Goal: Task Accomplishment & Management: Use online tool/utility

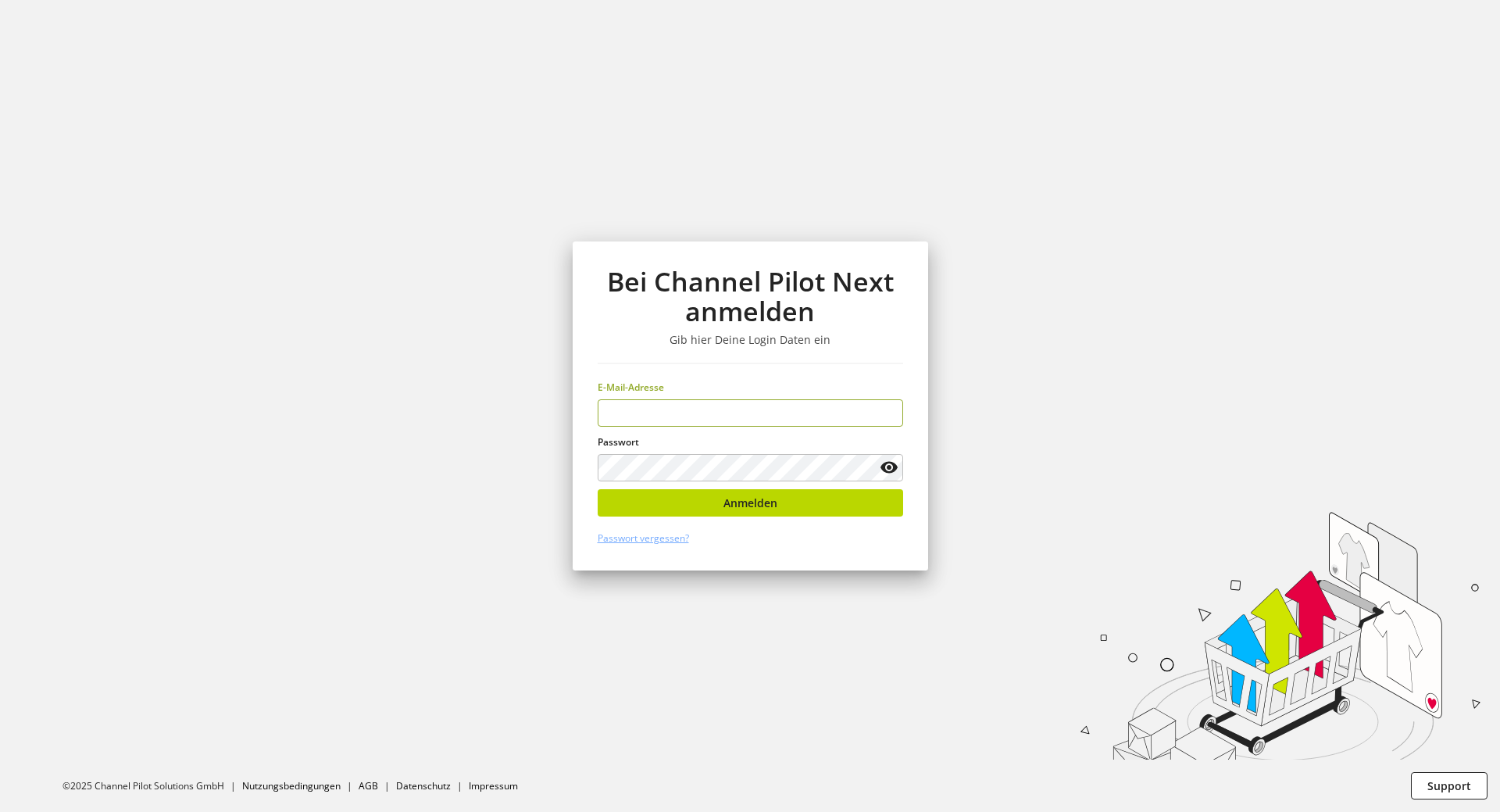
click at [830, 291] on h1 "Bei Channel Pilot Next anmelden" at bounding box center [750, 296] width 306 height 60
type input "**********"
click at [902, 567] on div "**********" at bounding box center [750, 405] width 355 height 328
click at [825, 486] on div "**********" at bounding box center [750, 405] width 355 height 328
click at [823, 500] on button "Anmelden" at bounding box center [750, 503] width 306 height 28
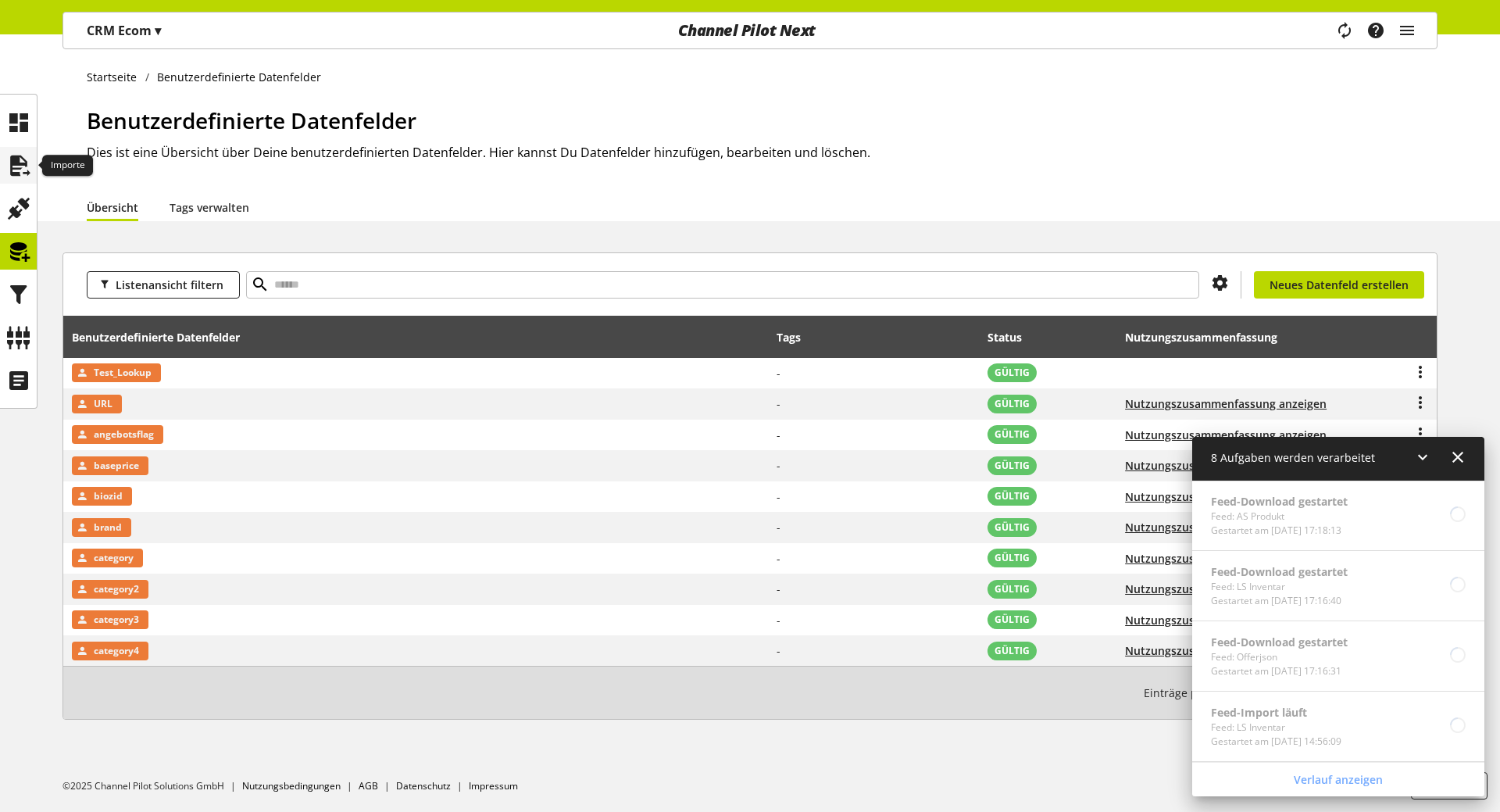
click at [17, 164] on icon at bounding box center [19, 166] width 25 height 32
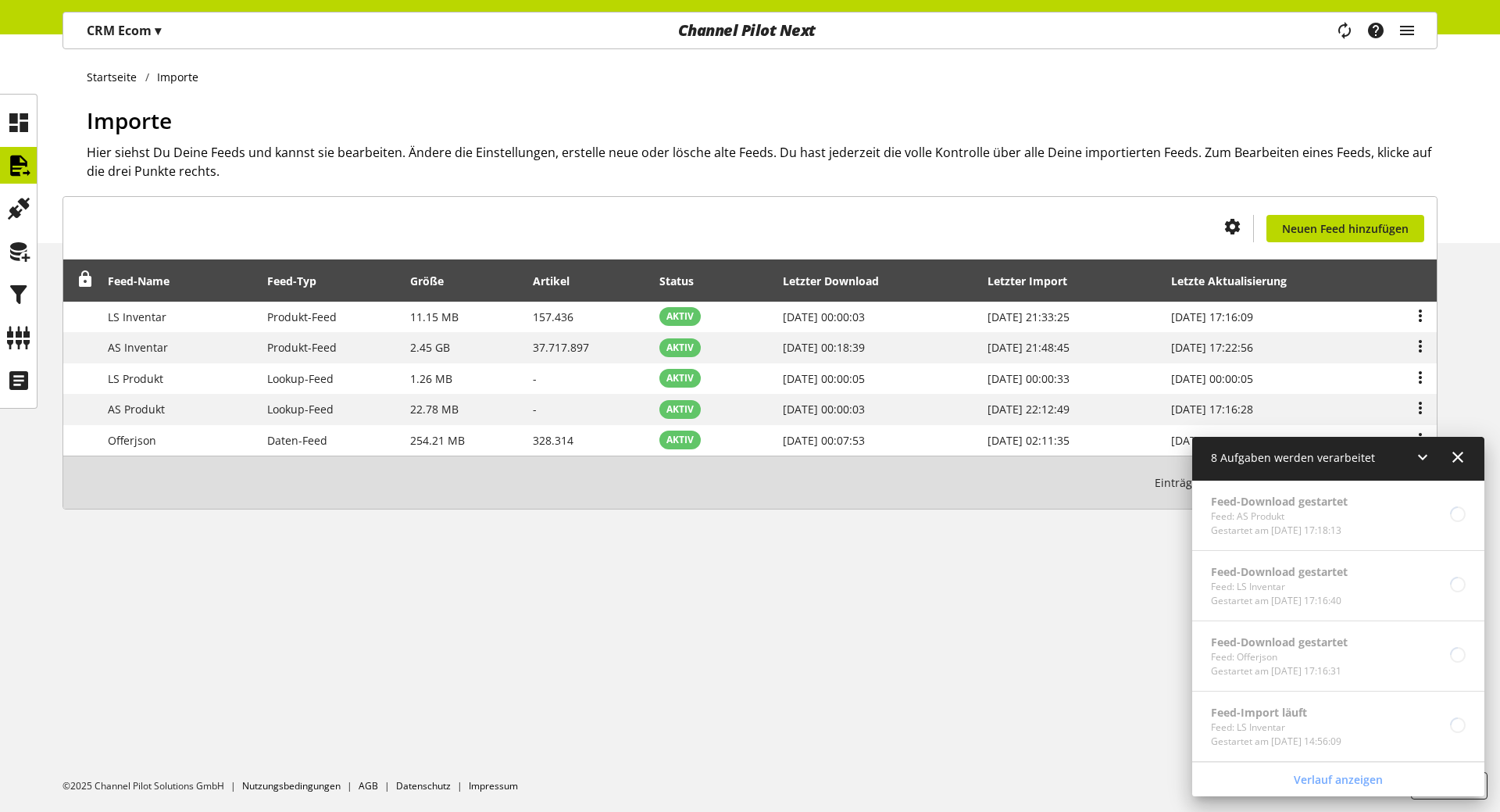
click at [1465, 461] on icon at bounding box center [1458, 457] width 19 height 28
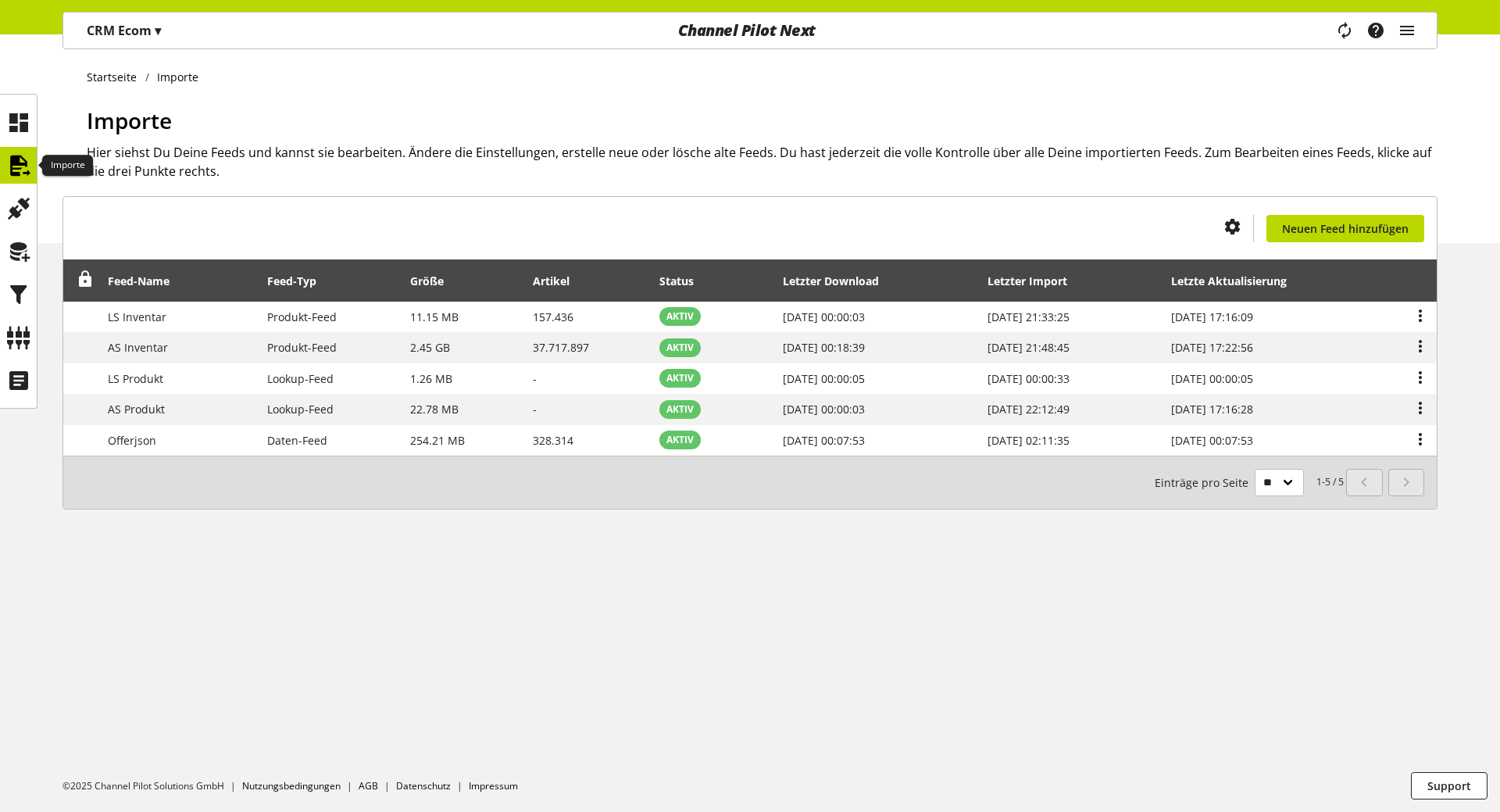
click at [20, 165] on icon at bounding box center [19, 166] width 25 height 32
click at [22, 128] on icon at bounding box center [19, 123] width 25 height 32
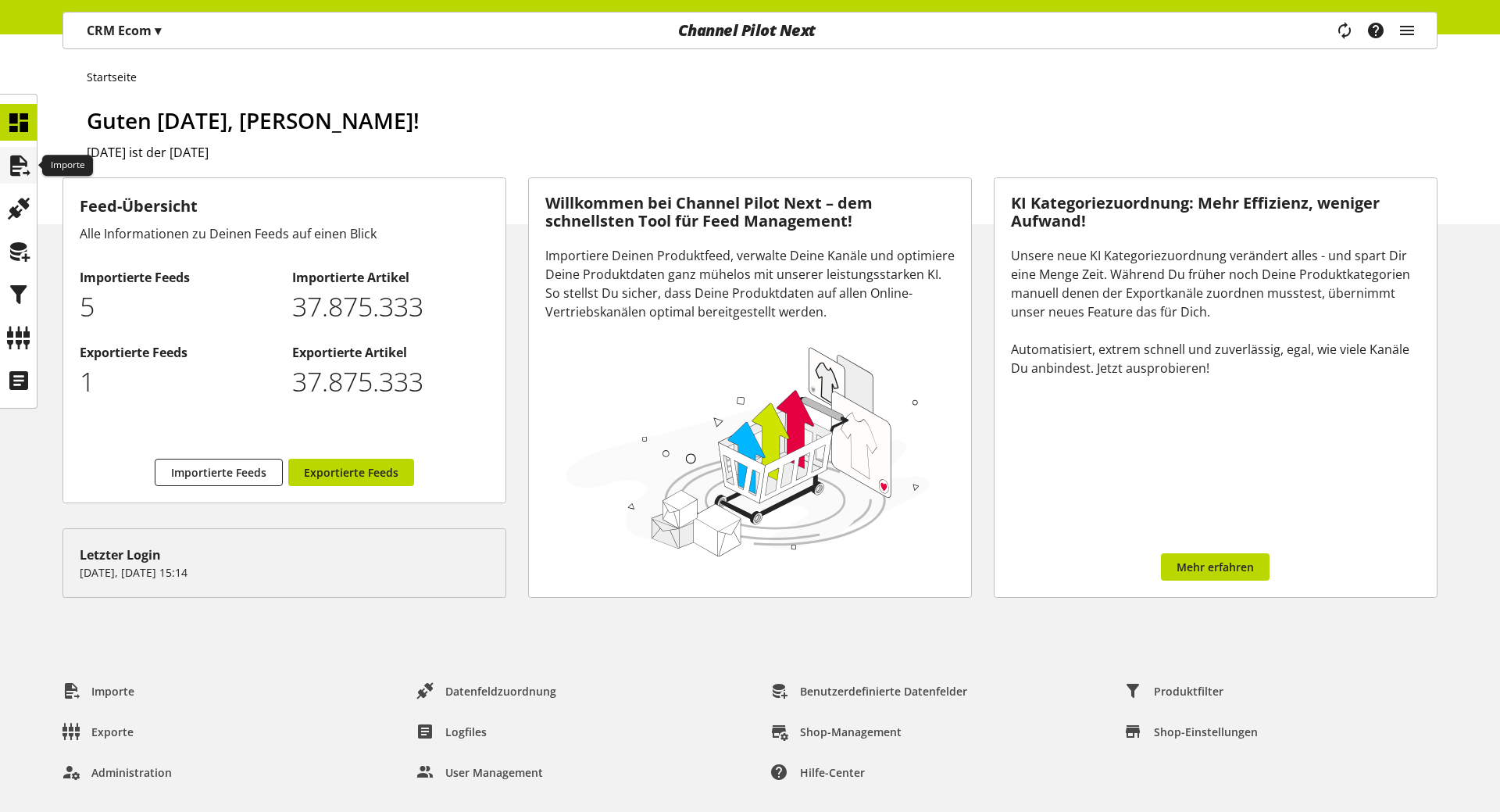
click at [12, 167] on icon at bounding box center [19, 166] width 25 height 32
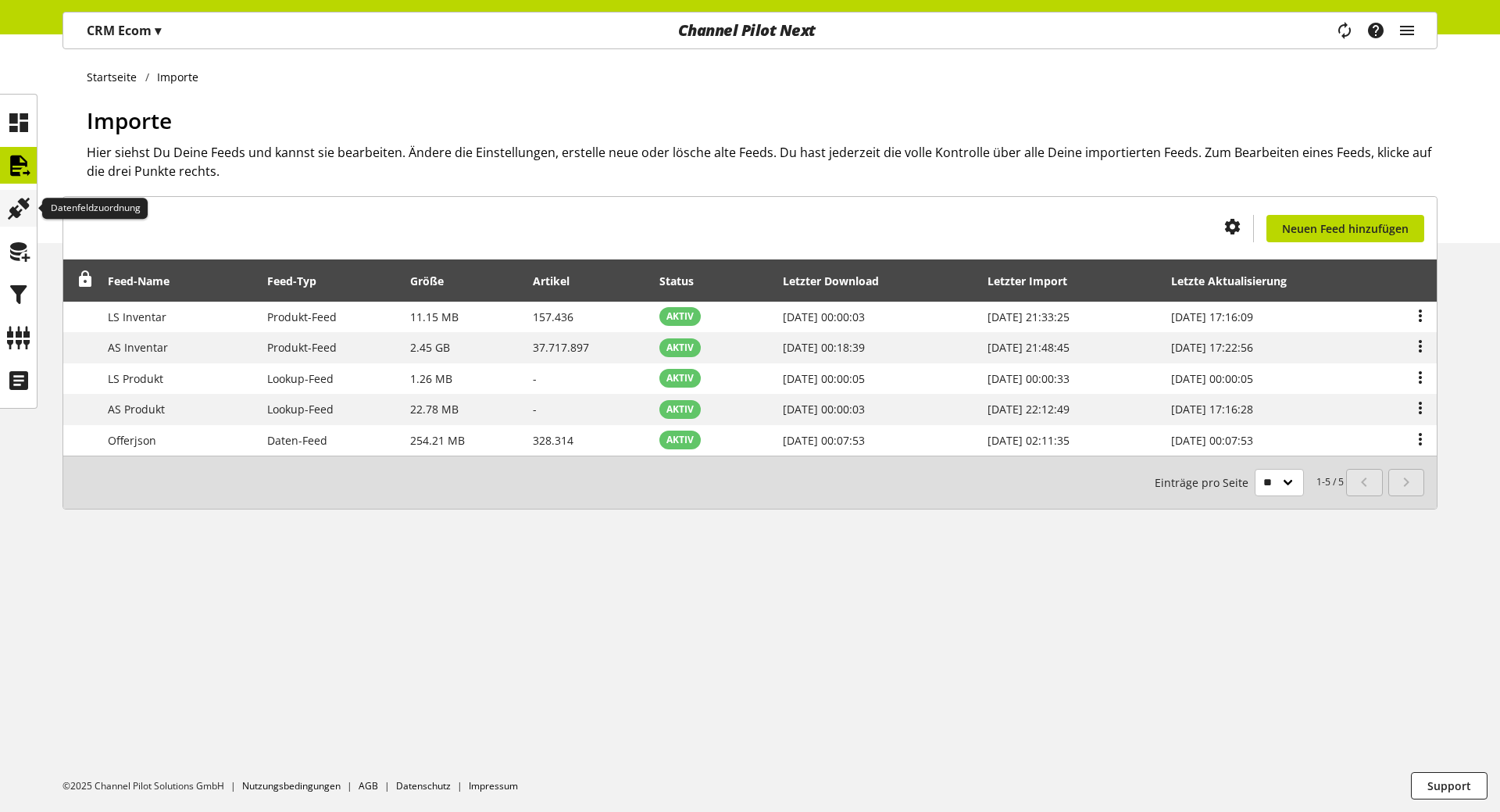
click at [21, 210] on icon at bounding box center [19, 208] width 25 height 32
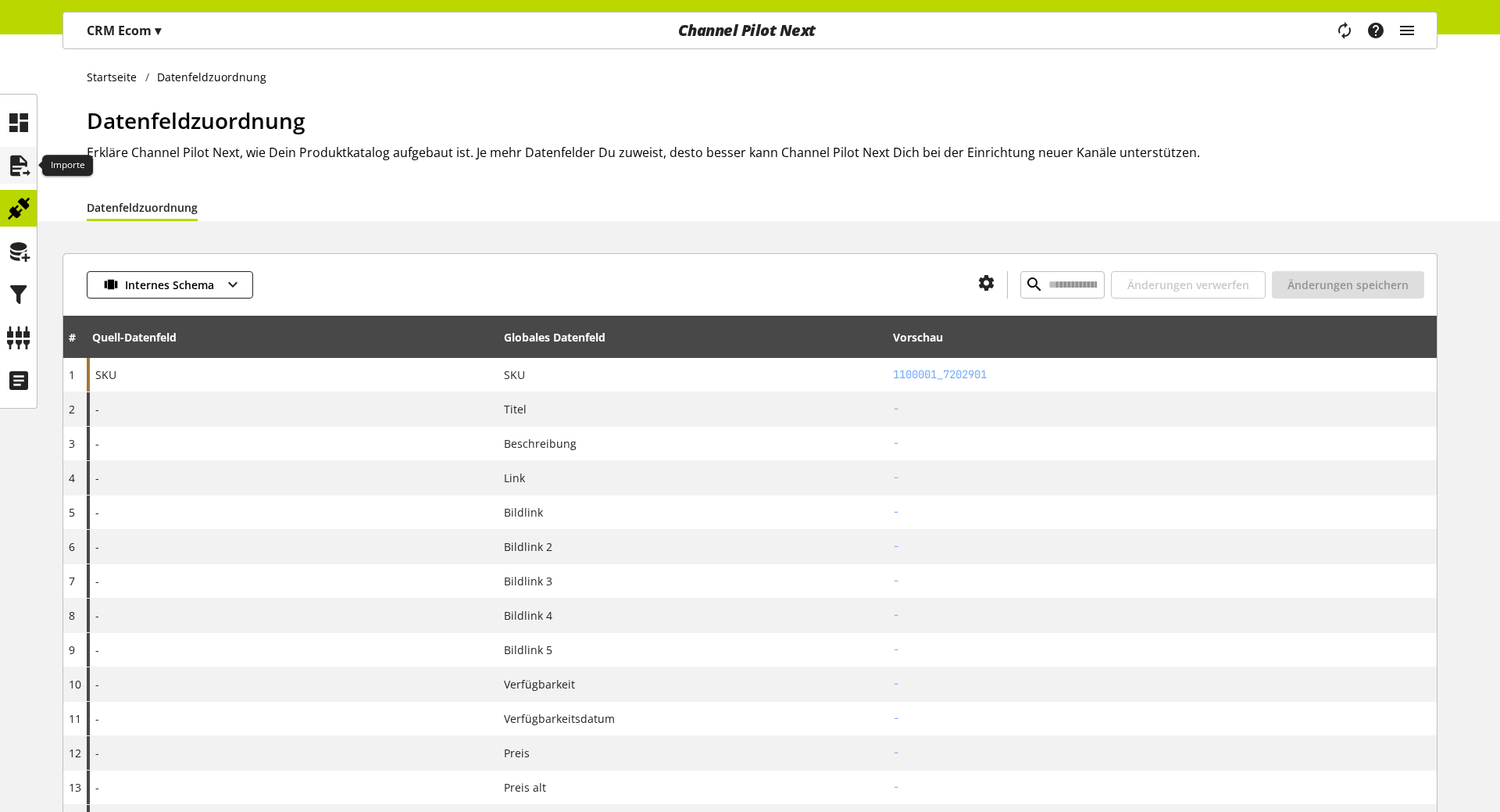
click at [34, 163] on div at bounding box center [18, 165] width 36 height 36
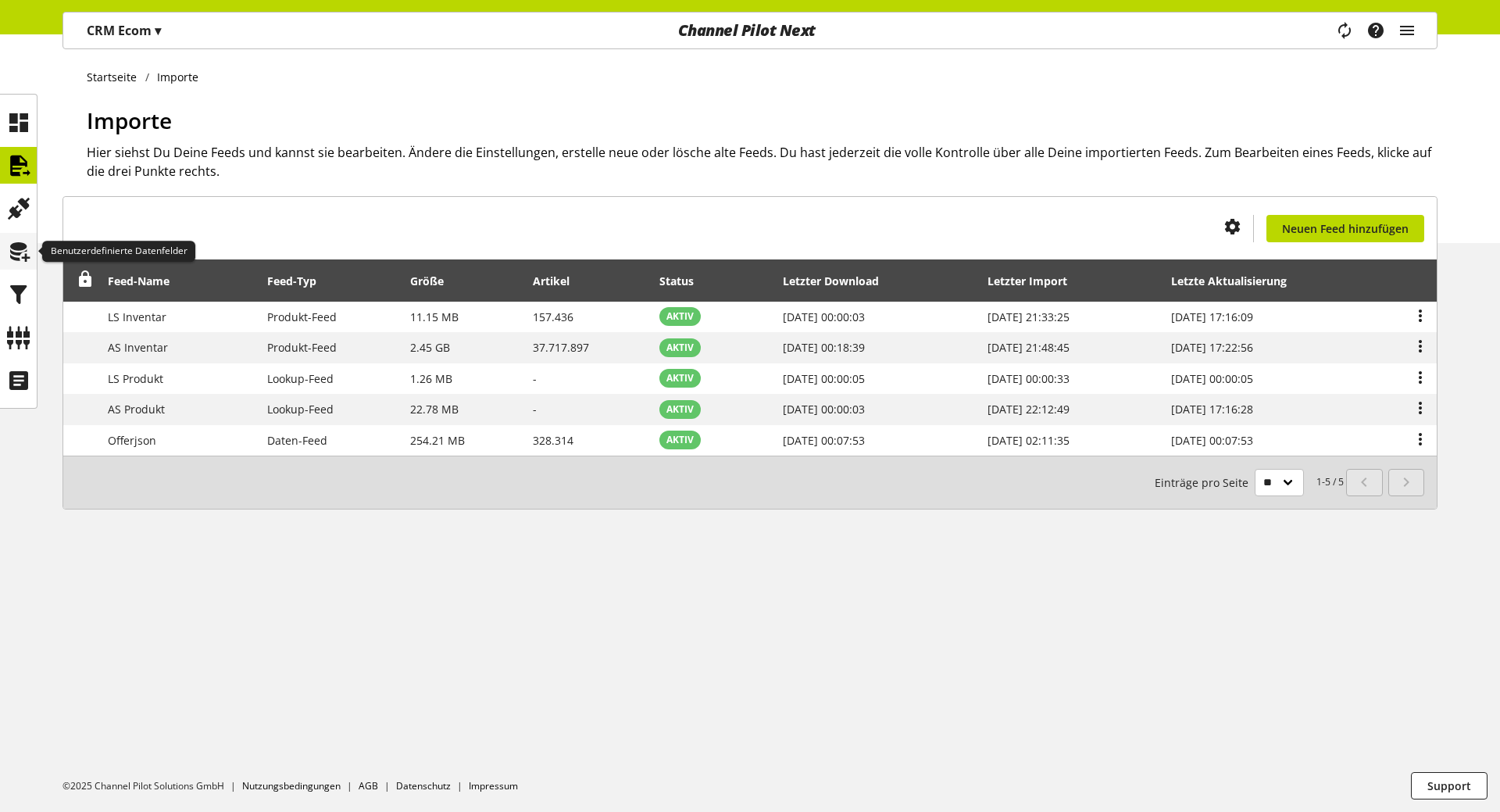
click at [20, 259] on icon at bounding box center [19, 251] width 25 height 32
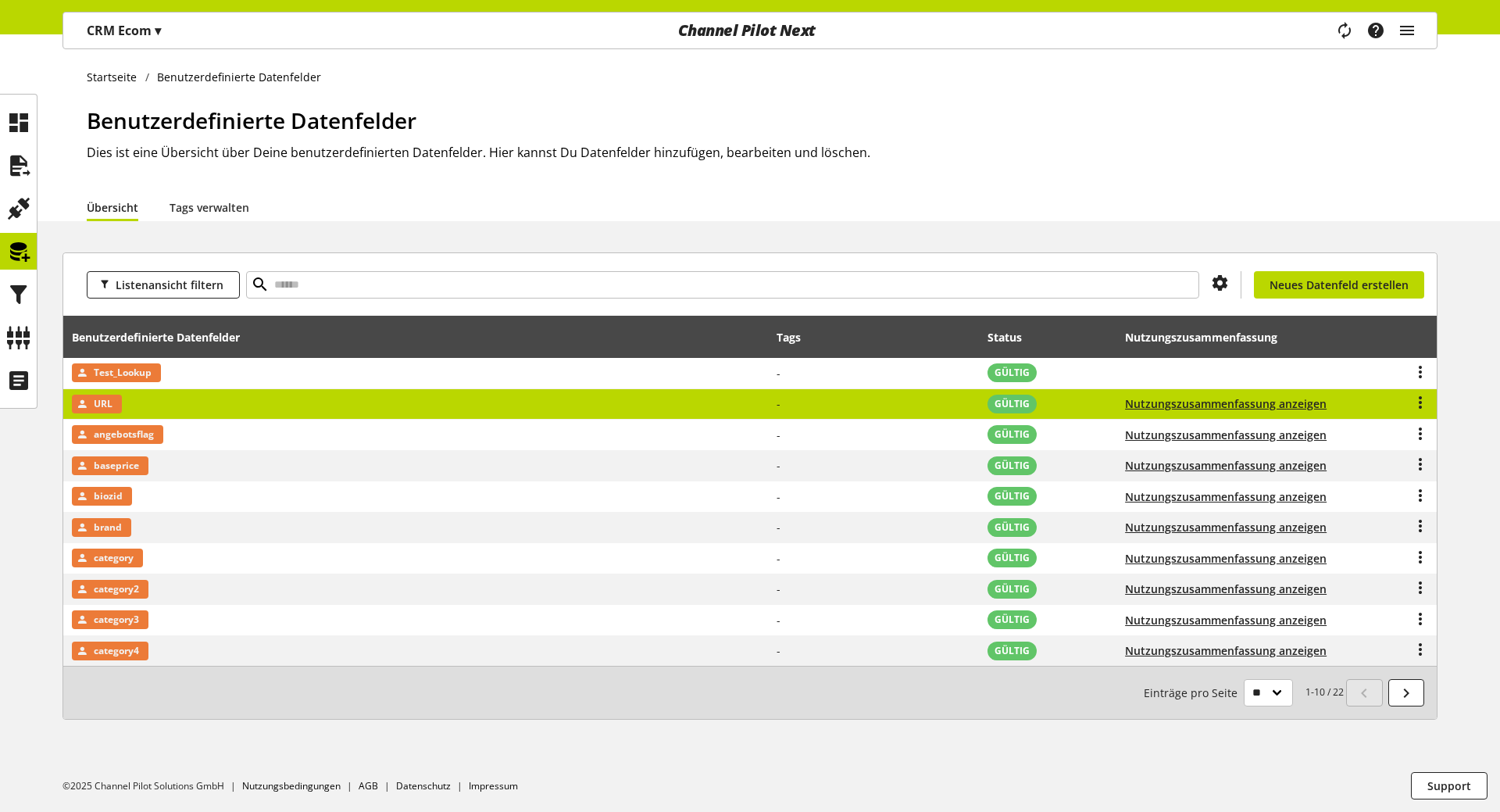
click at [430, 407] on td "URL" at bounding box center [416, 404] width 706 height 32
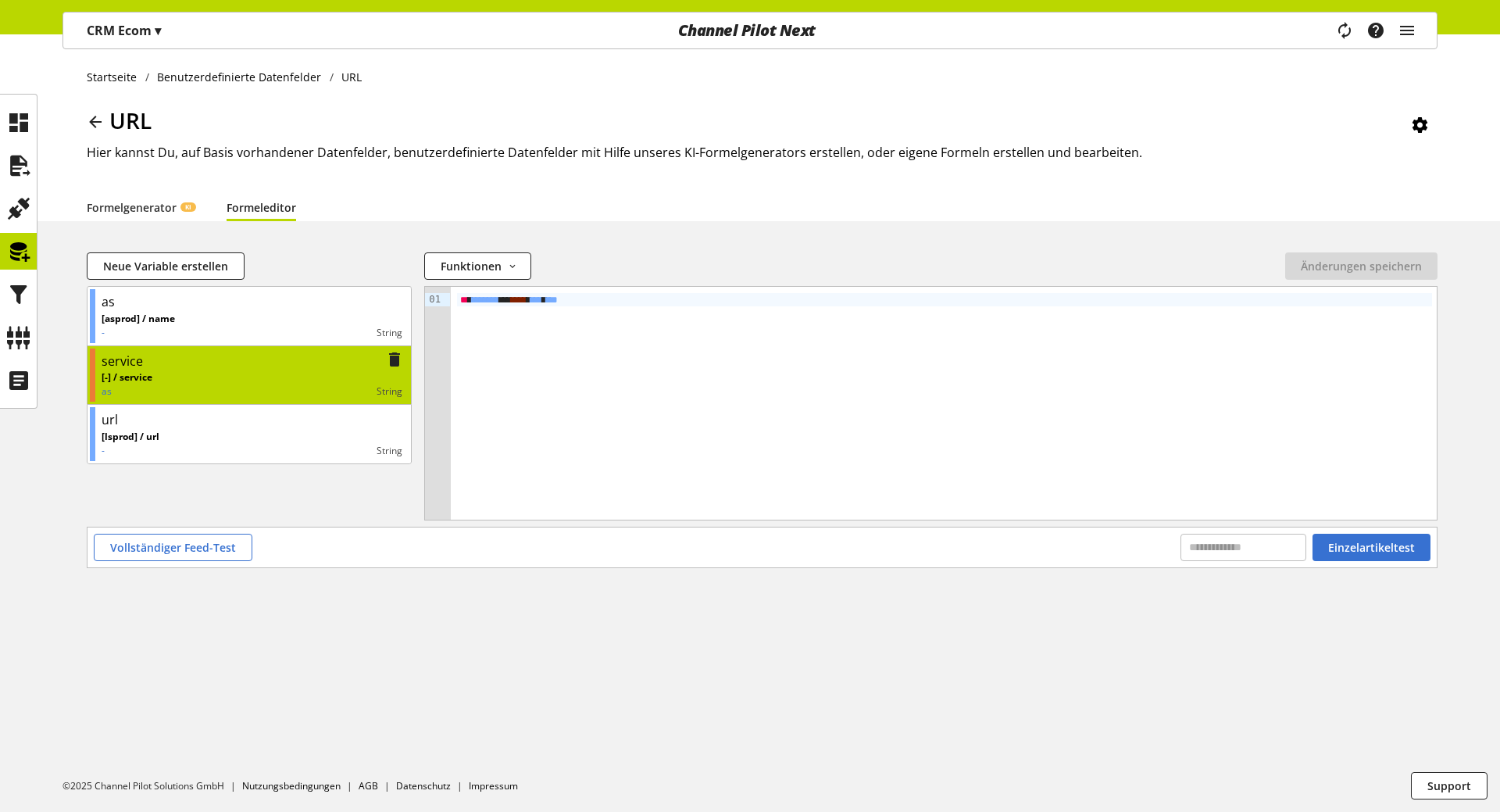
click at [125, 383] on p "[-] / service" at bounding box center [126, 377] width 51 height 14
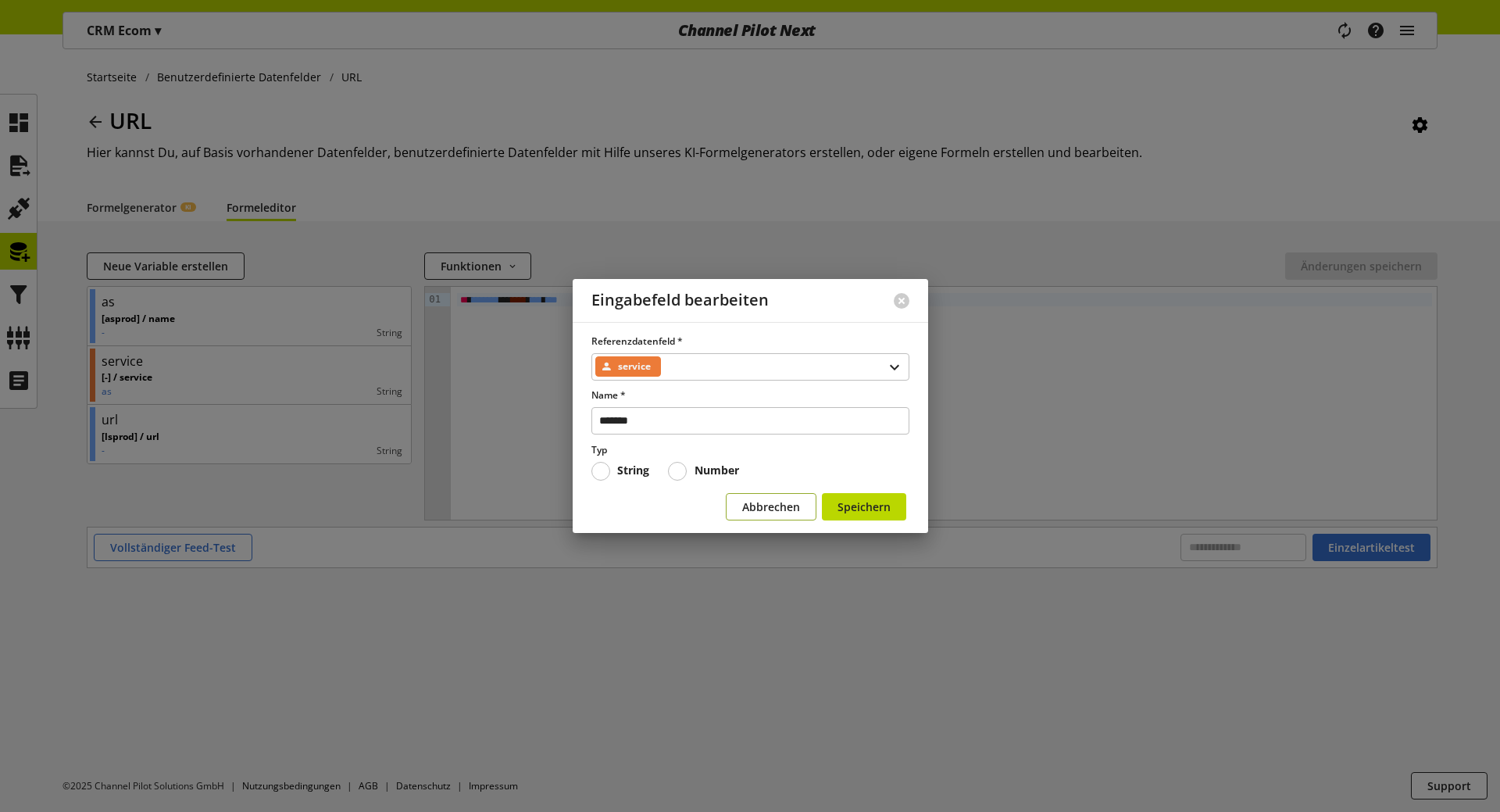
click at [783, 507] on span "Abbrechen" at bounding box center [771, 506] width 57 height 16
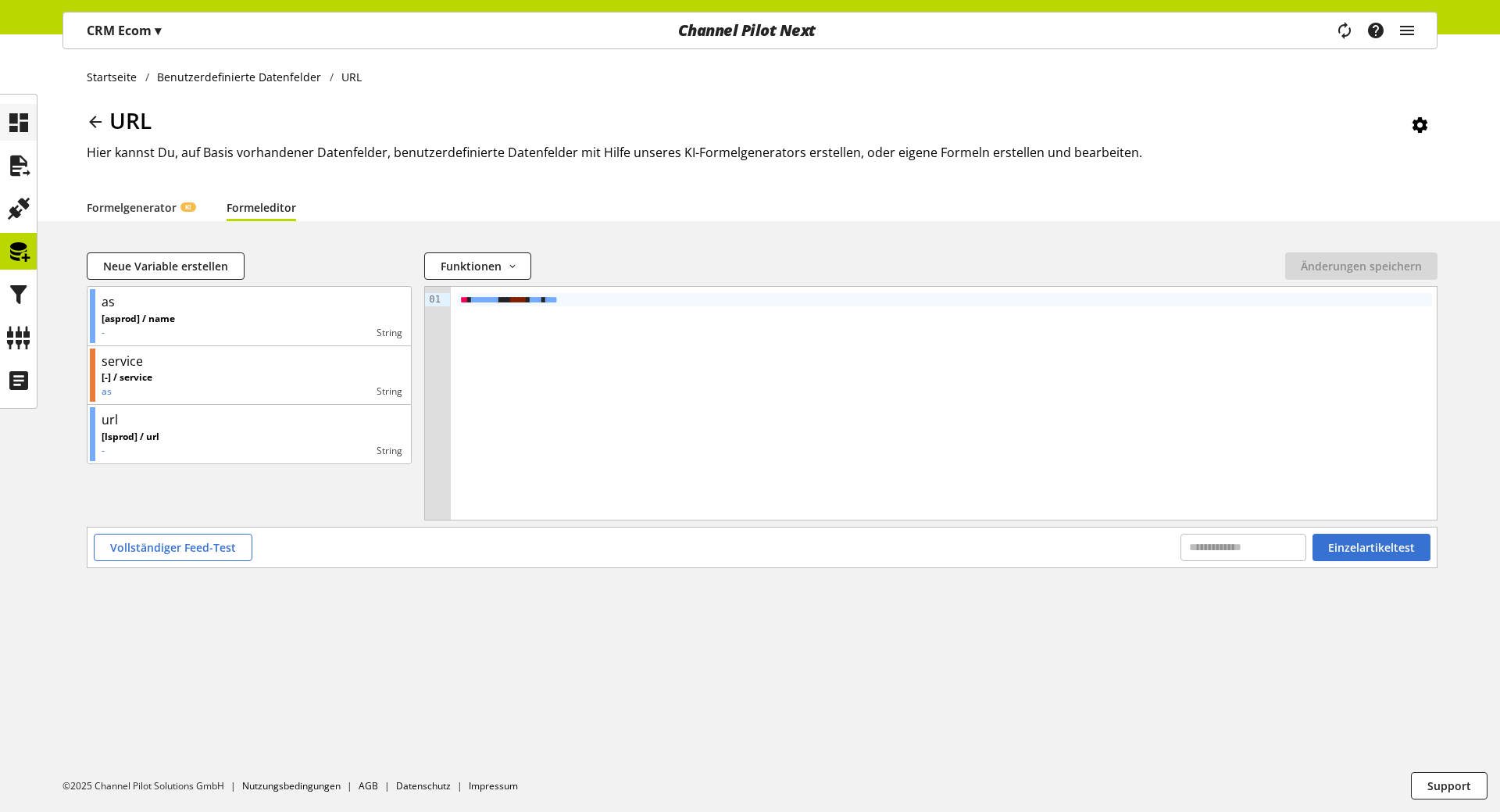
click at [24, 129] on icon at bounding box center [19, 123] width 25 height 32
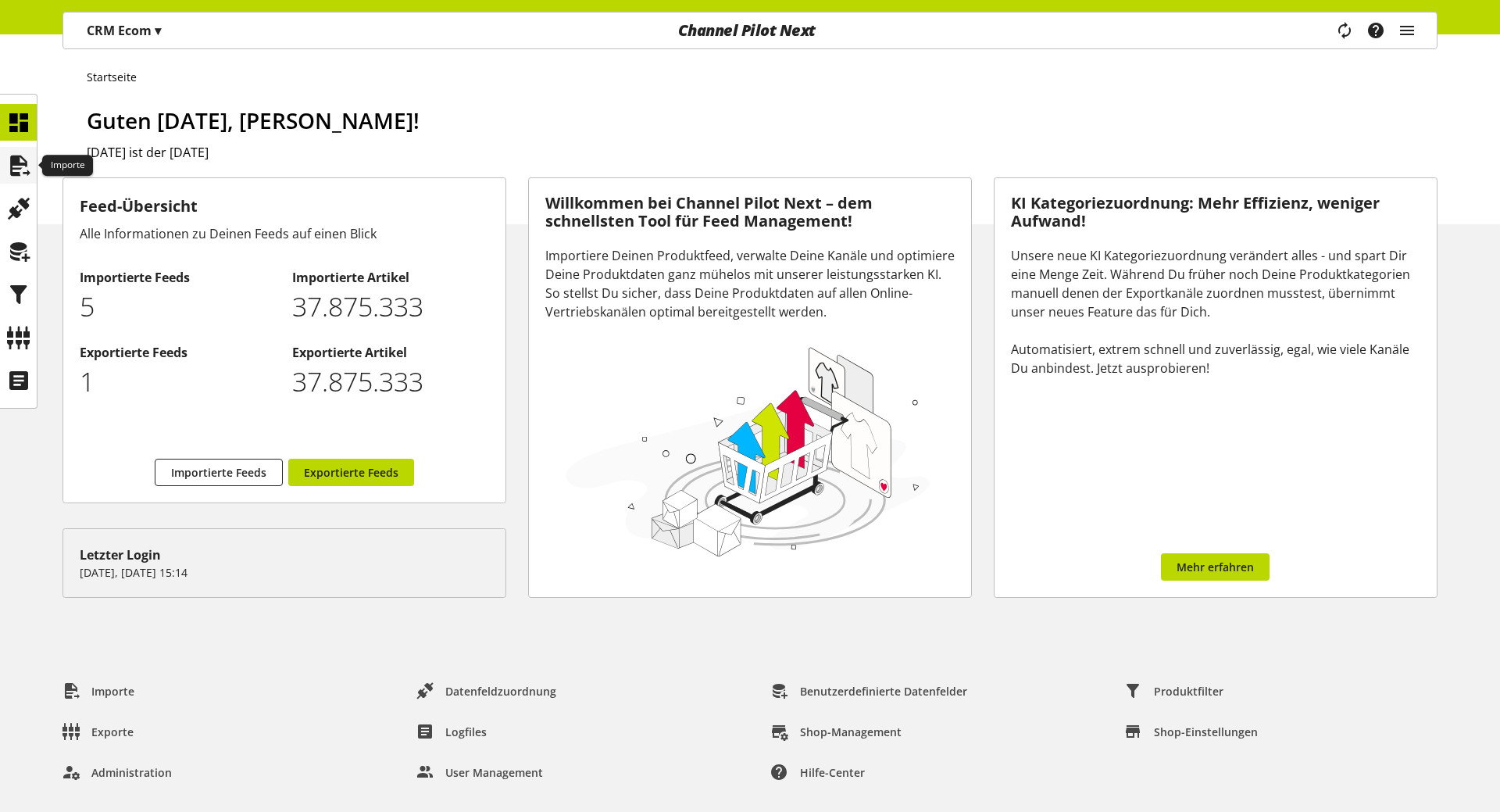
click at [29, 170] on icon at bounding box center [19, 166] width 25 height 32
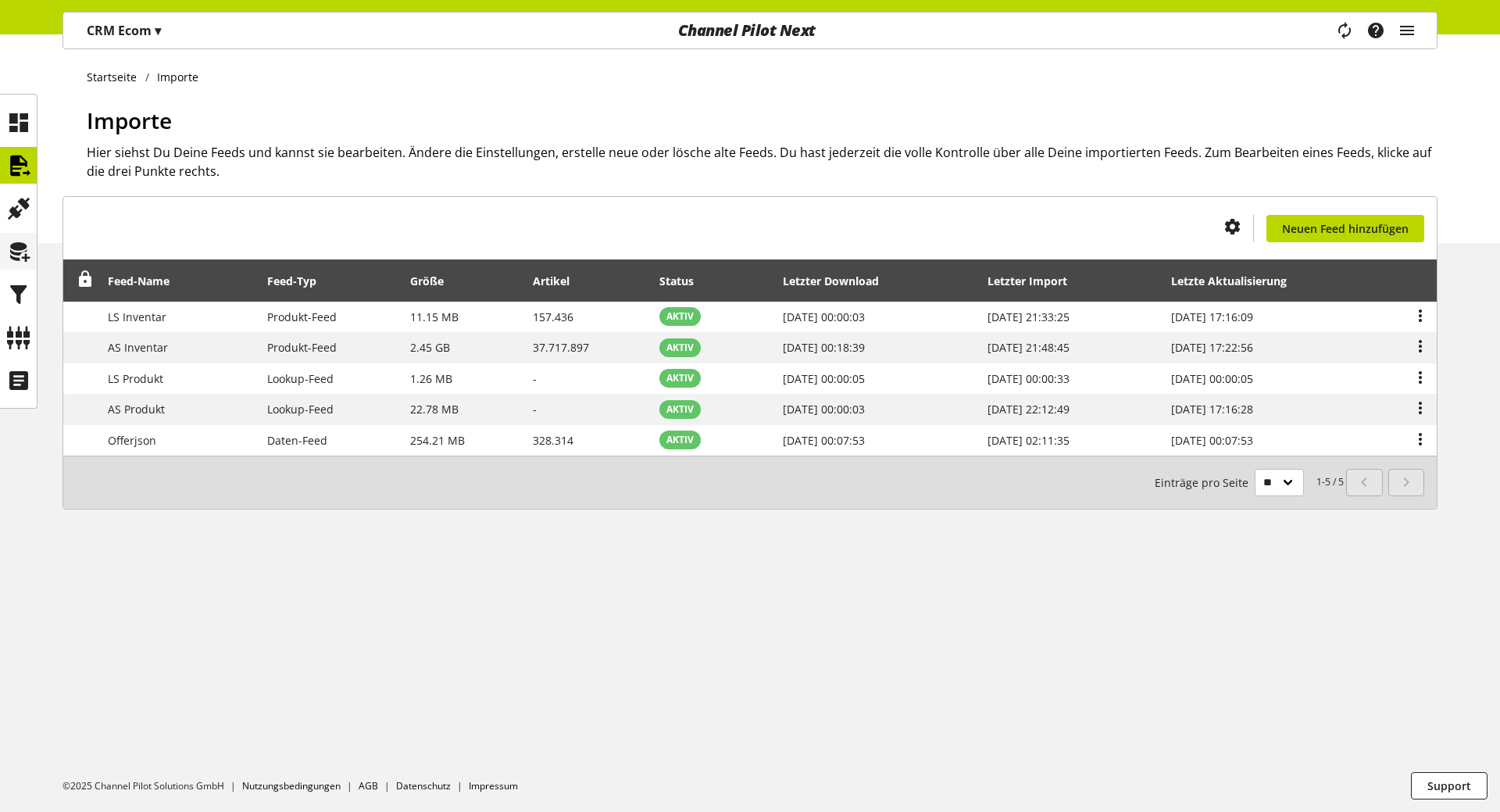
click at [18, 252] on icon at bounding box center [19, 251] width 25 height 32
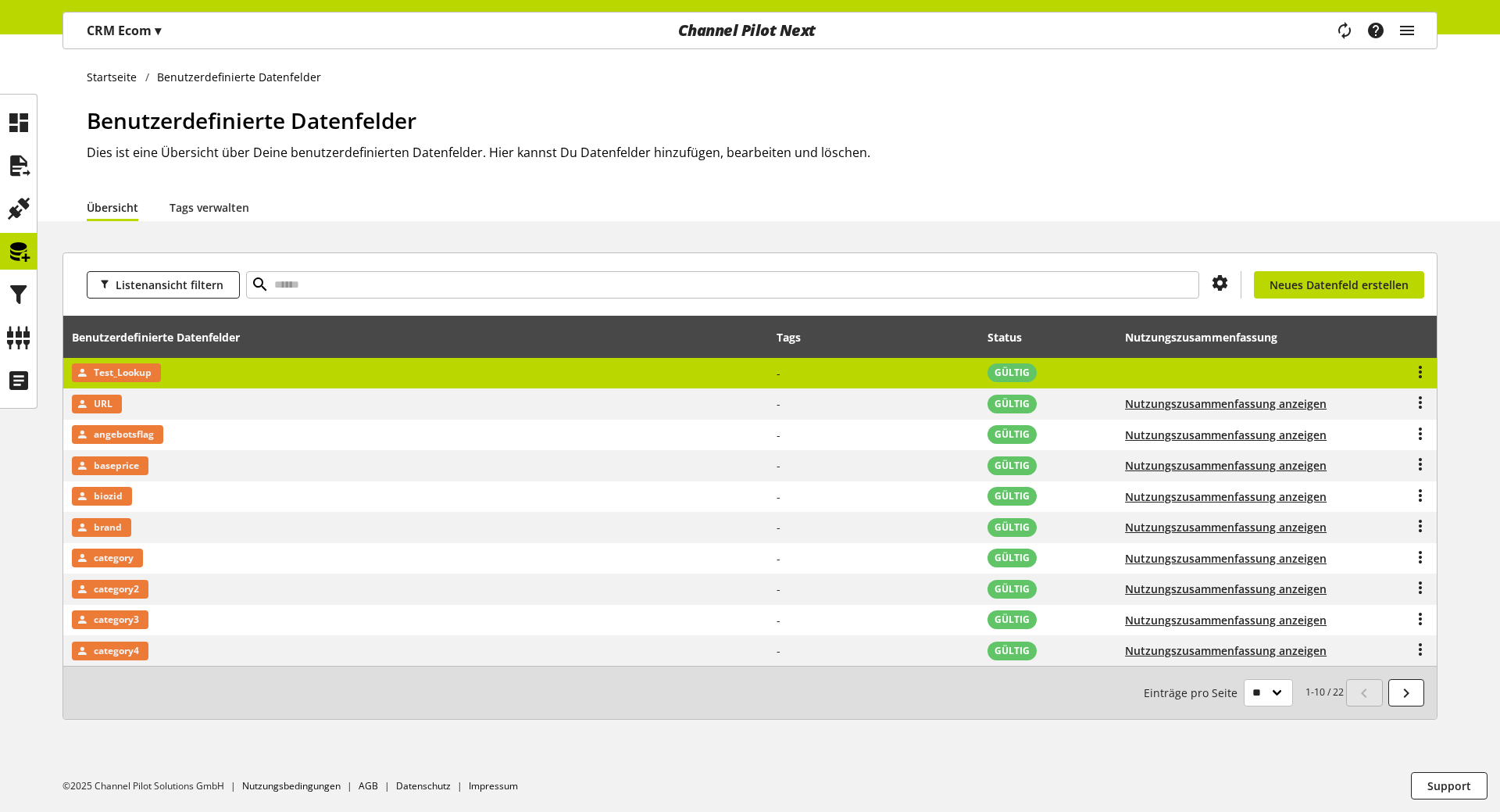
click at [274, 378] on td "Test_Lookup" at bounding box center [416, 373] width 706 height 32
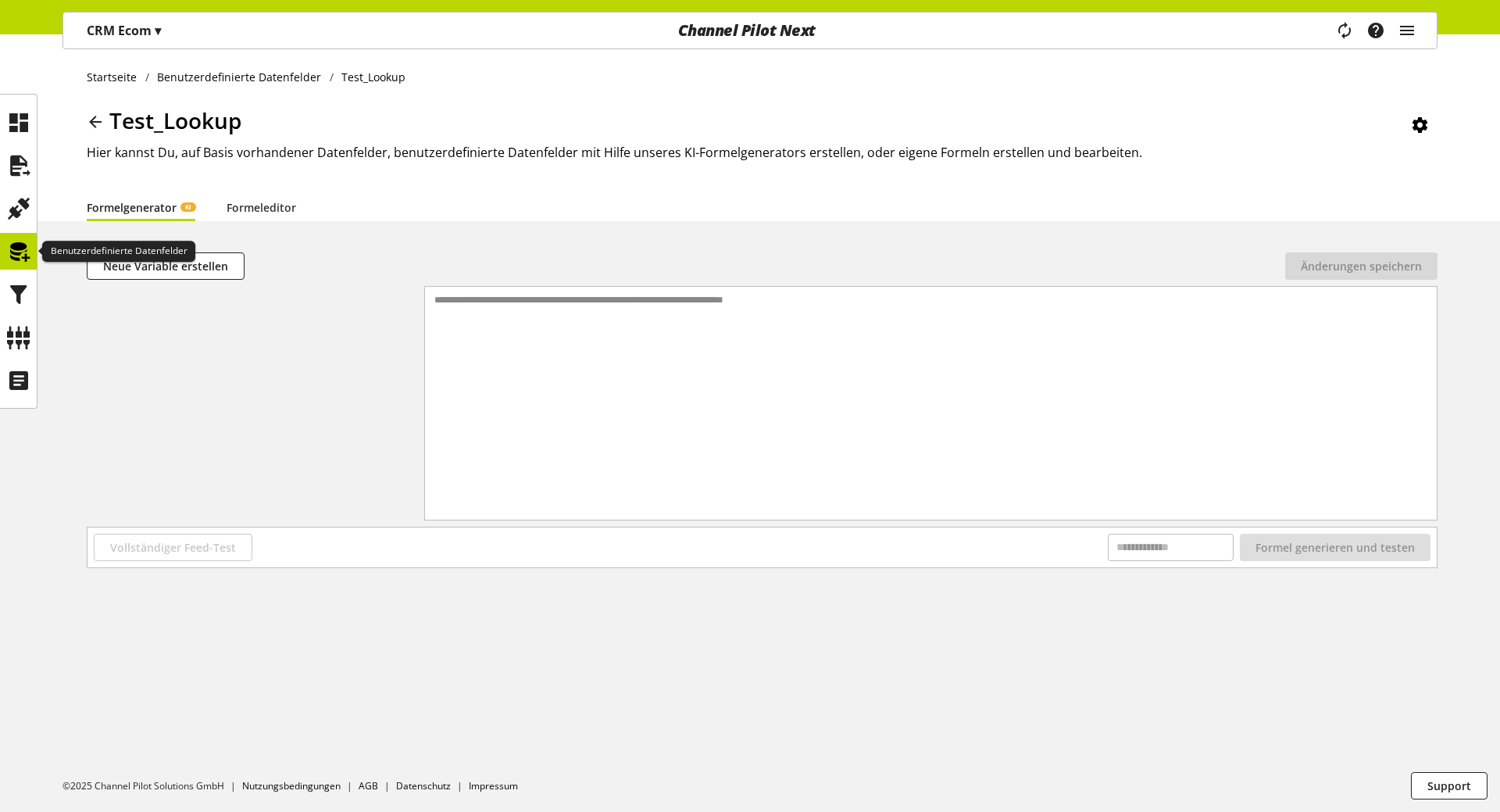
click at [33, 264] on div at bounding box center [18, 251] width 36 height 36
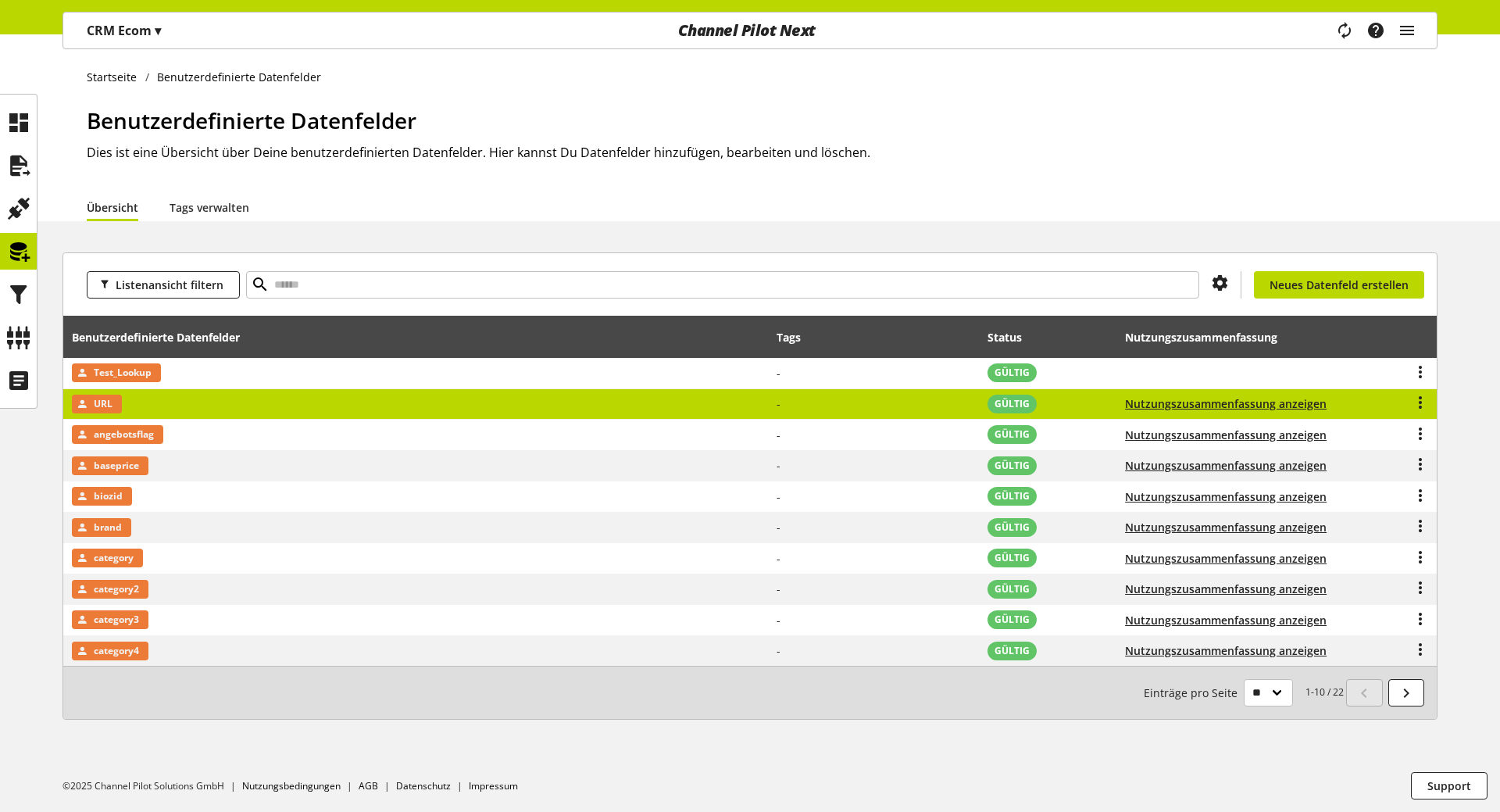
click at [225, 409] on td "URL" at bounding box center [416, 404] width 706 height 32
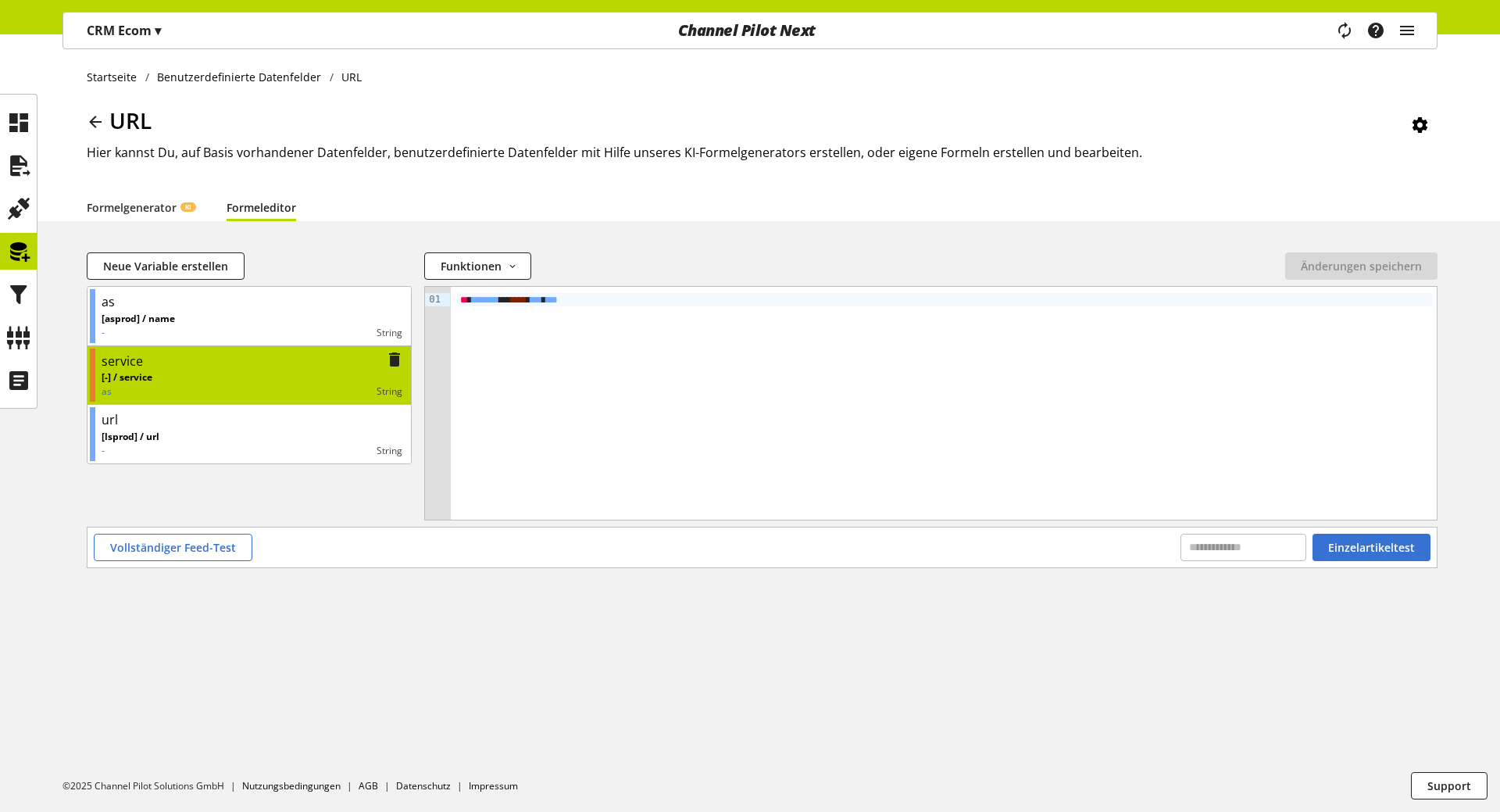
click at [215, 371] on div "[-] / service as String" at bounding box center [252, 384] width 301 height 28
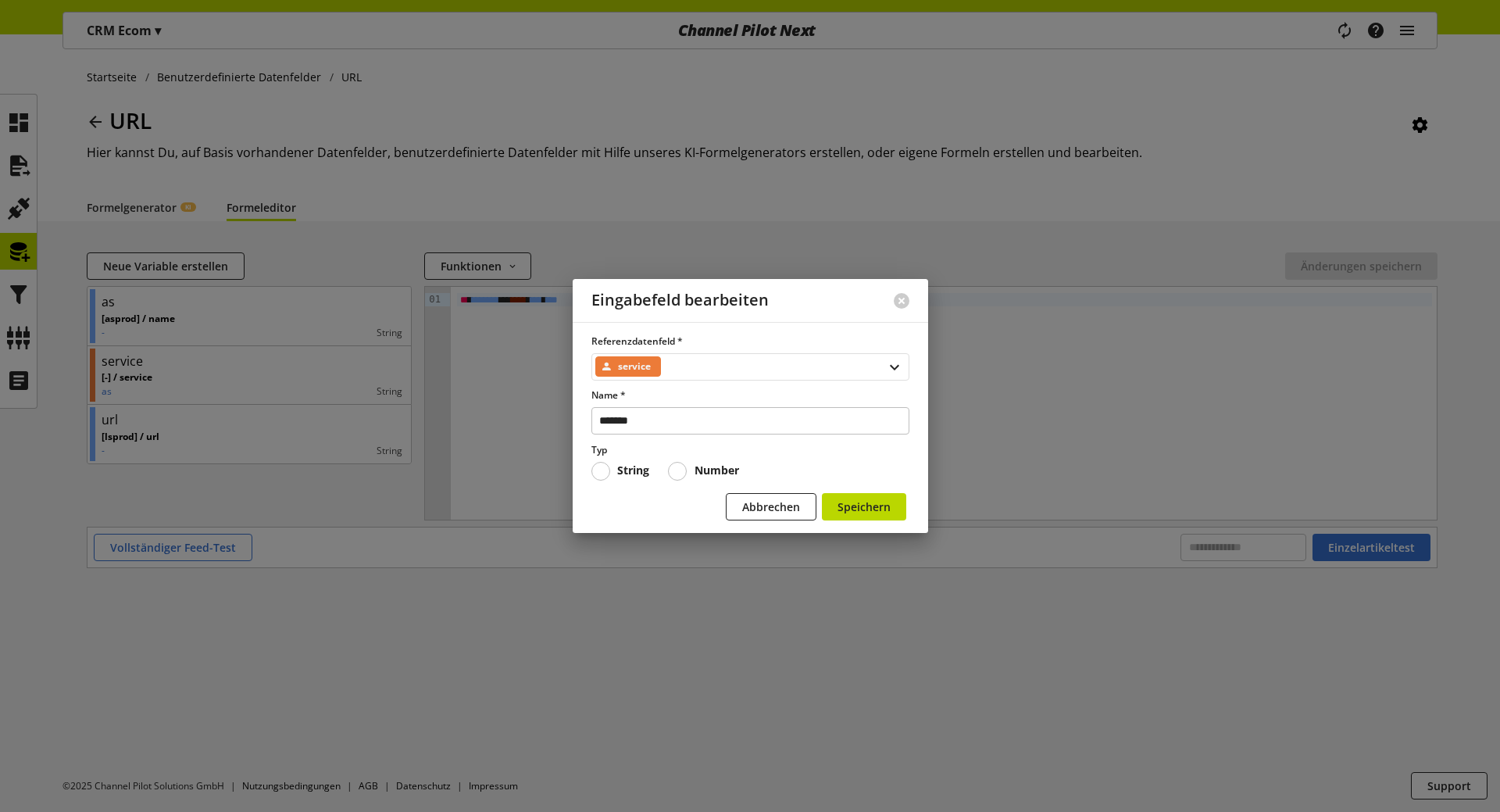
click at [738, 367] on div "service" at bounding box center [751, 367] width 318 height 28
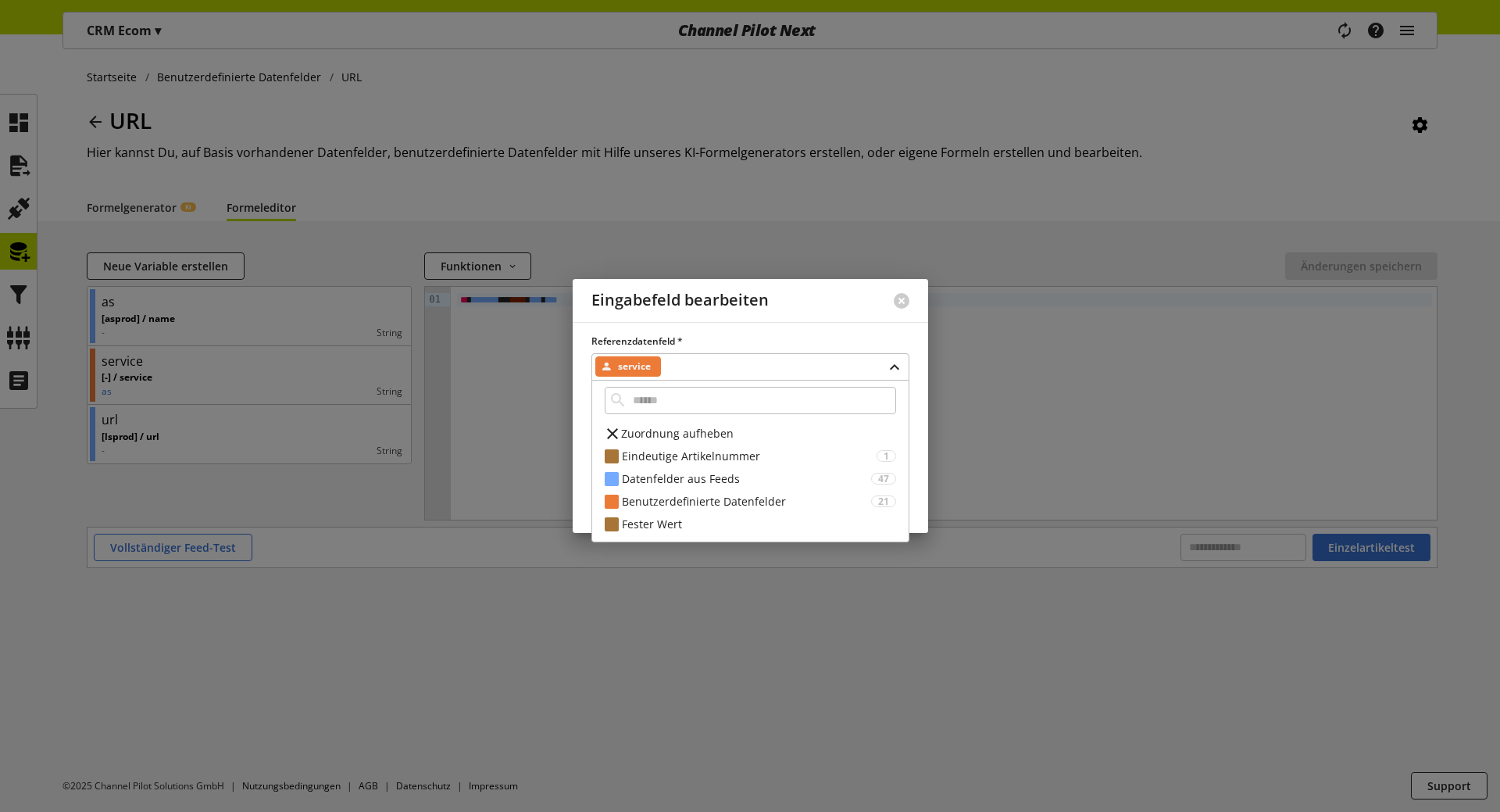
click at [371, 669] on div at bounding box center [750, 406] width 1500 height 812
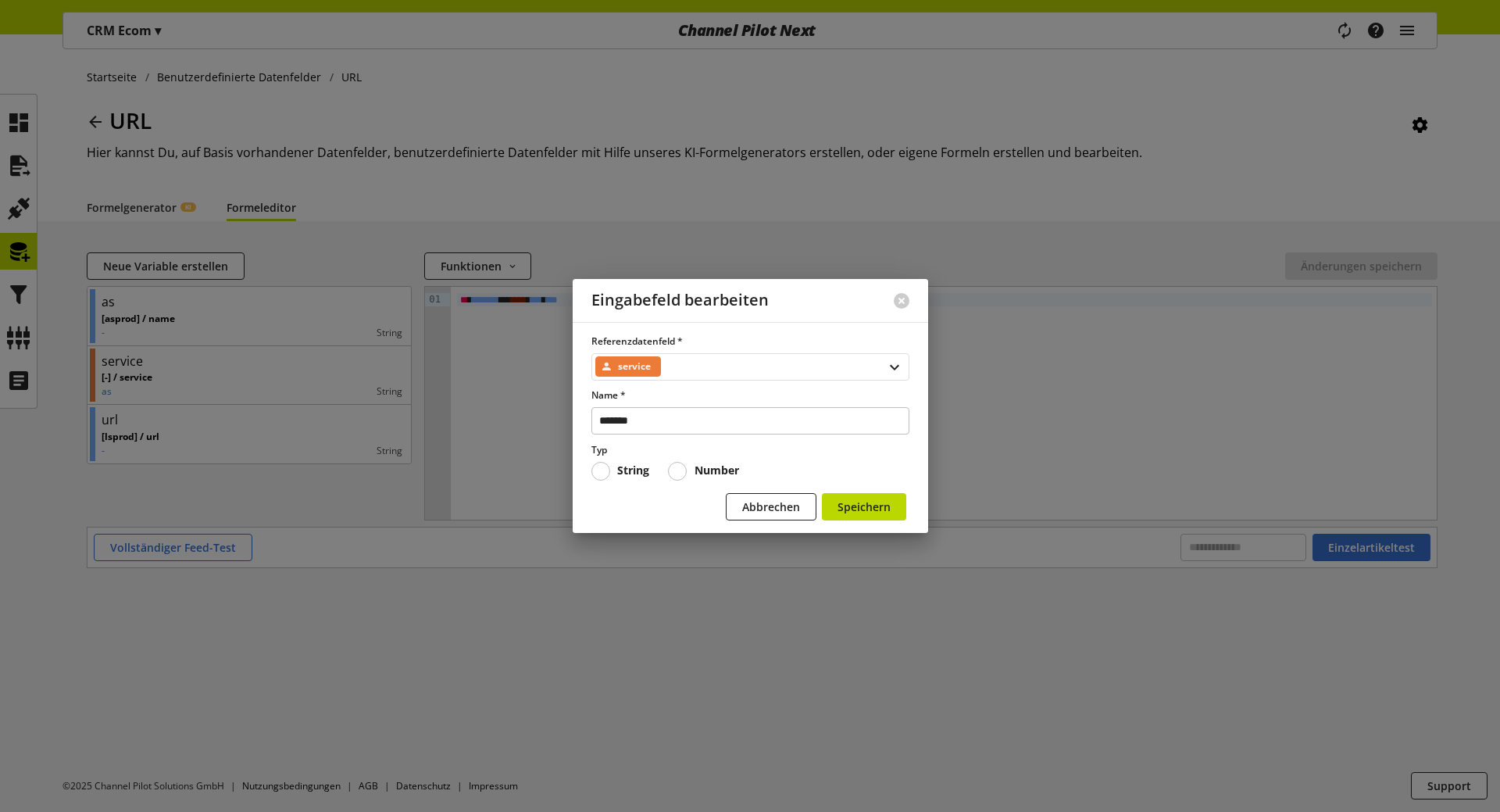
click at [776, 367] on div "service" at bounding box center [751, 367] width 318 height 28
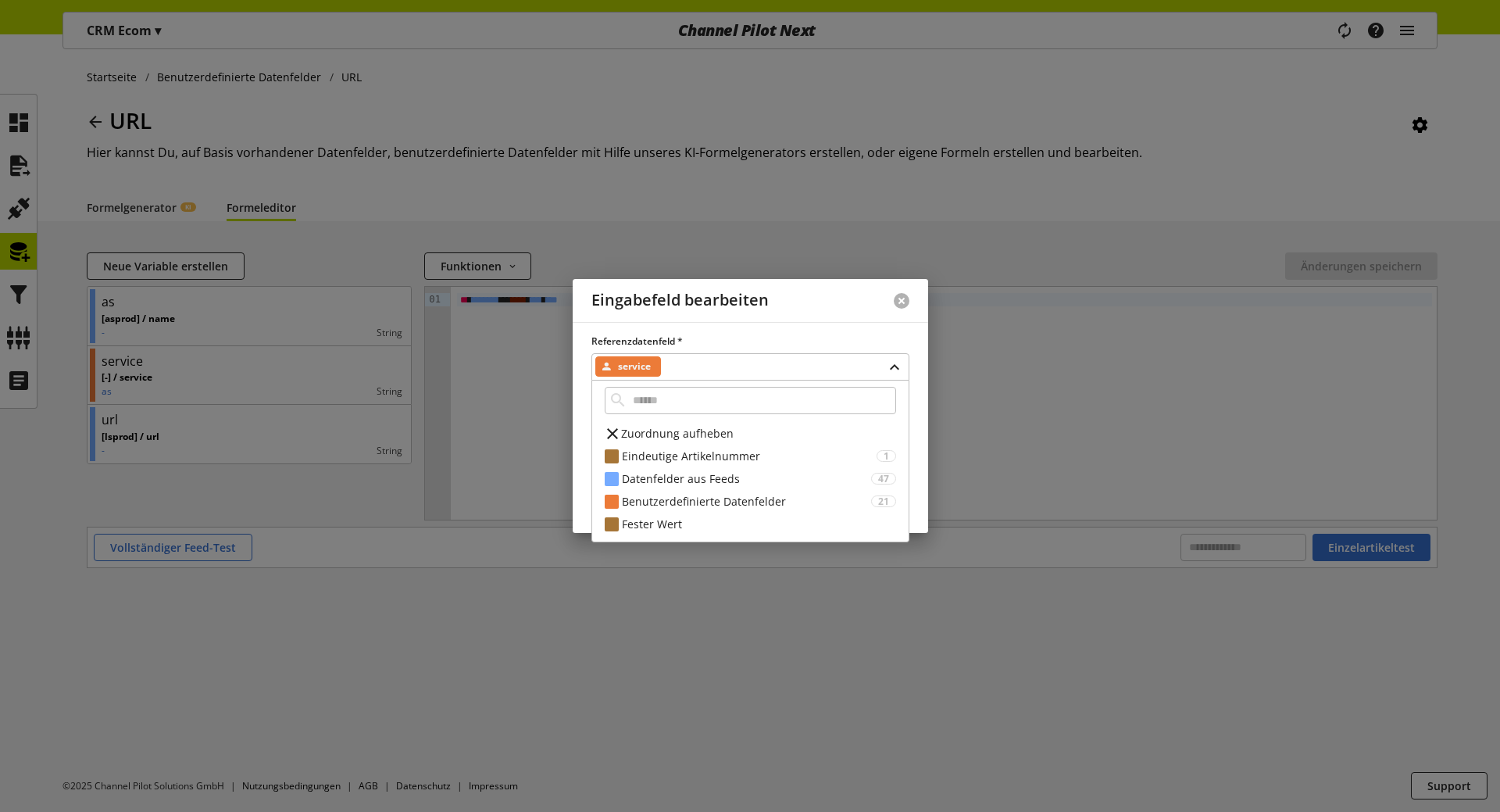
click at [905, 298] on button at bounding box center [901, 301] width 15 height 15
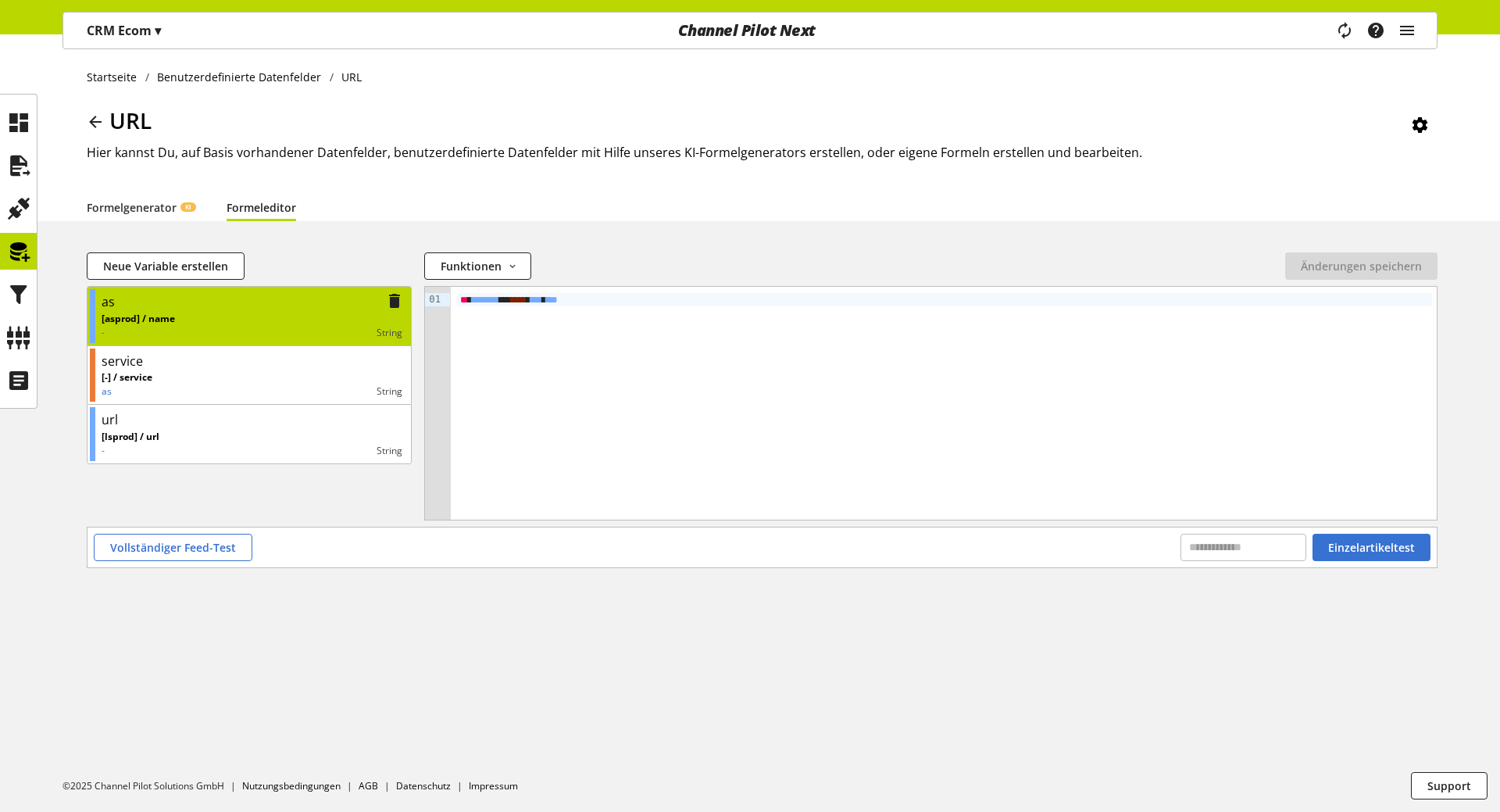
click at [210, 330] on div "String" at bounding box center [288, 332] width 227 height 14
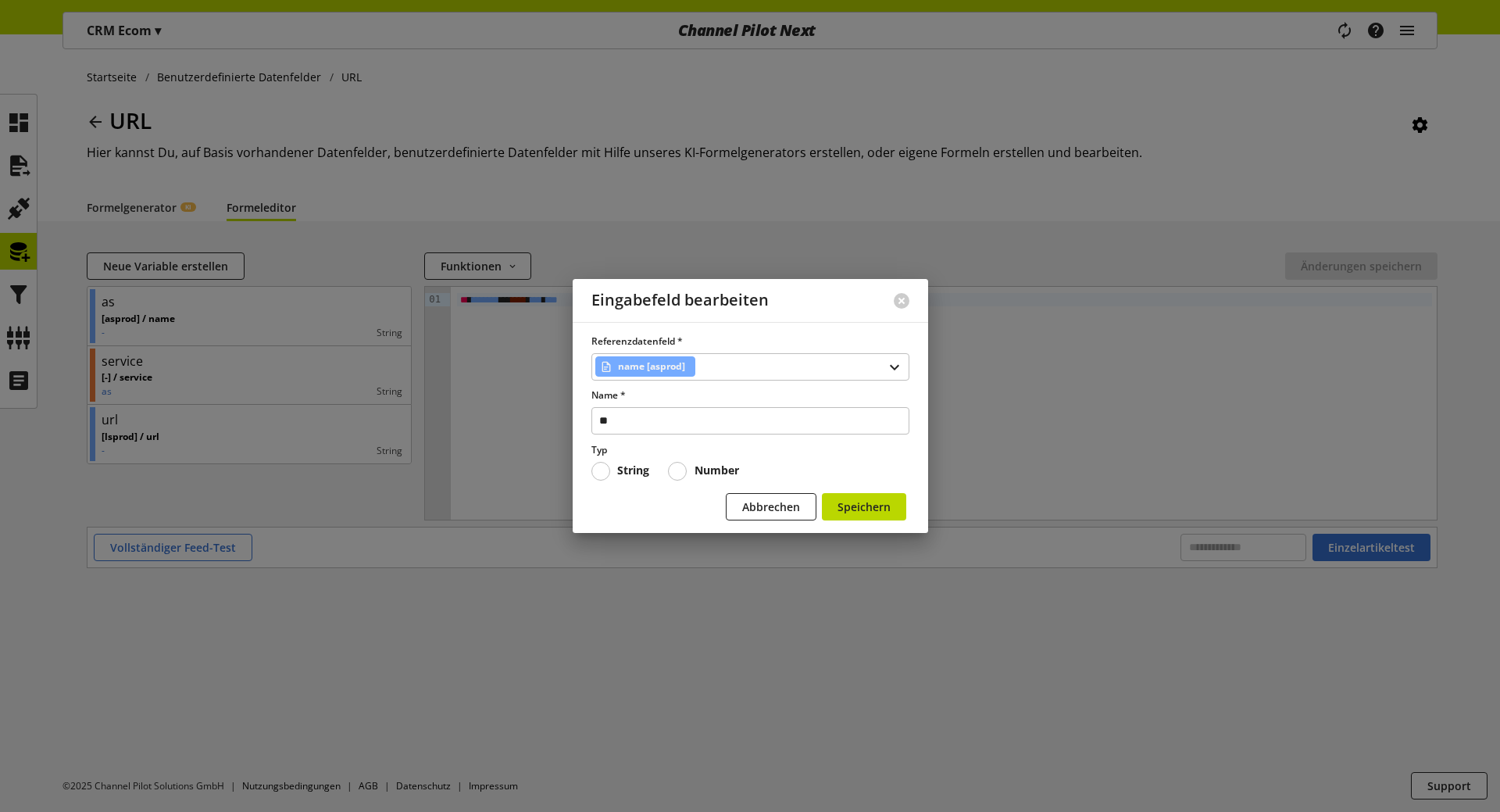
click at [913, 295] on div at bounding box center [901, 301] width 53 height 40
click at [901, 299] on button at bounding box center [901, 301] width 15 height 15
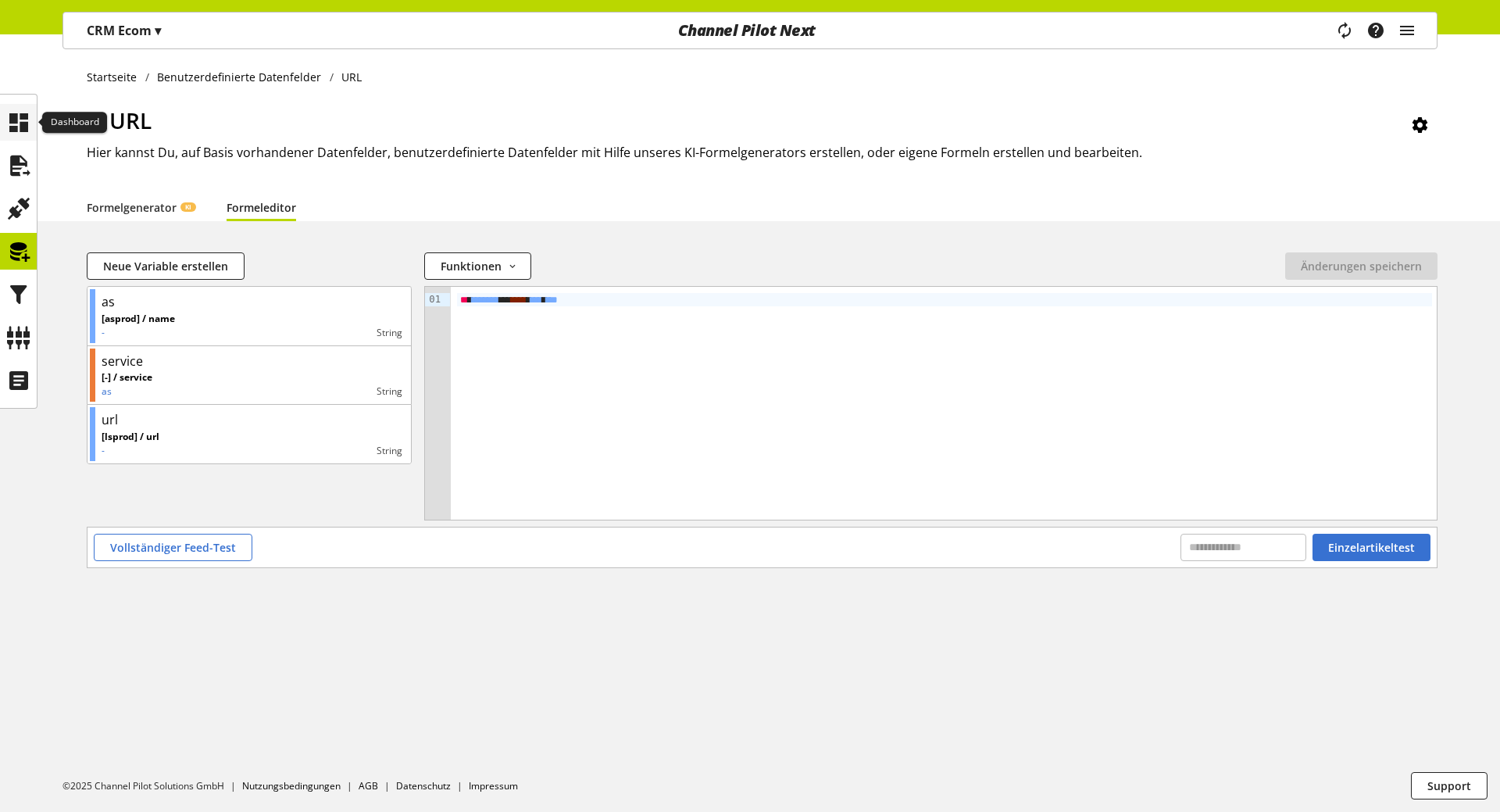
click at [16, 117] on icon at bounding box center [19, 123] width 25 height 32
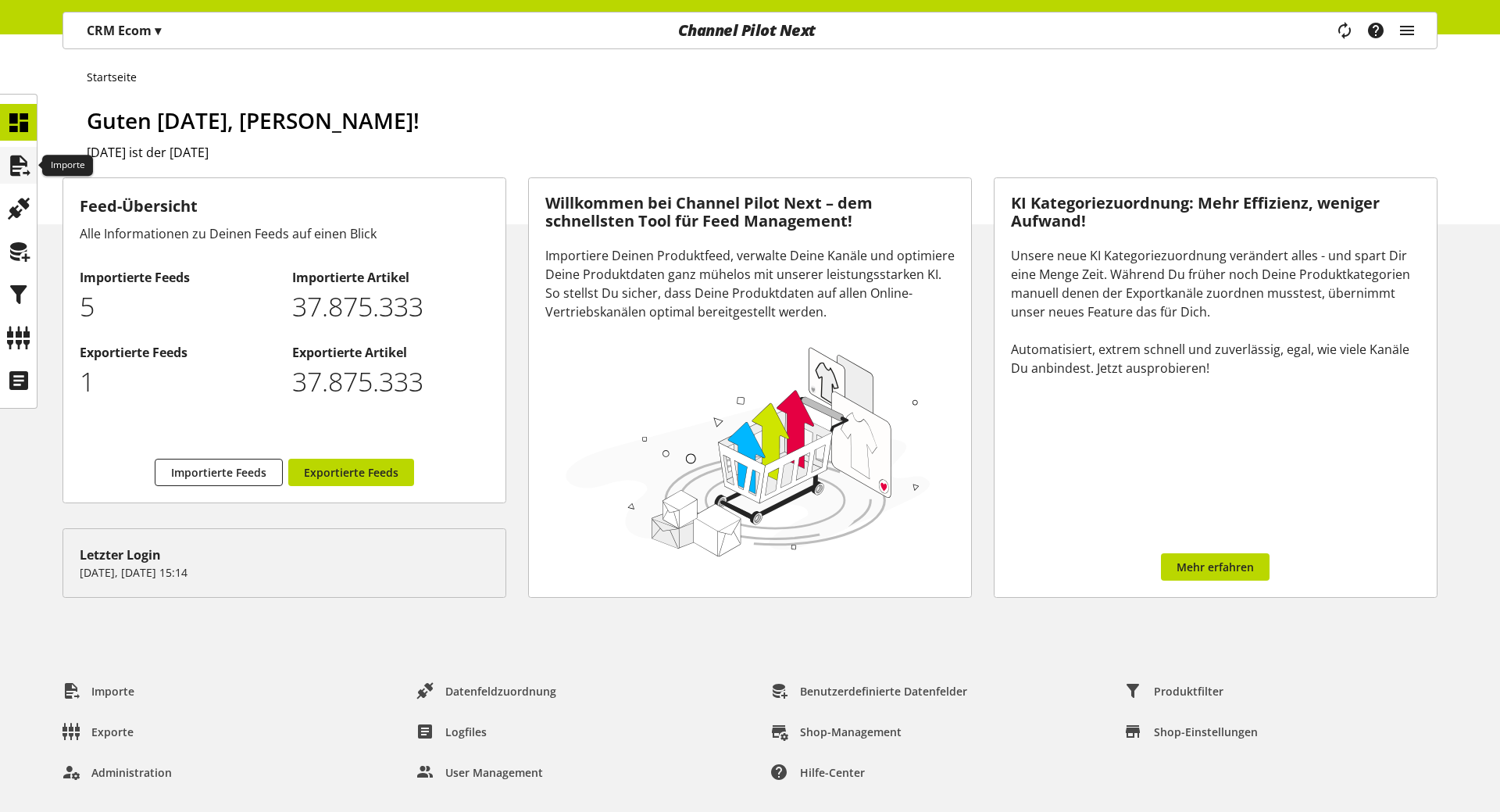
click at [16, 168] on icon at bounding box center [19, 166] width 25 height 32
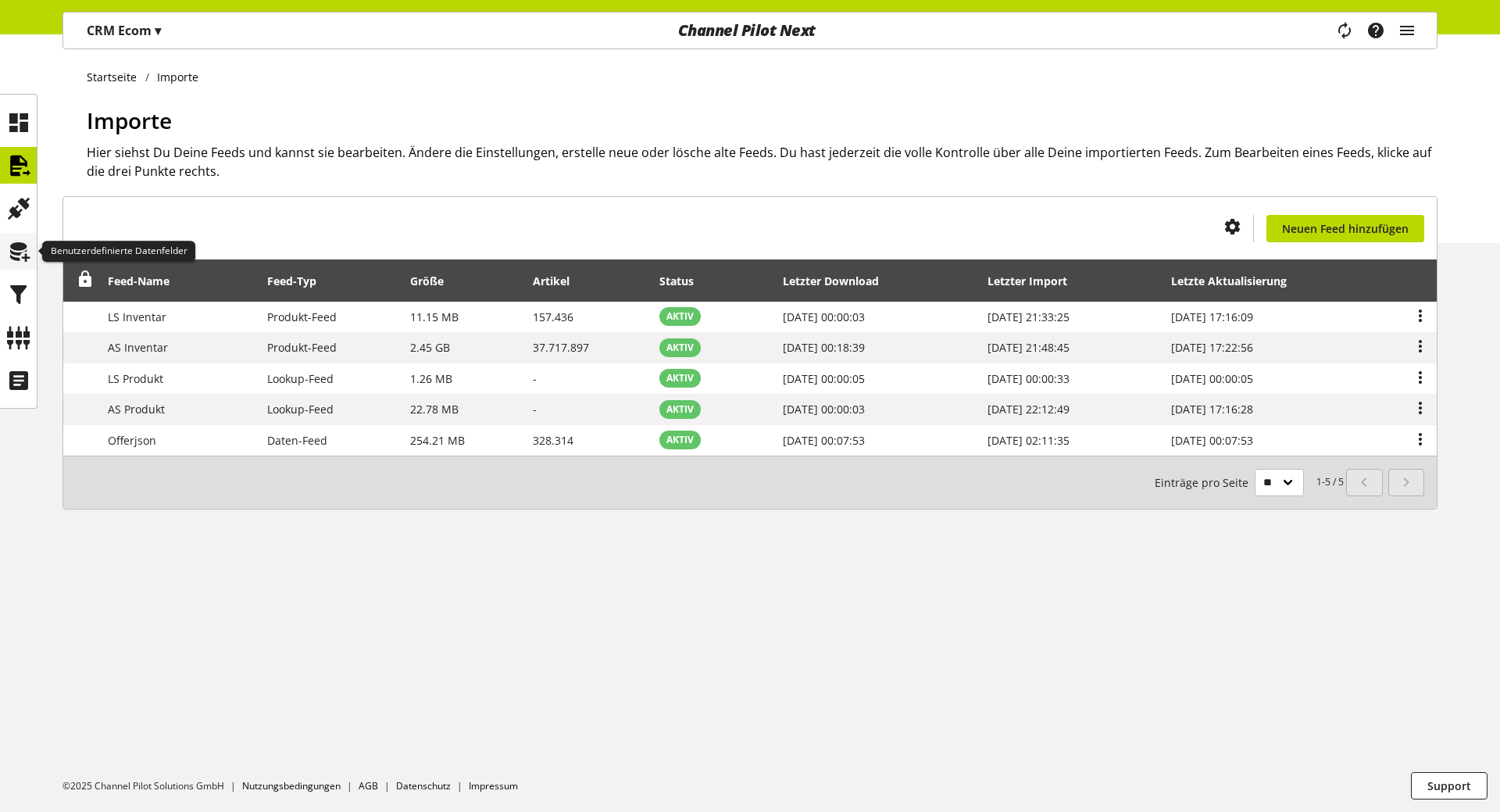
click at [26, 260] on icon at bounding box center [19, 251] width 25 height 32
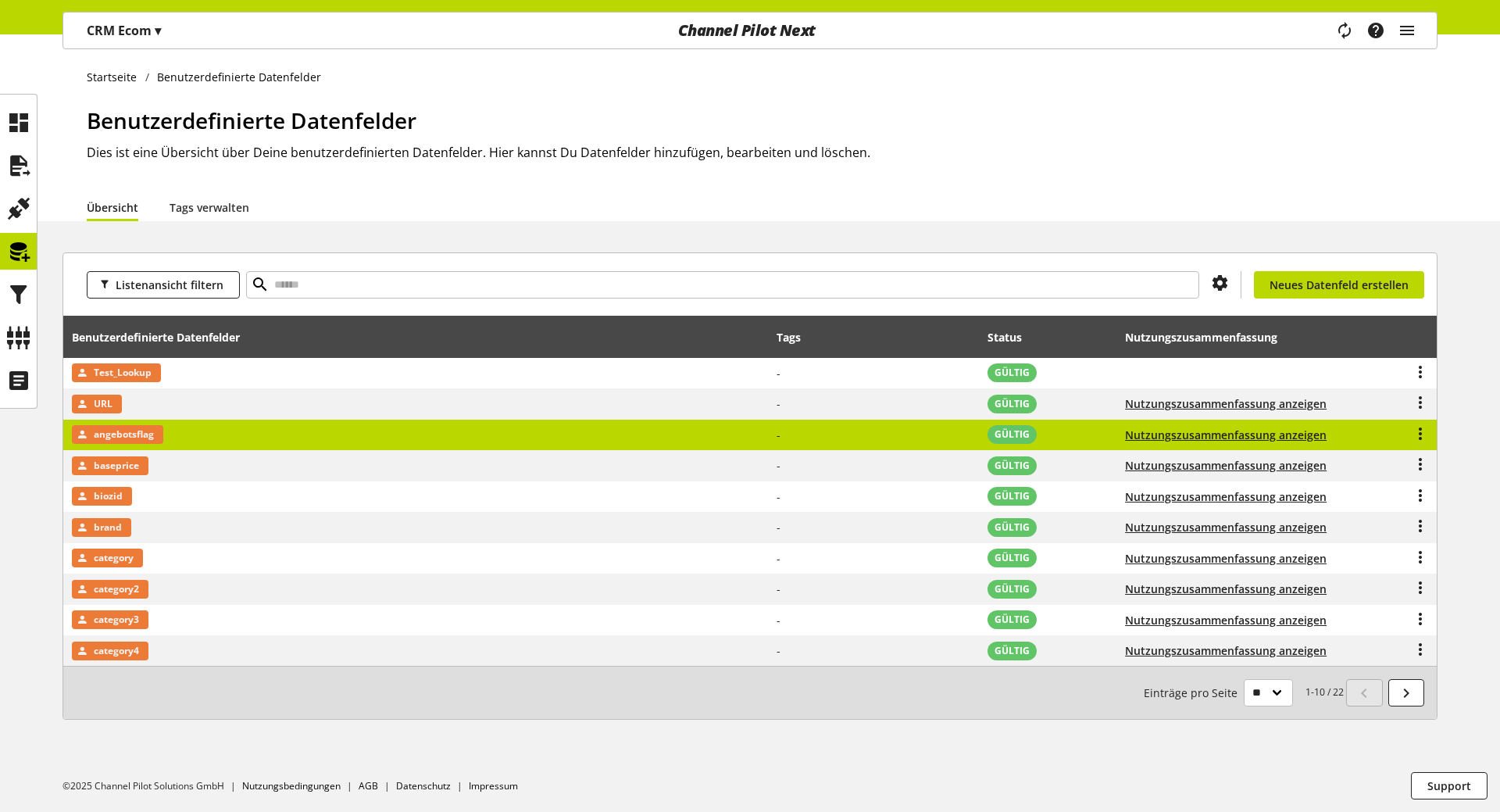
click at [165, 437] on td "angebotsflag" at bounding box center [416, 435] width 706 height 32
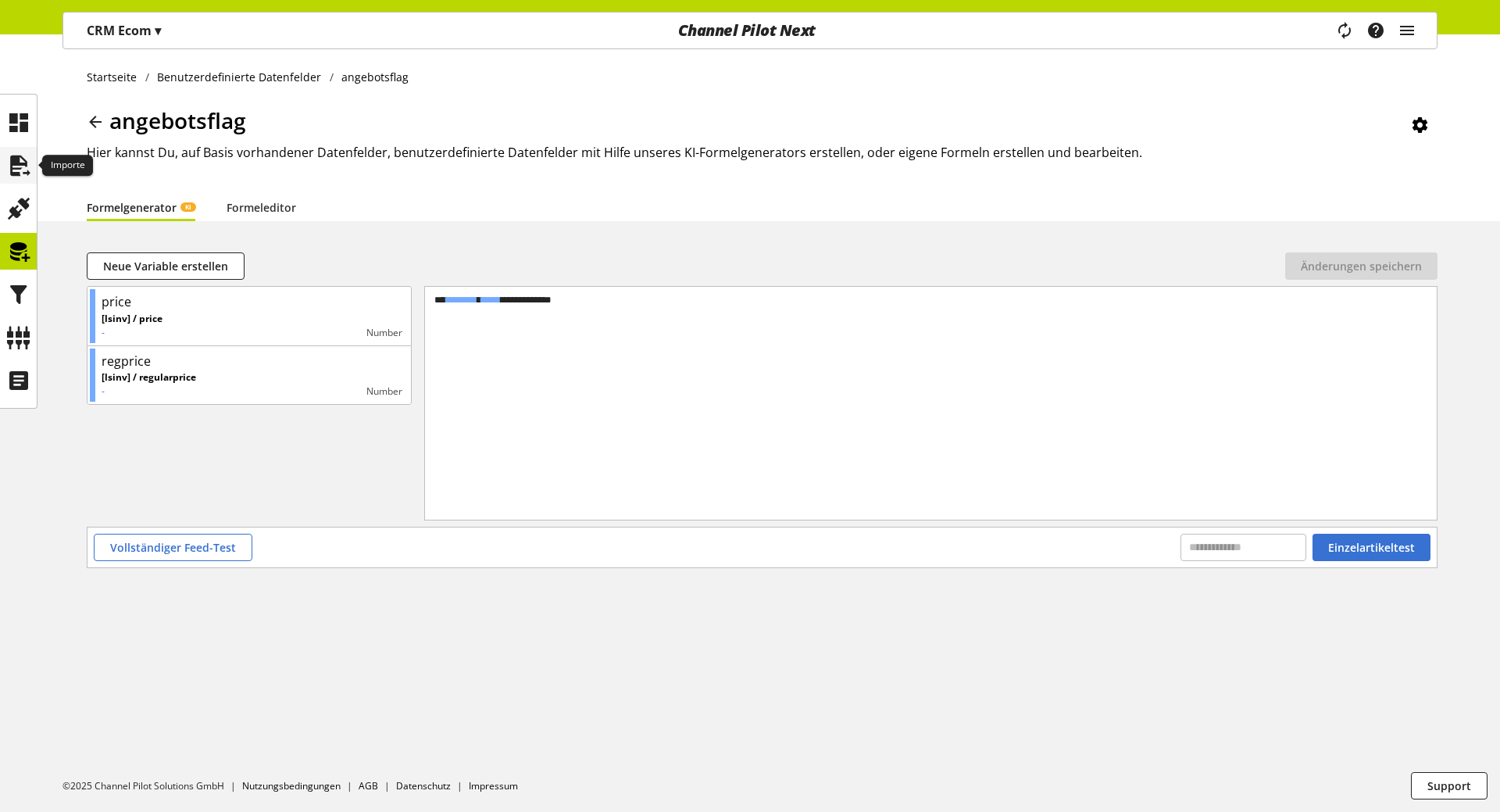
click at [21, 168] on icon at bounding box center [19, 166] width 25 height 32
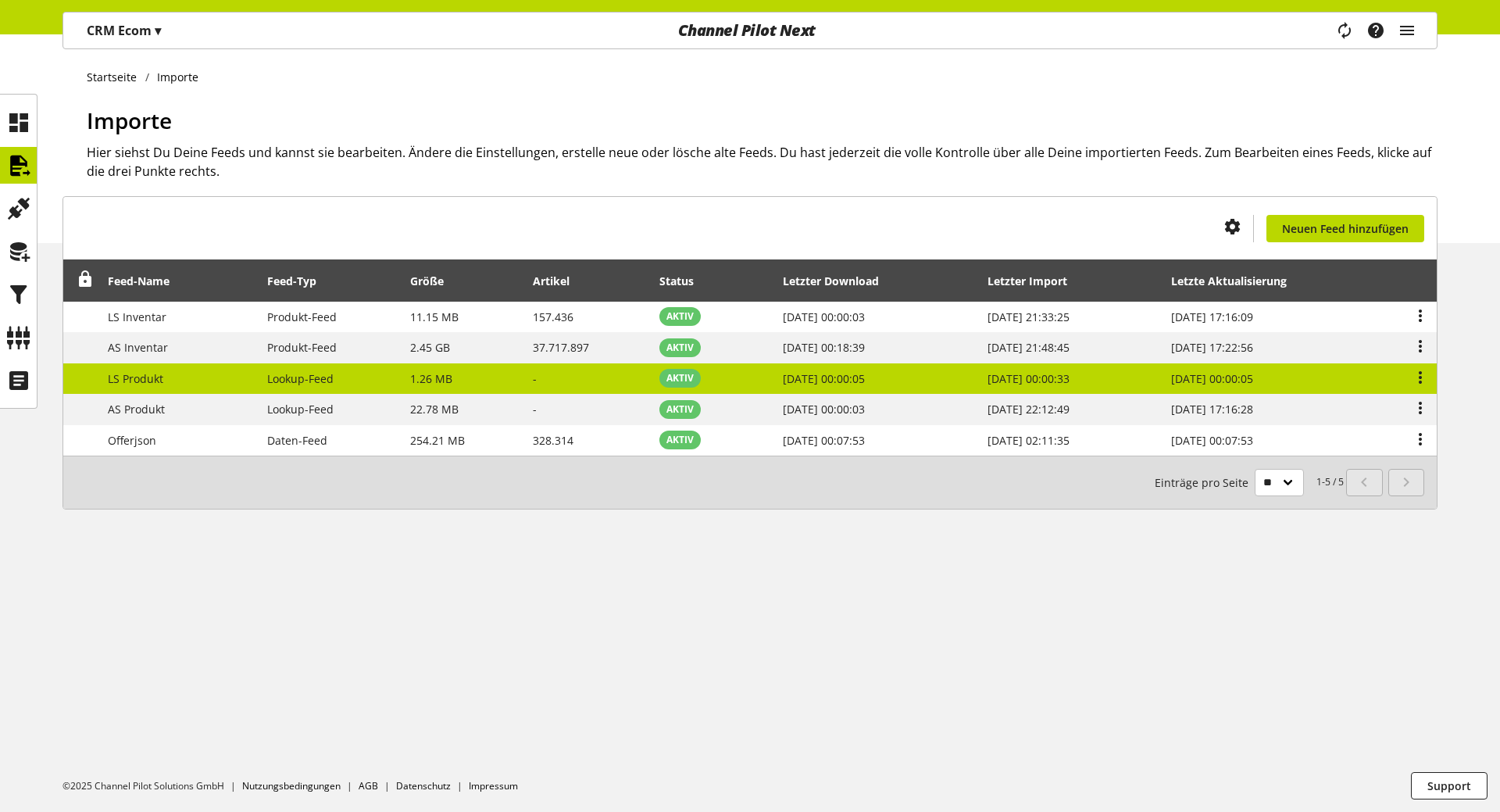
click at [136, 387] on td "LS Produkt" at bounding box center [179, 378] width 159 height 32
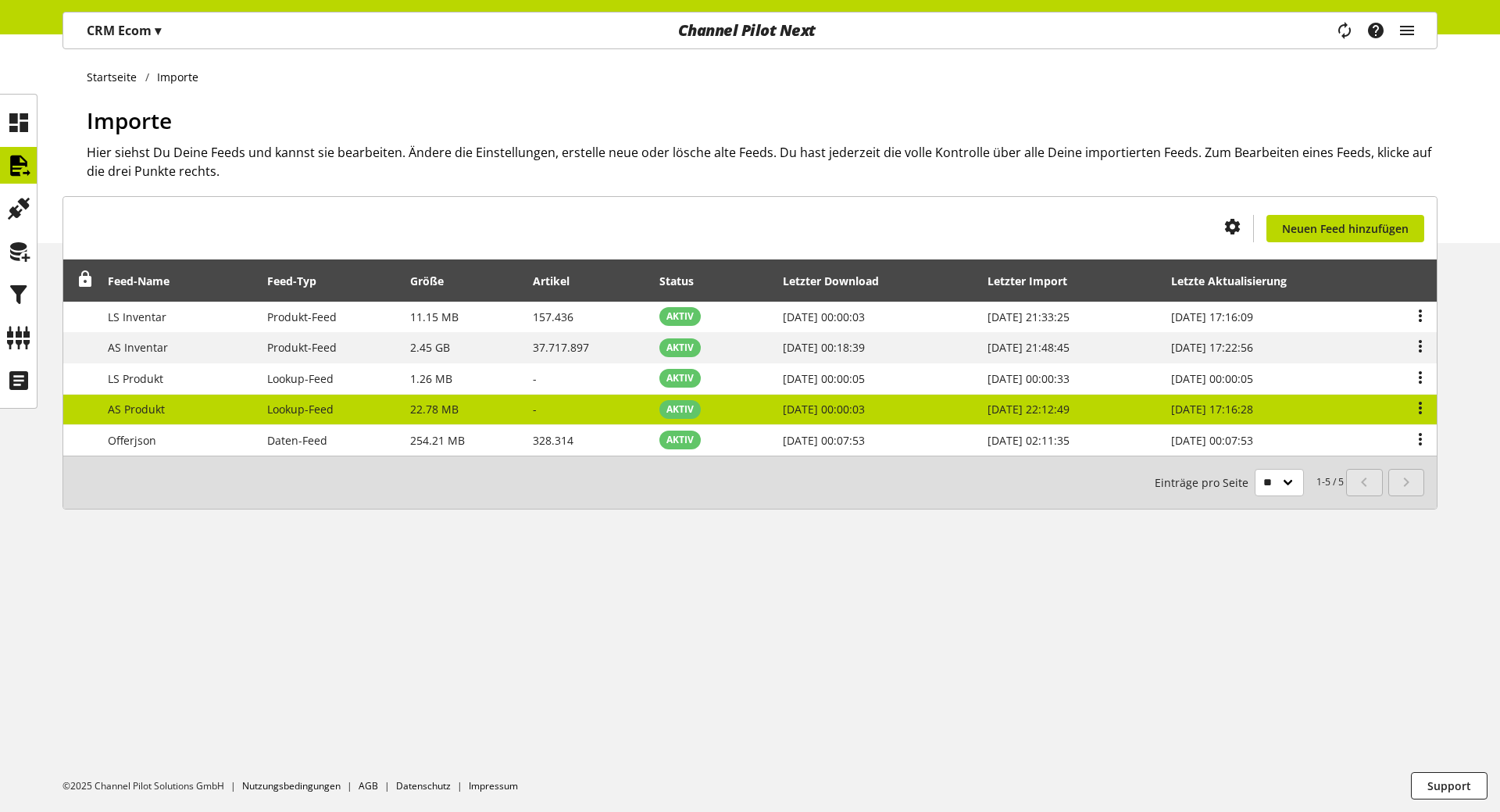
click at [154, 405] on span "AS Produkt" at bounding box center [137, 408] width 57 height 14
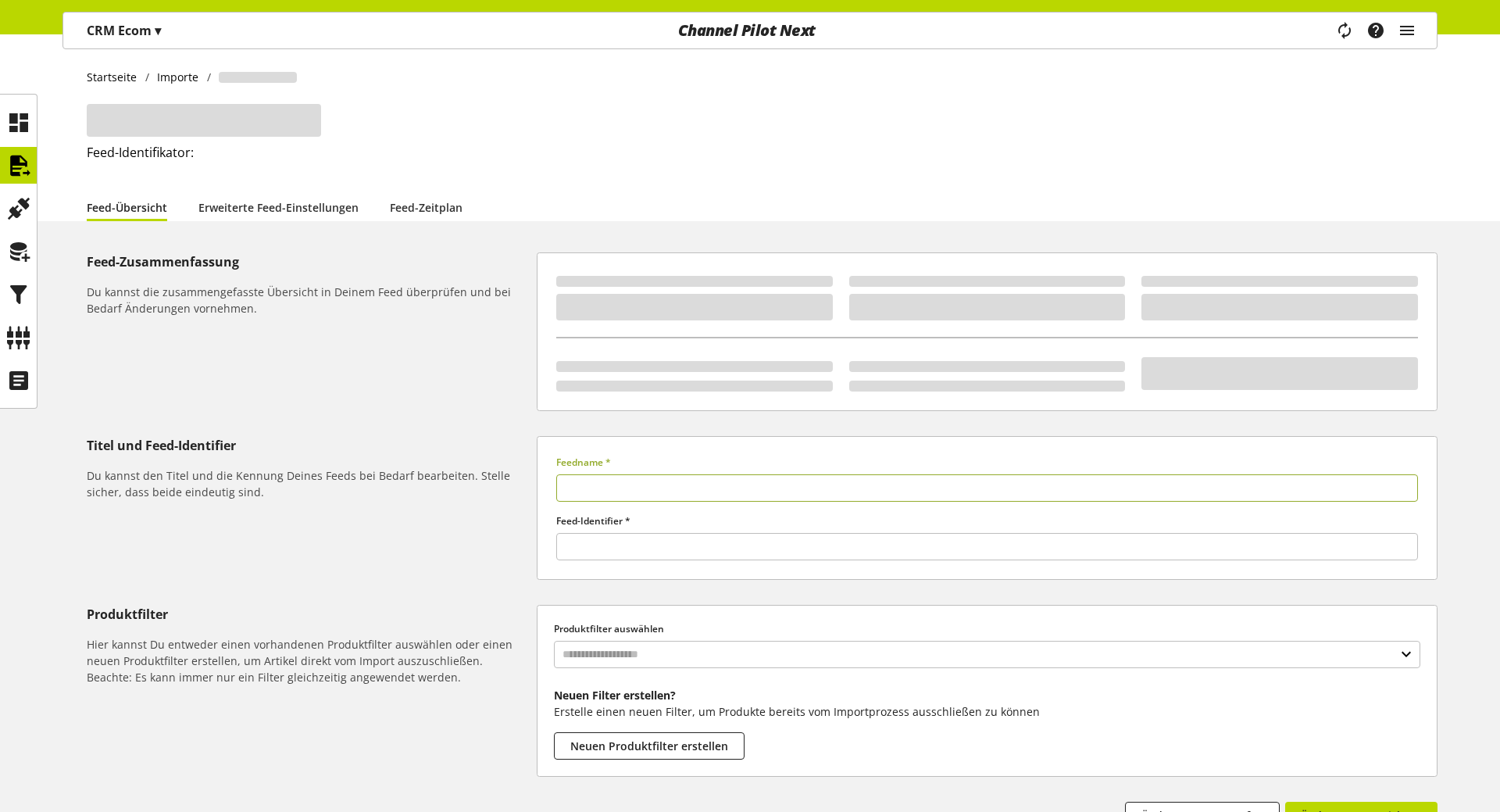
type input "**********"
type input "******"
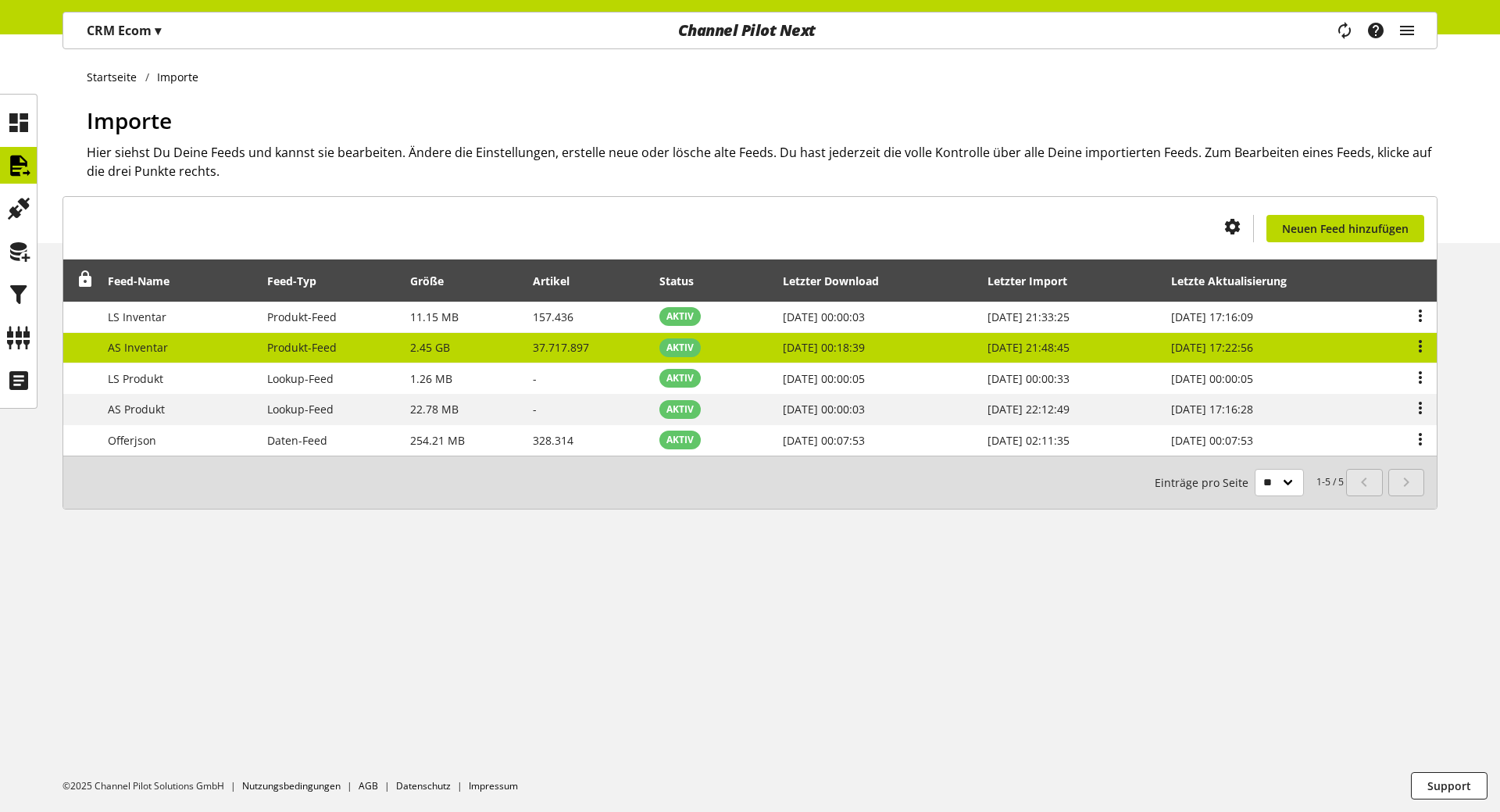
click at [130, 347] on span "AS Inventar" at bounding box center [138, 347] width 60 height 14
click at [1431, 345] on td at bounding box center [1415, 349] width 43 height 32
click at [1420, 343] on icon at bounding box center [1420, 346] width 19 height 28
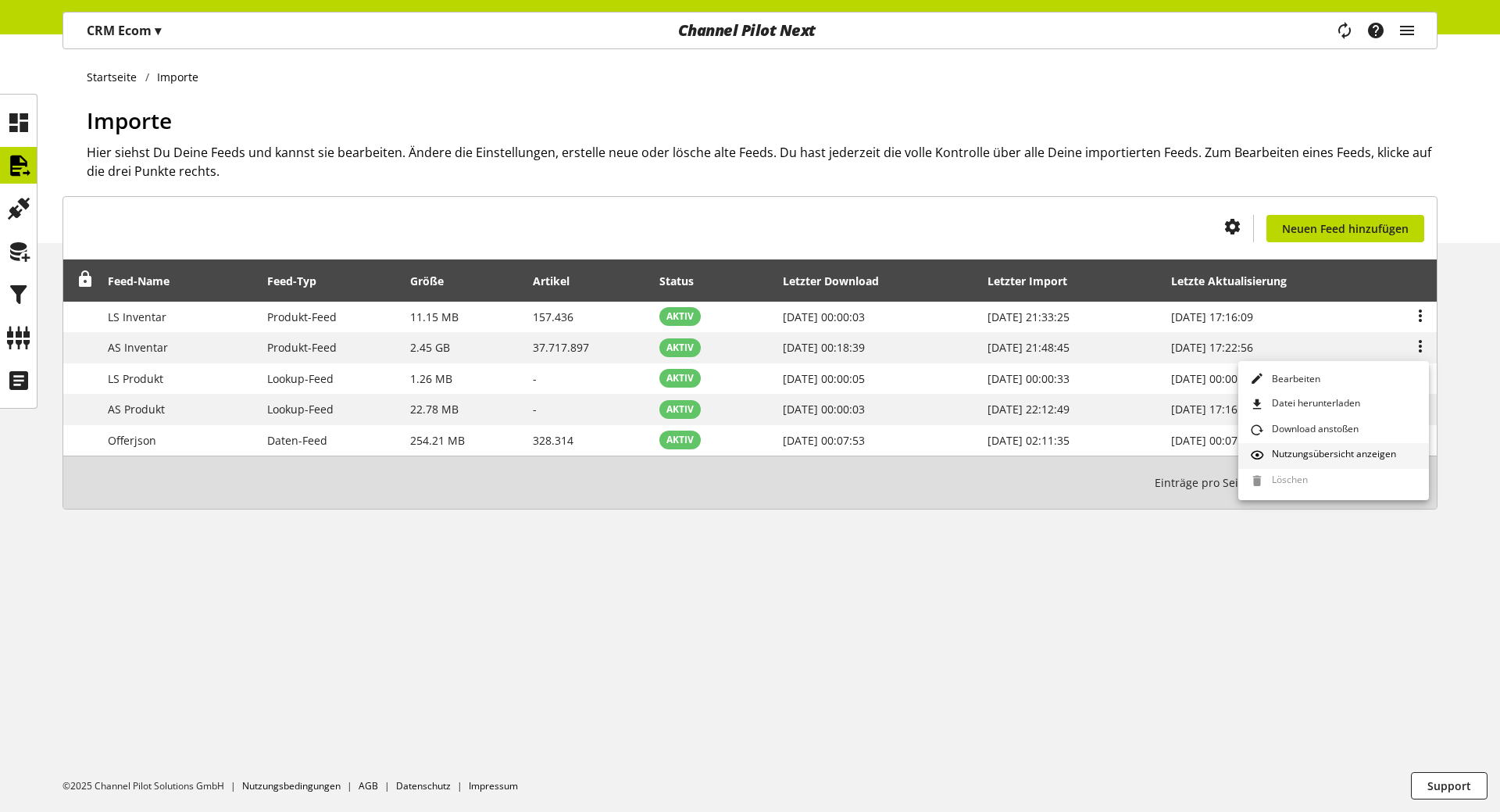
click at [1352, 456] on span "Nutzungsübersicht anzeigen" at bounding box center [1331, 456] width 130 height 17
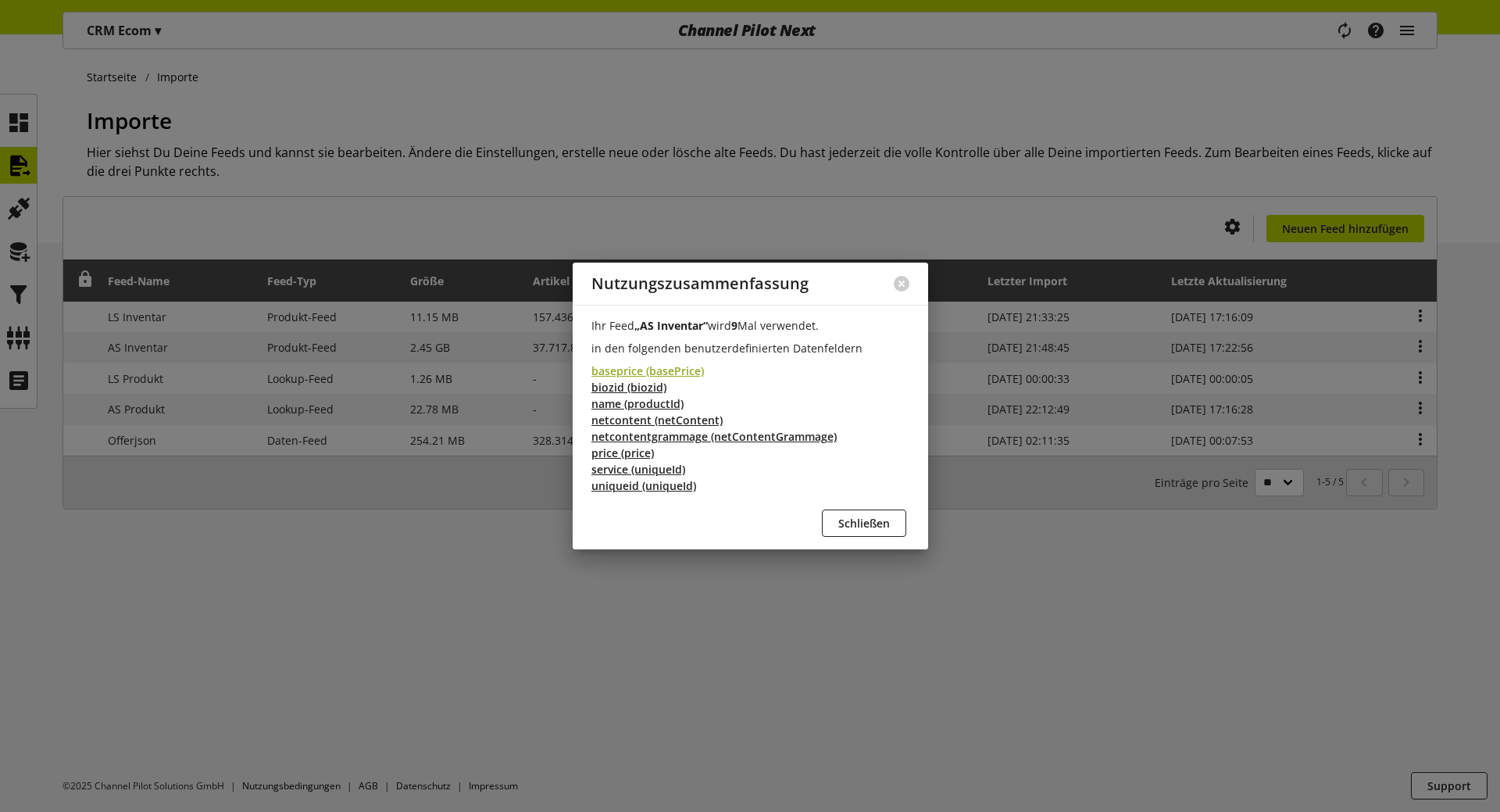
click at [694, 369] on span "baseprice (basePrice)" at bounding box center [648, 371] width 112 height 16
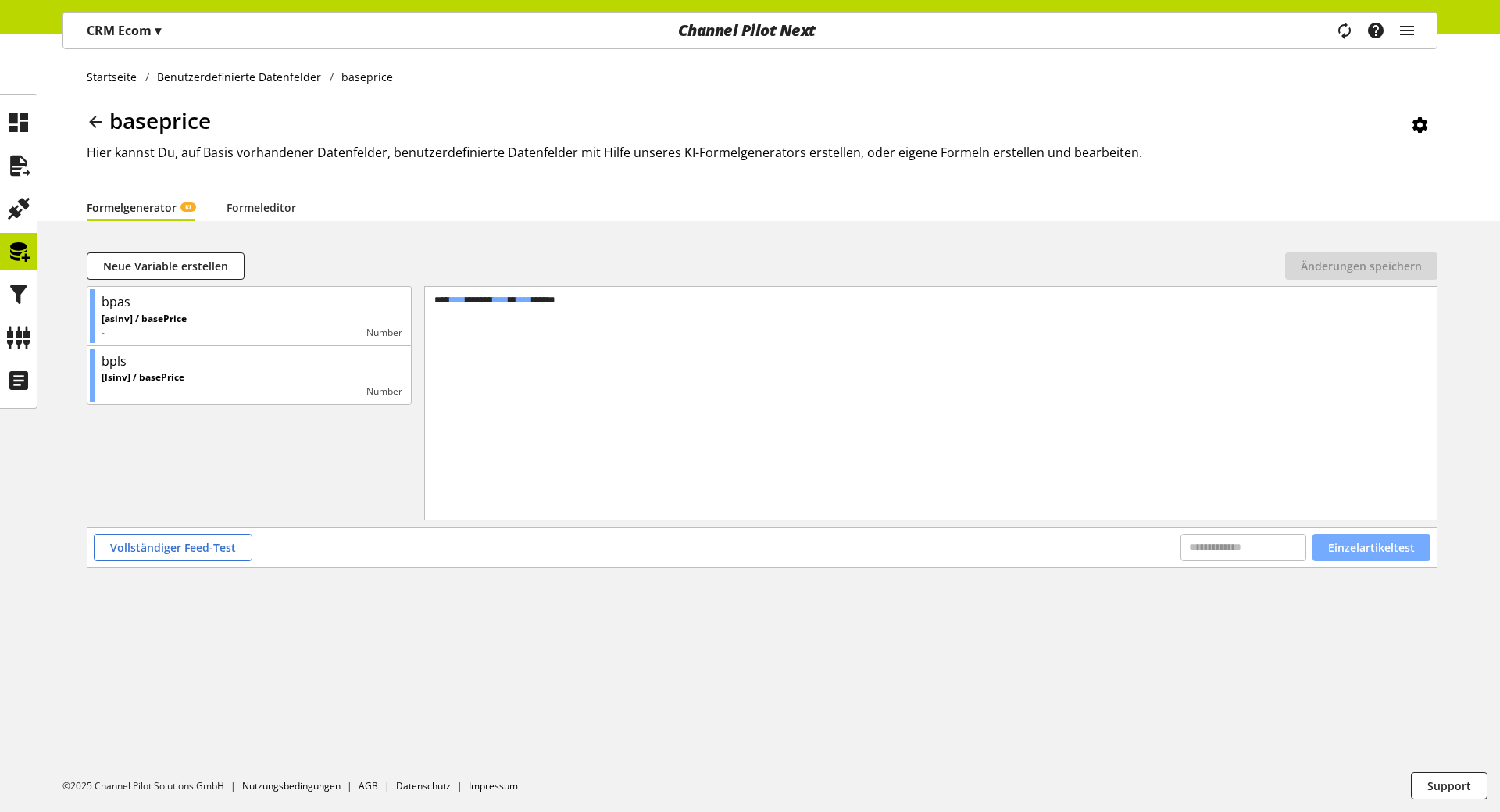
click at [1373, 545] on span "Einzelartikeltest" at bounding box center [1372, 547] width 87 height 16
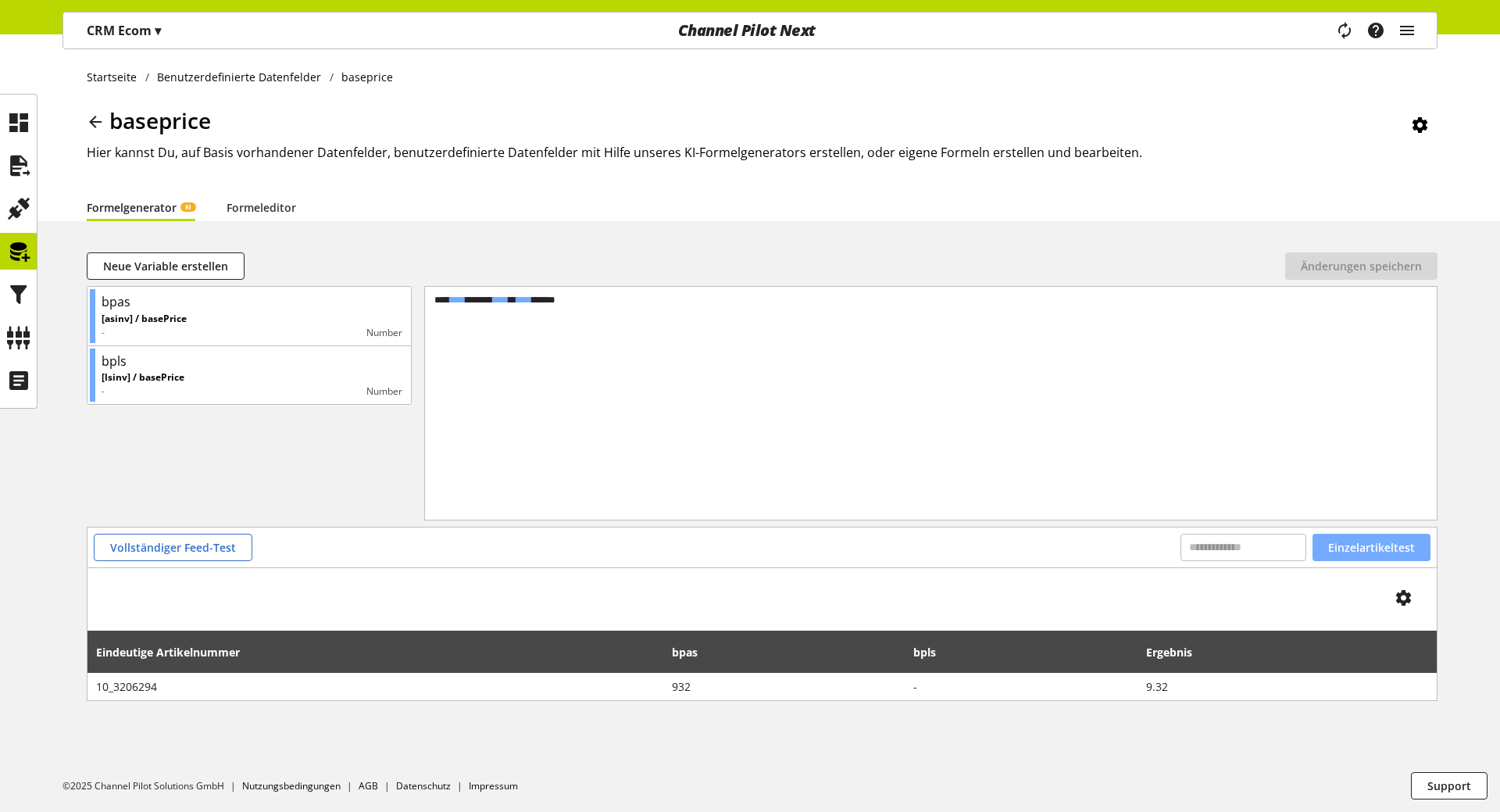
click at [1346, 544] on span "Einzelartikeltest" at bounding box center [1372, 547] width 87 height 16
click at [23, 333] on icon at bounding box center [19, 337] width 25 height 32
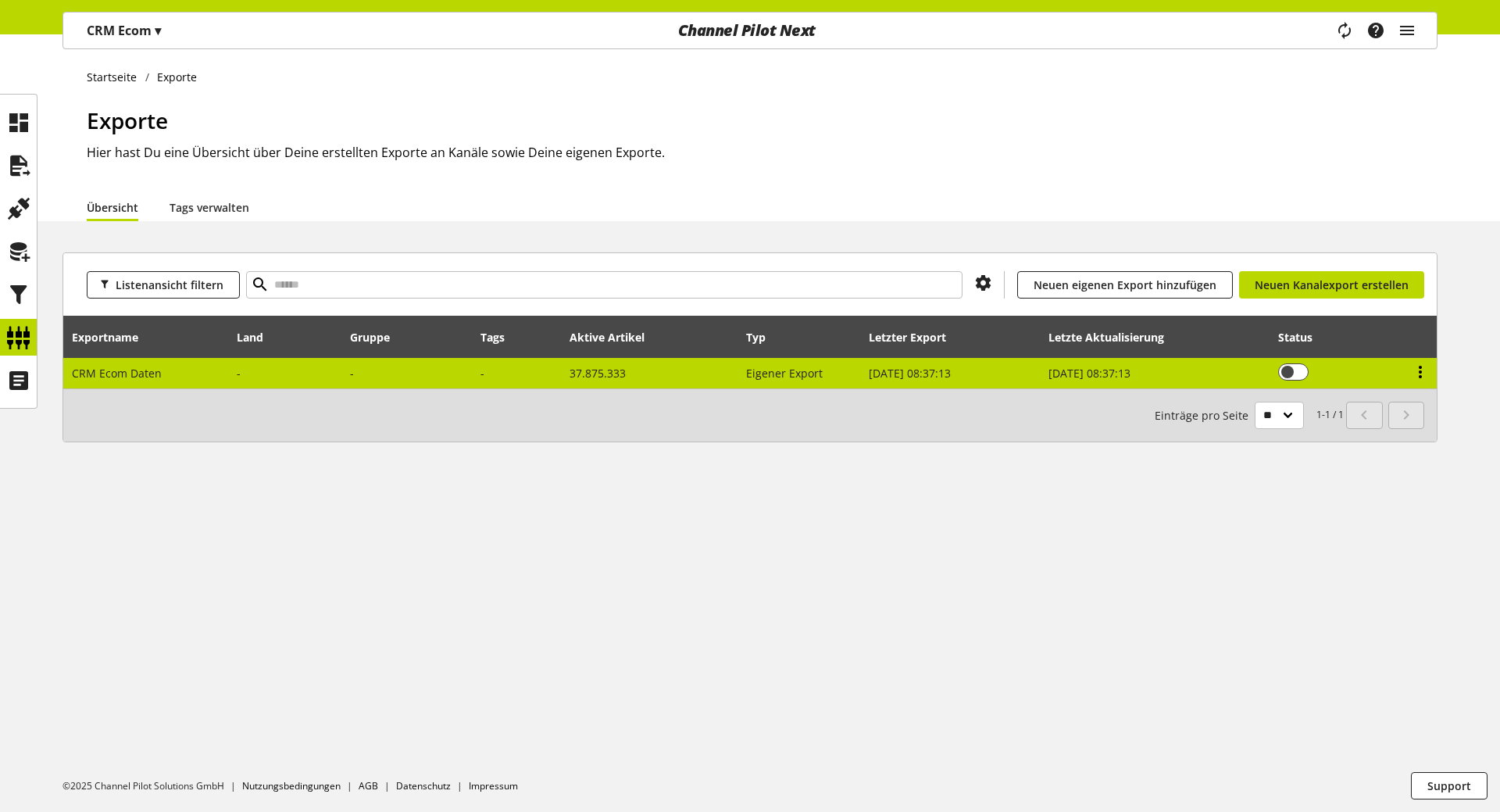
click at [1421, 375] on icon at bounding box center [1420, 372] width 19 height 28
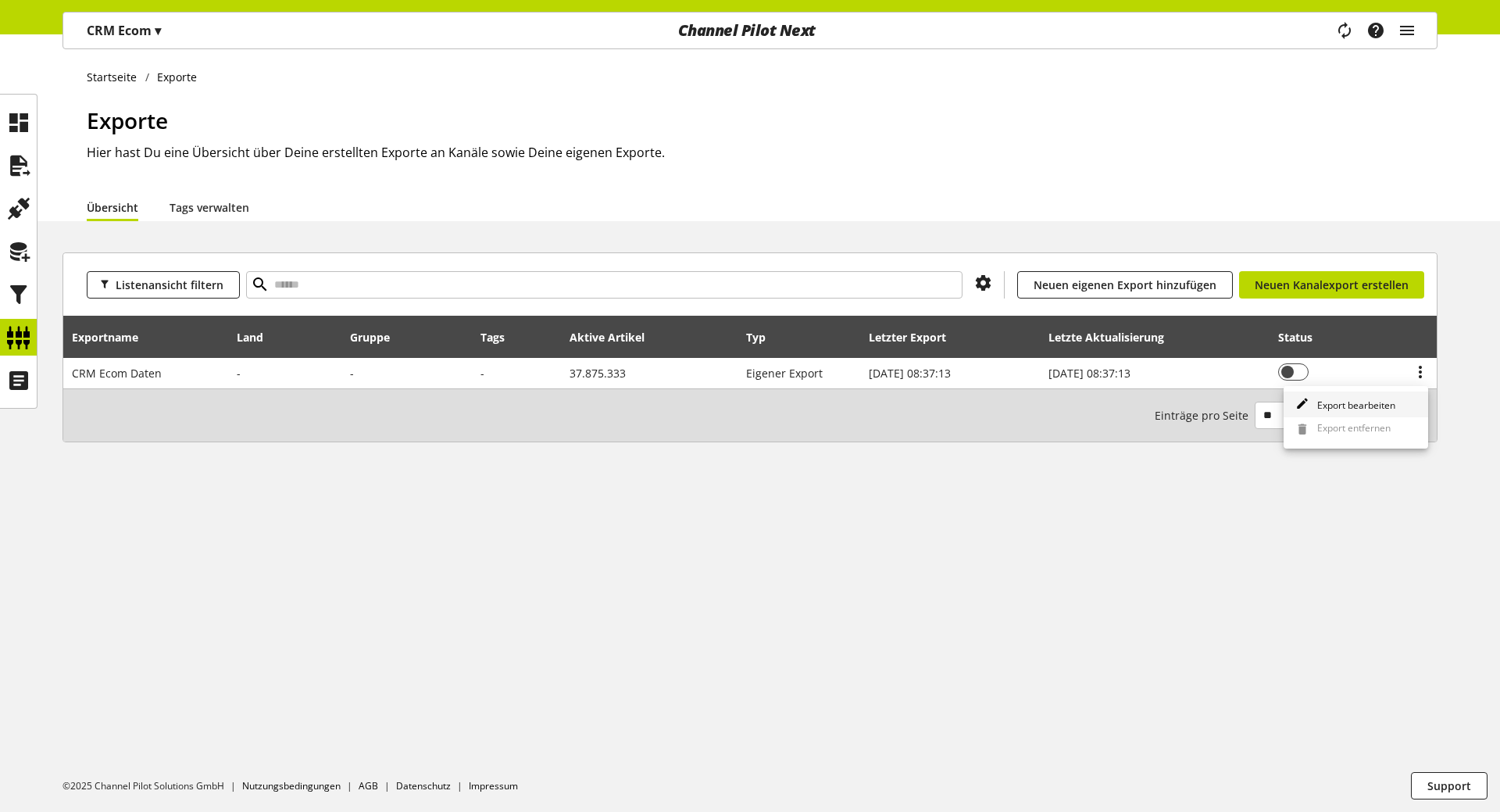
click at [1359, 400] on span "Export bearbeiten" at bounding box center [1353, 405] width 84 height 13
select select "********"
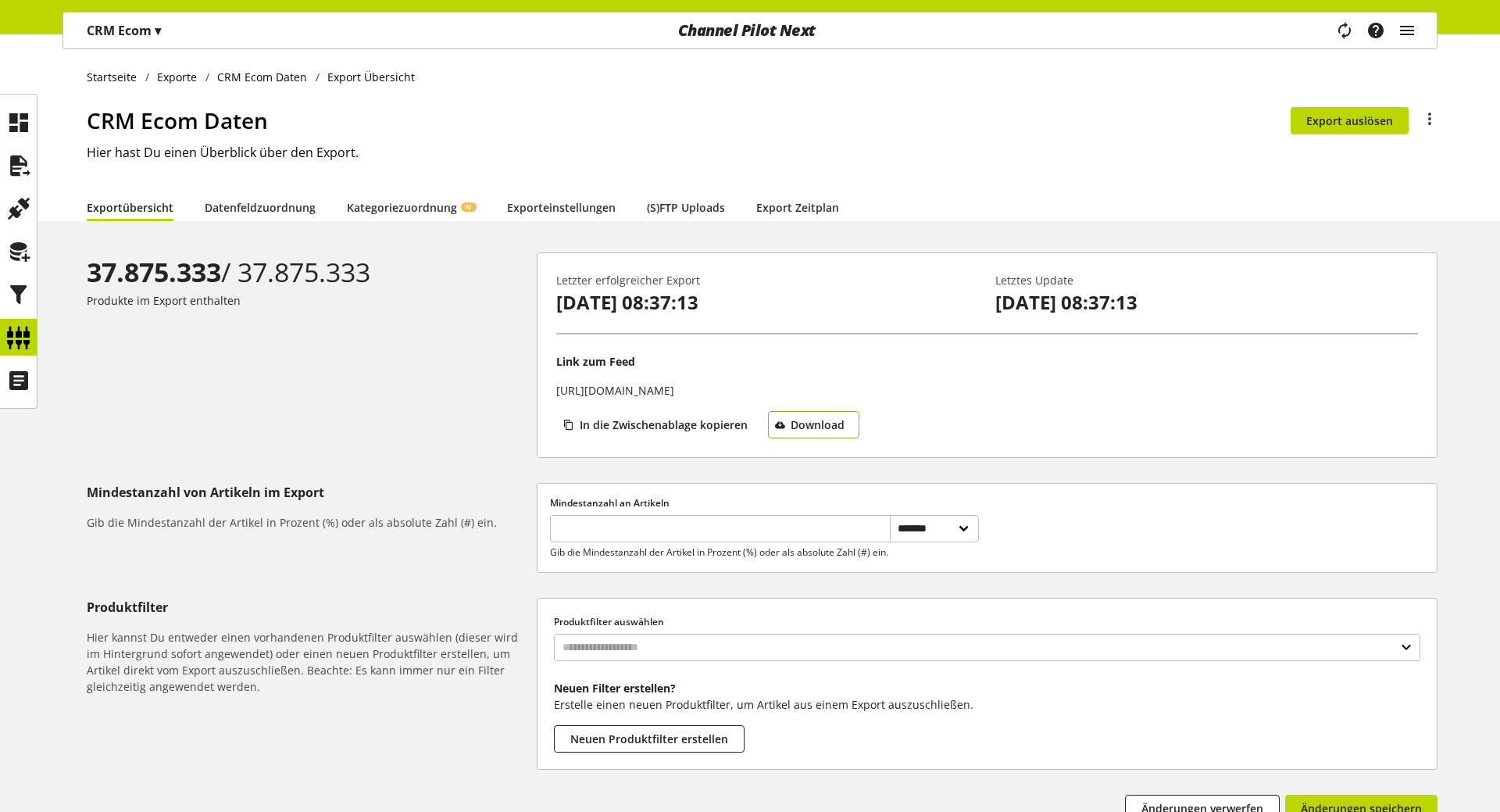
click at [825, 417] on span "Download" at bounding box center [818, 424] width 54 height 16
click at [444, 396] on div "37.875.333 / 37.875.333 Produkte im Export enthalten" at bounding box center [312, 354] width 450 height 206
click at [274, 208] on link "Datenfeldzuordnung" at bounding box center [261, 207] width 111 height 29
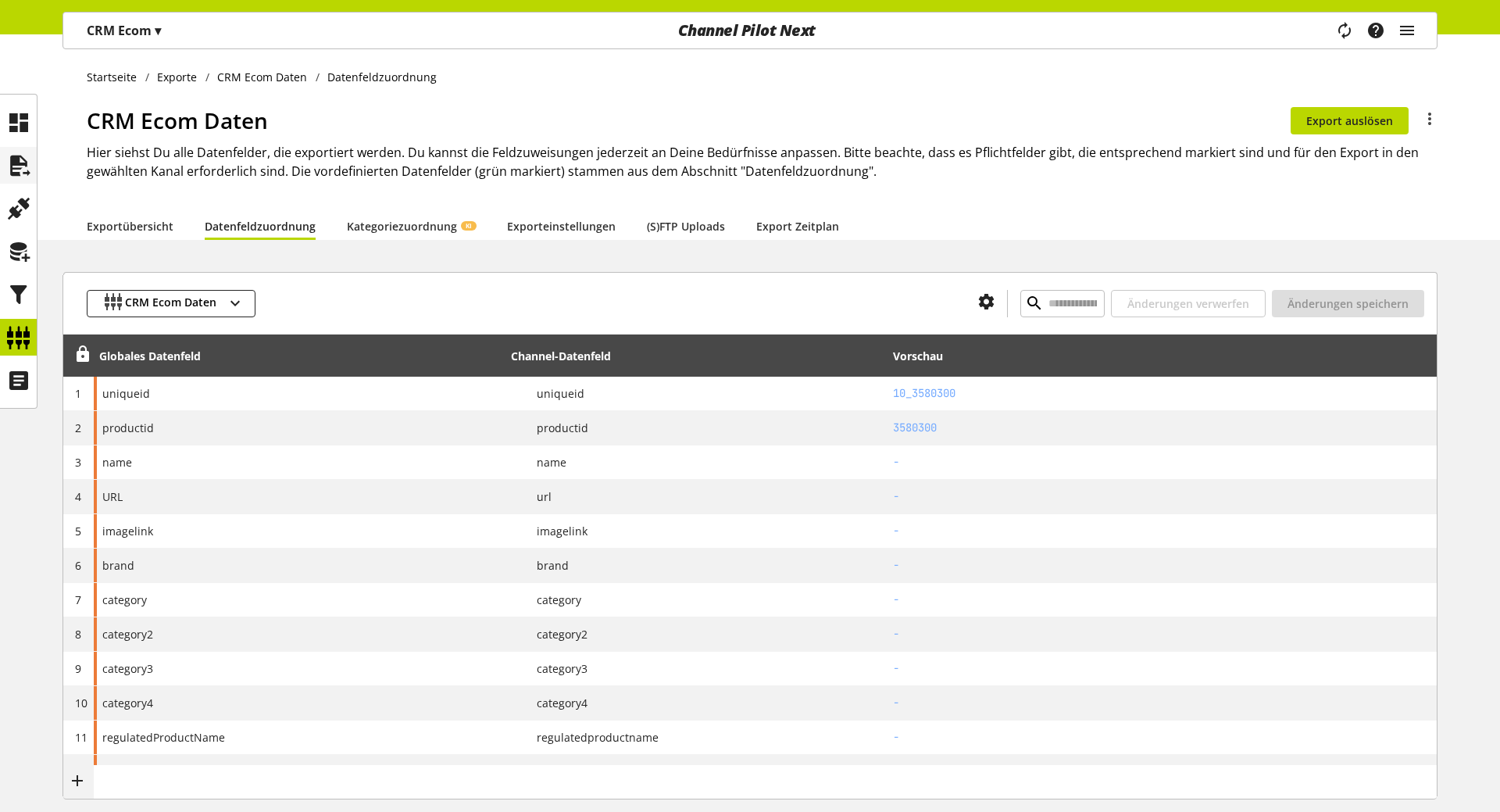
click at [21, 158] on icon at bounding box center [19, 166] width 25 height 32
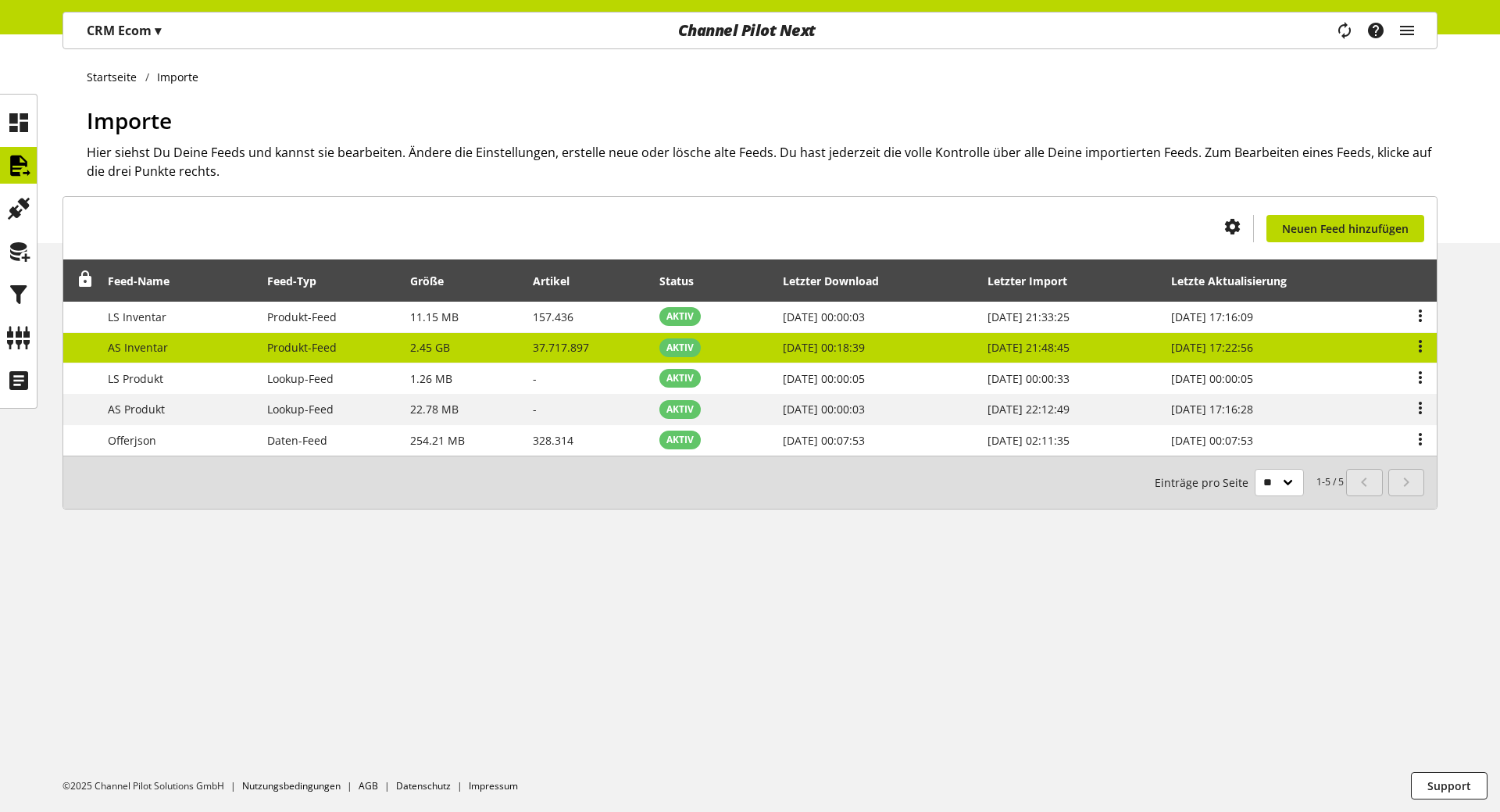
click at [180, 346] on td "AS Inventar" at bounding box center [179, 349] width 159 height 32
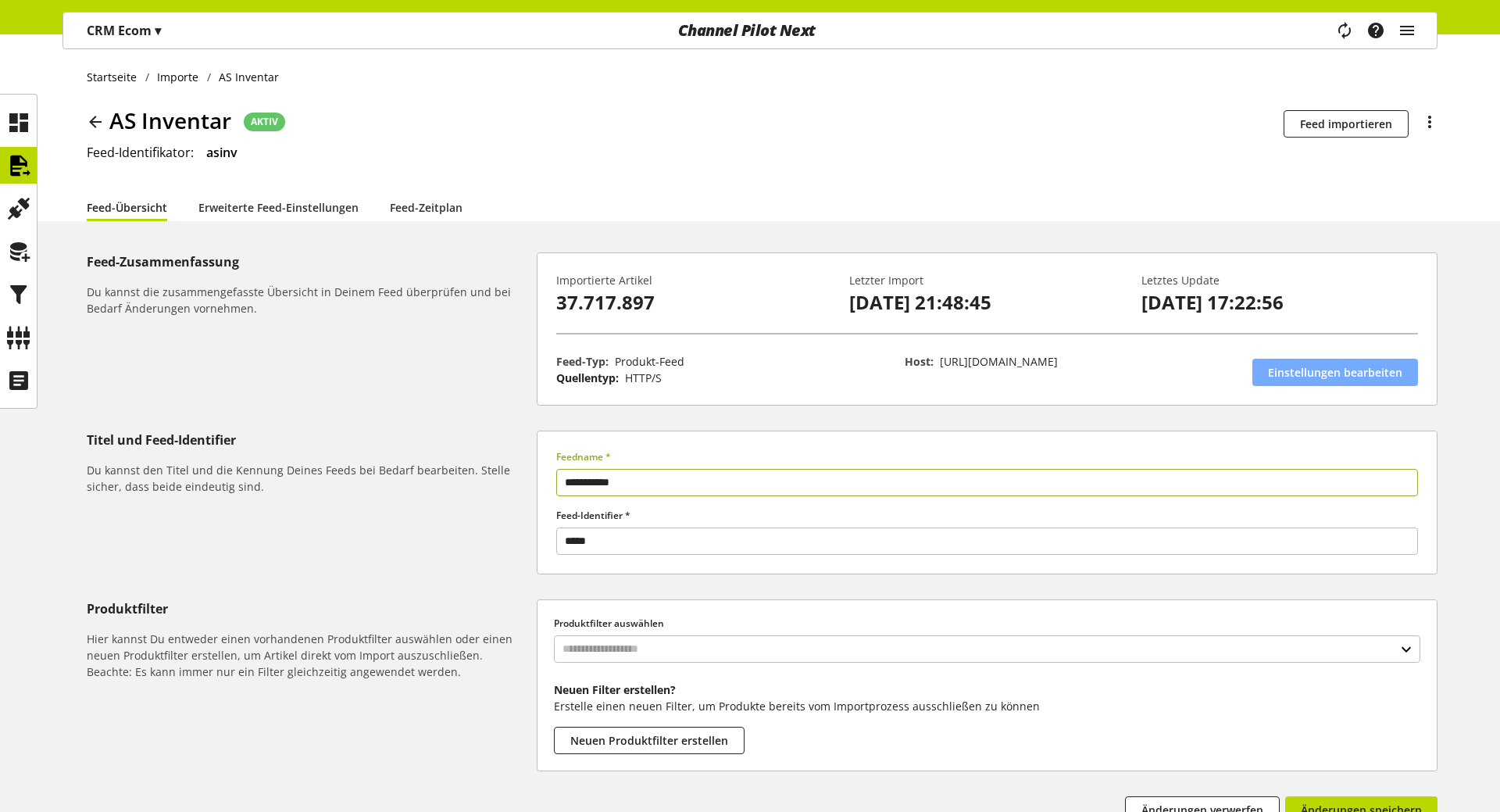
click at [1331, 372] on span "Einstellungen bearbeiten" at bounding box center [1335, 372] width 134 height 16
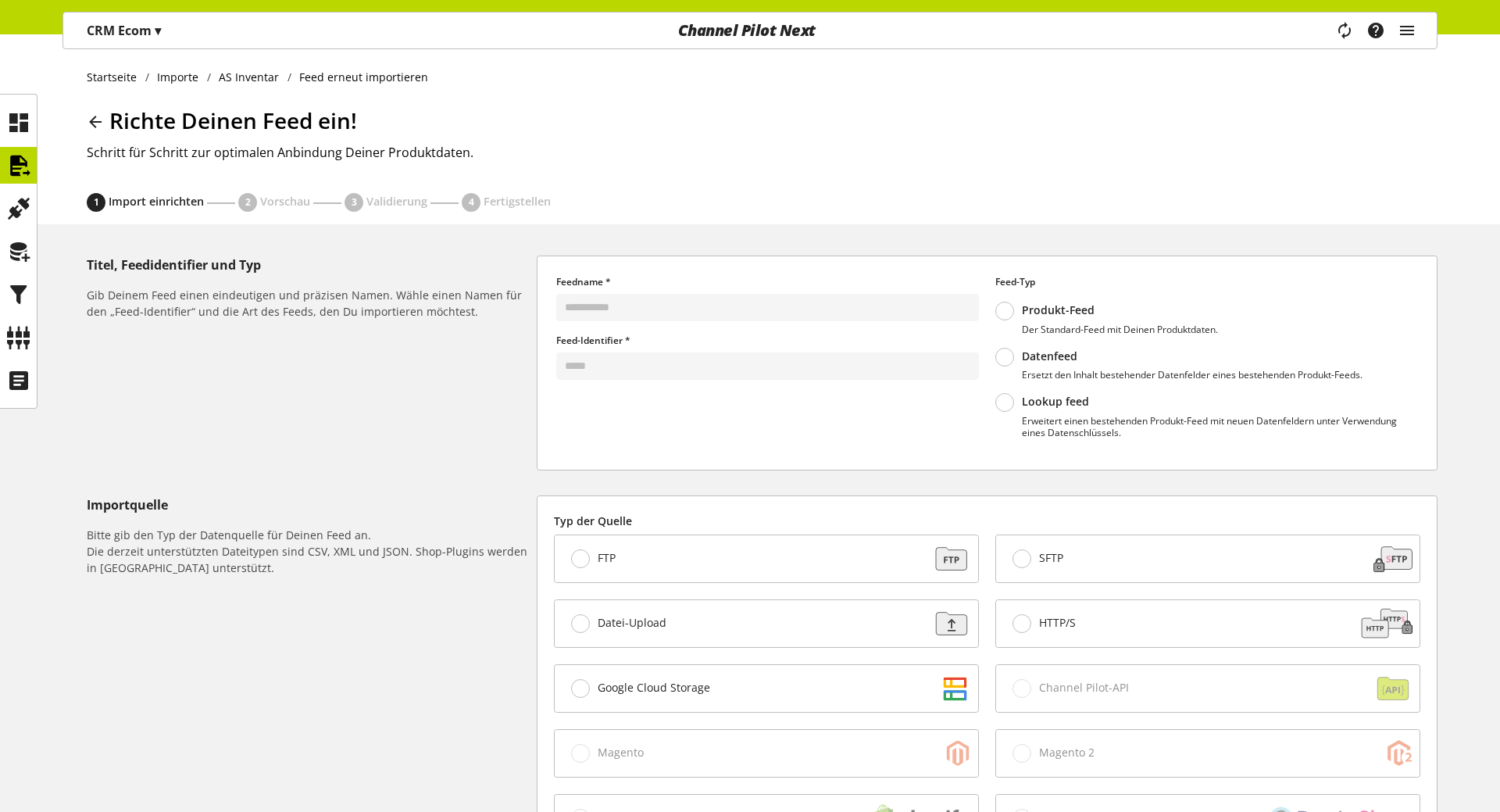
scroll to position [427, 0]
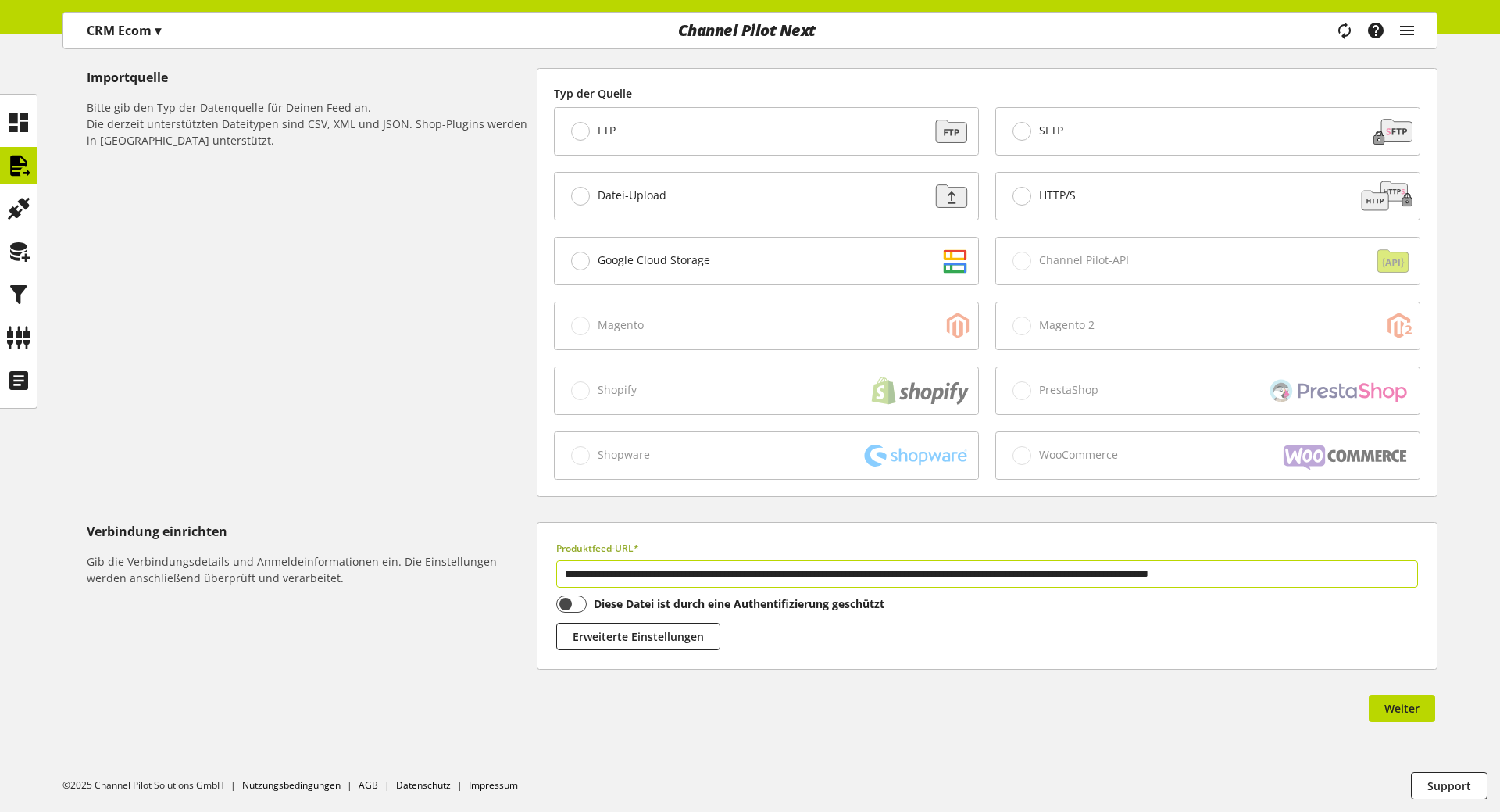
click at [746, 575] on input "**********" at bounding box center [988, 574] width 862 height 28
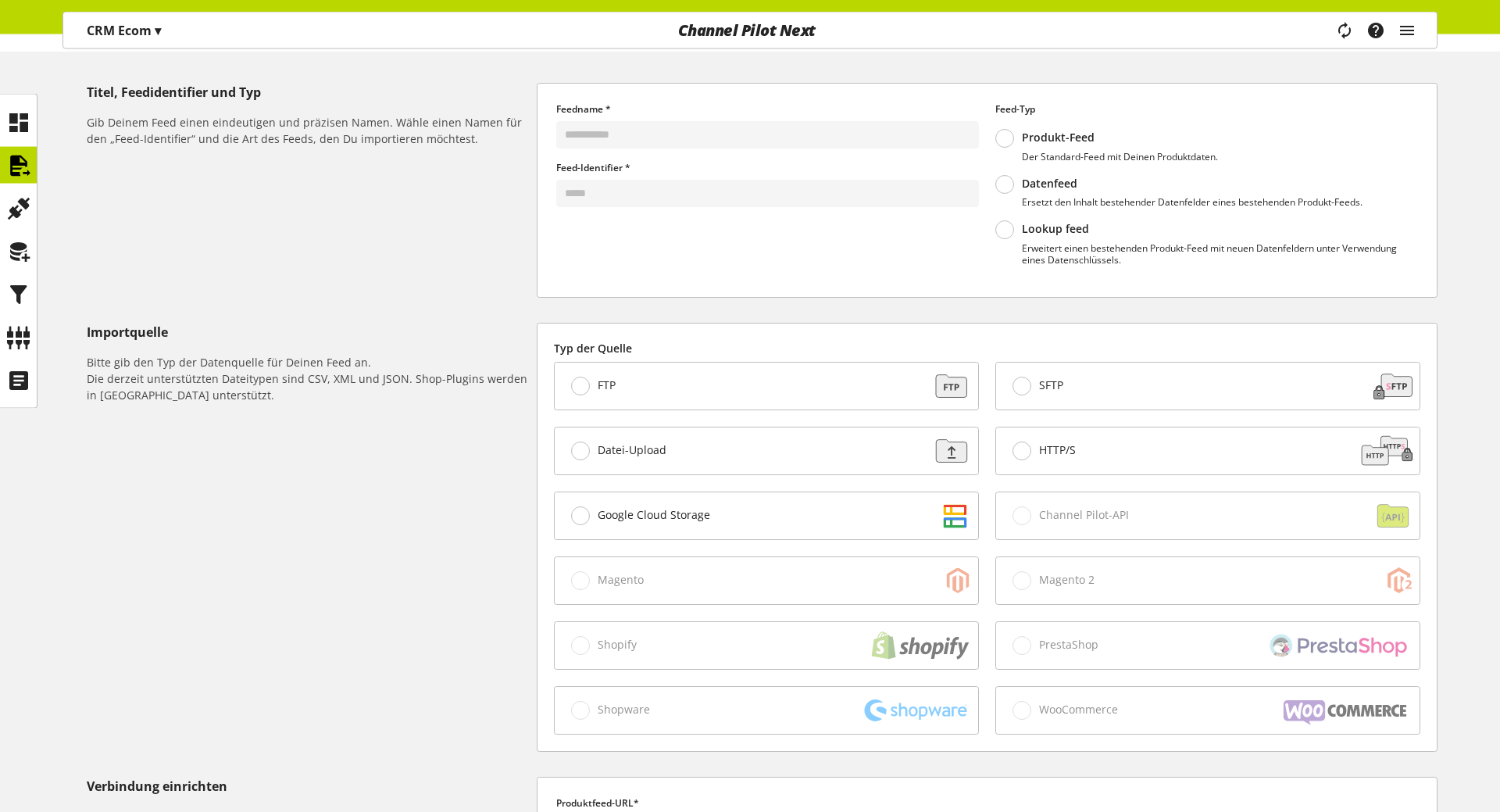
scroll to position [0, 0]
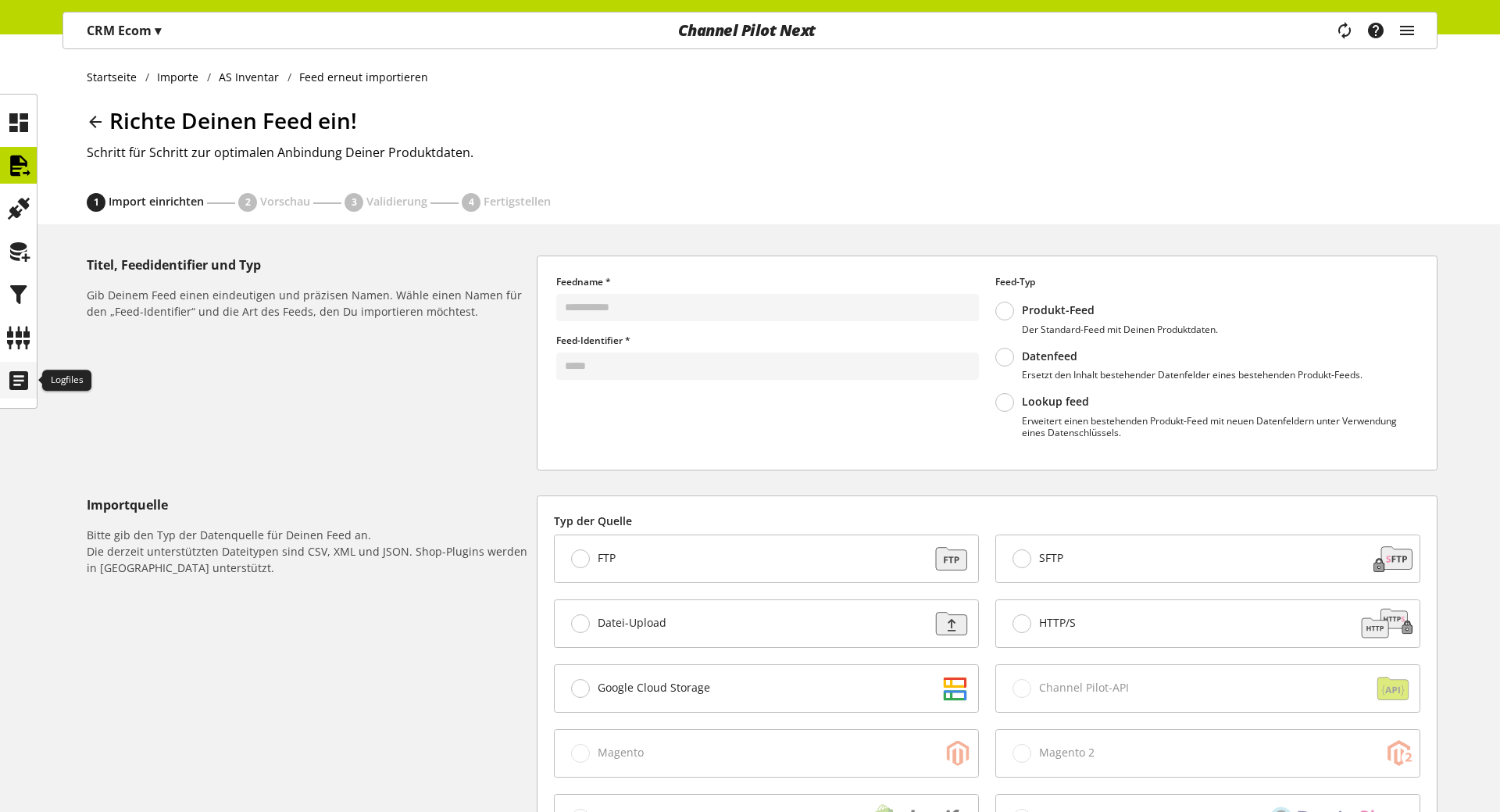
click at [18, 374] on icon at bounding box center [19, 380] width 25 height 32
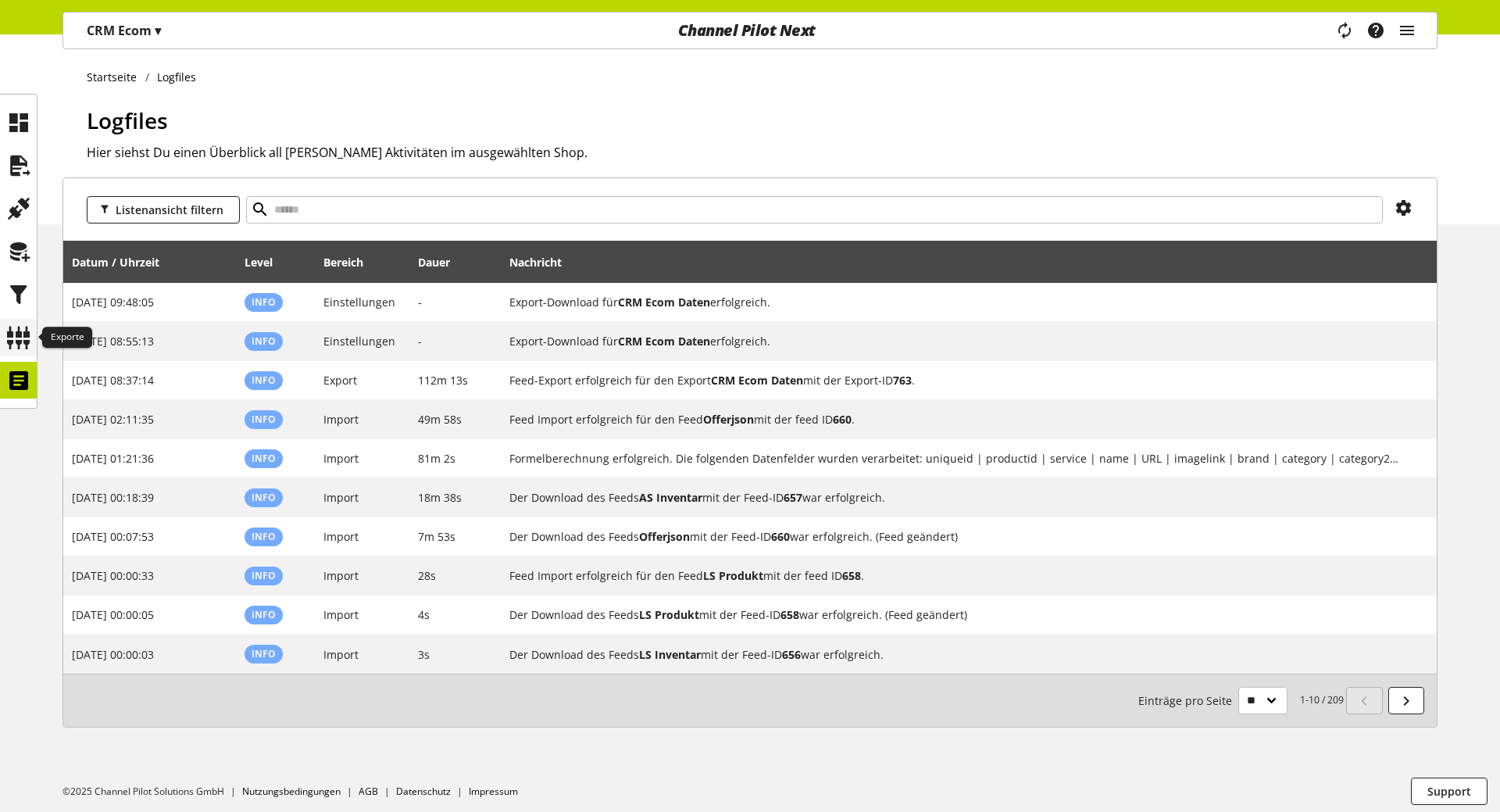
click at [16, 332] on icon at bounding box center [19, 337] width 25 height 32
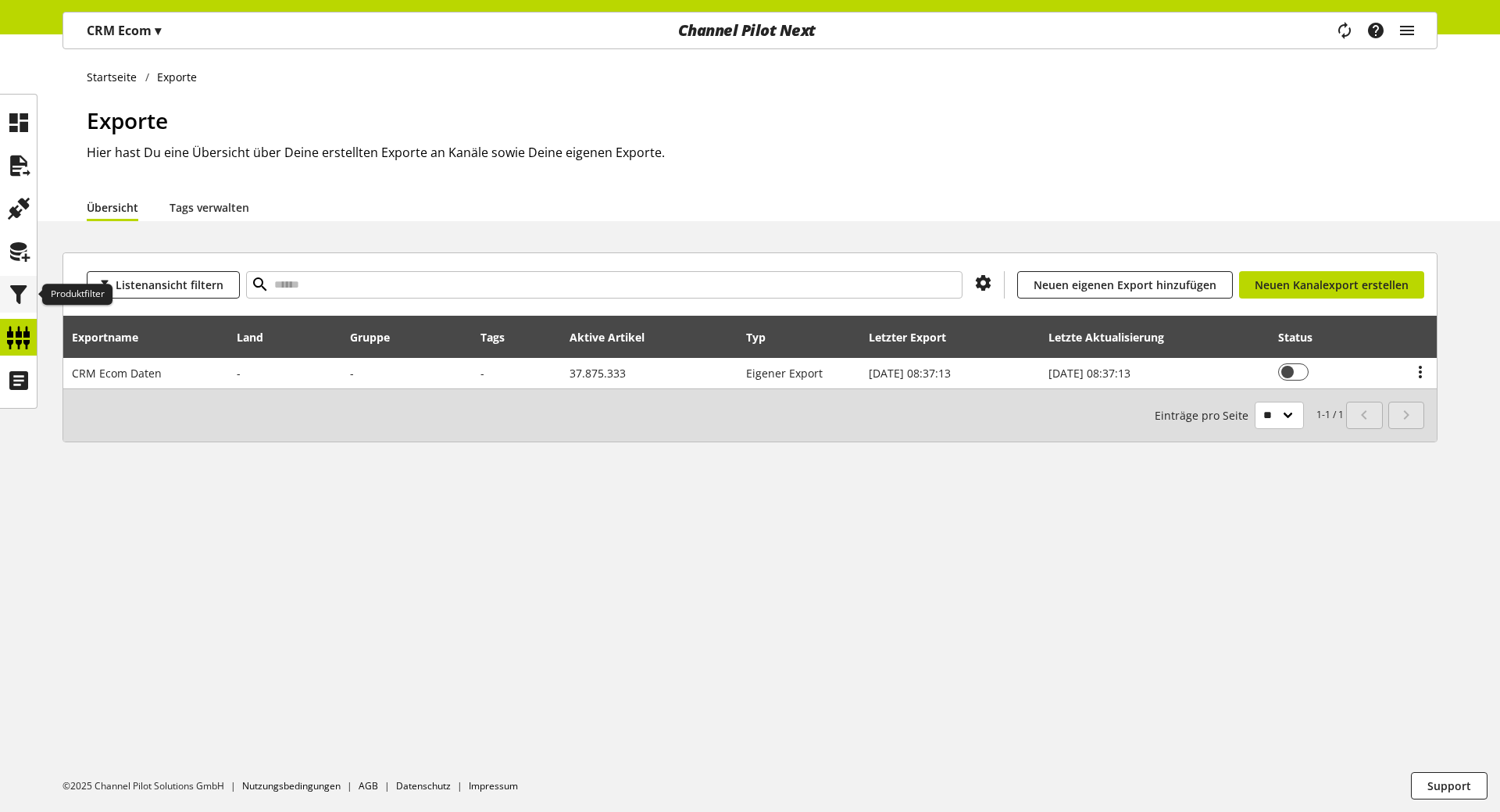
click at [9, 299] on icon at bounding box center [19, 294] width 25 height 32
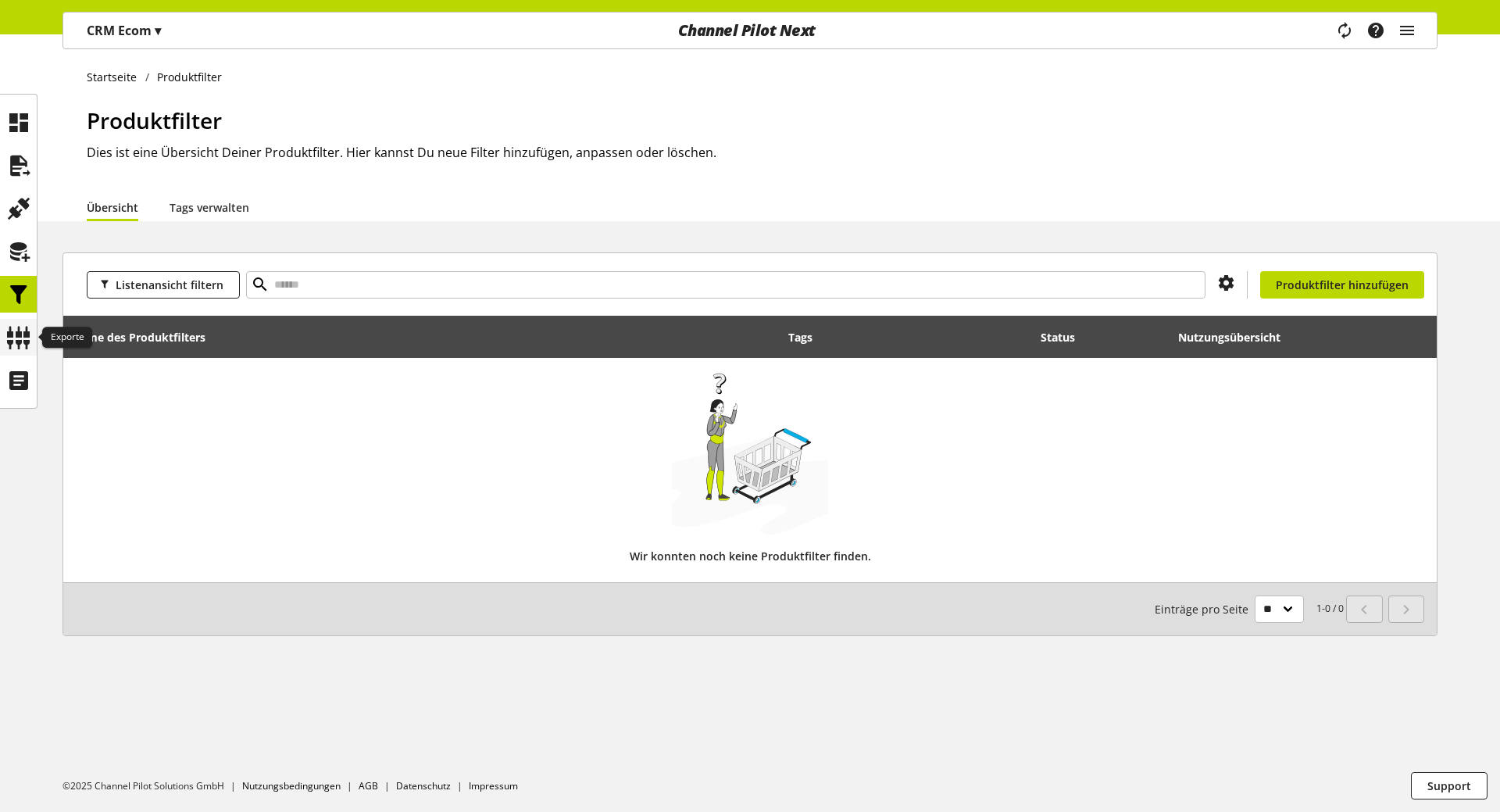
click at [34, 340] on div at bounding box center [18, 337] width 36 height 36
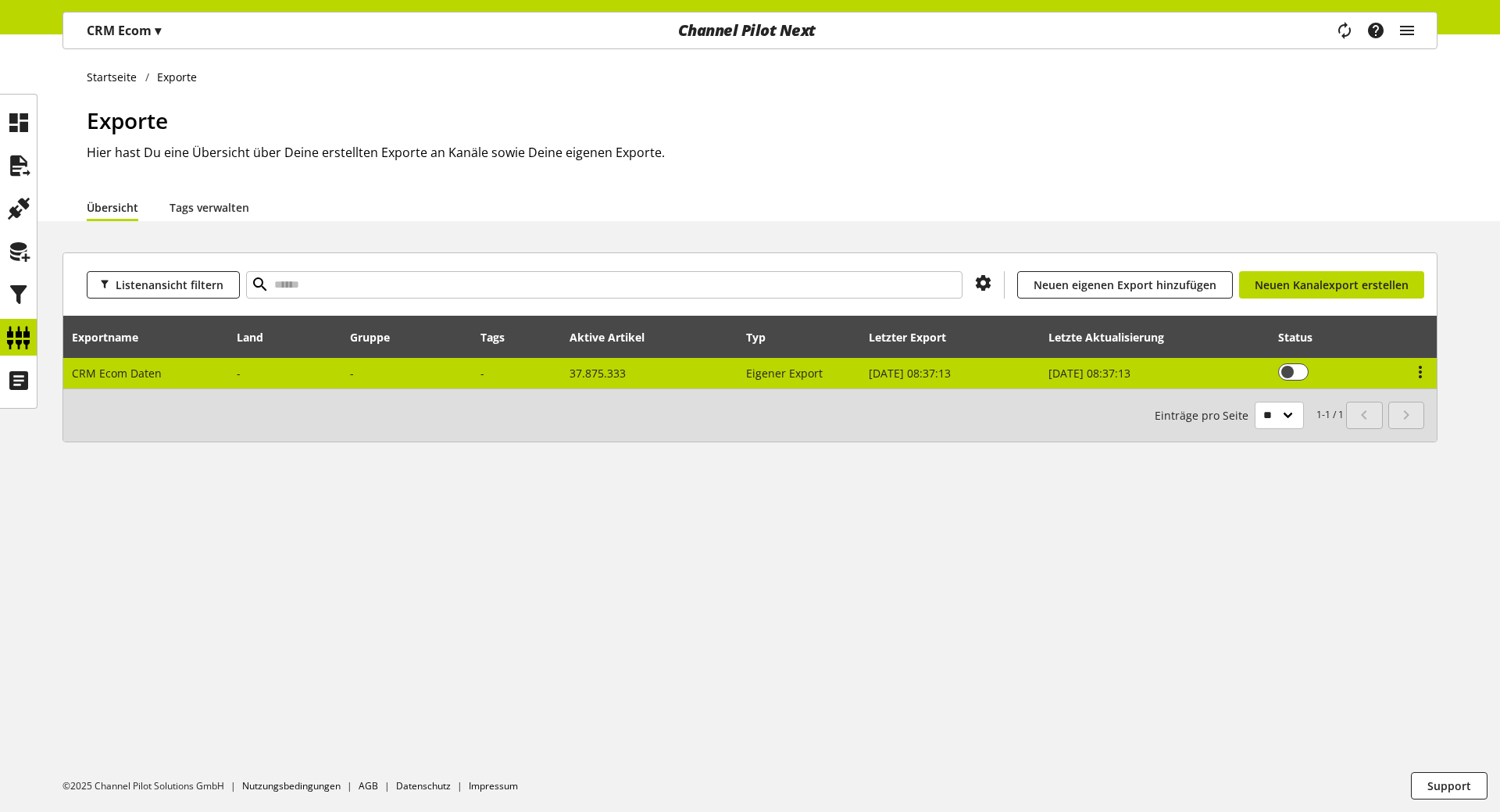
click at [157, 368] on span "CRM Ecom Daten" at bounding box center [117, 372] width 90 height 14
select select "********"
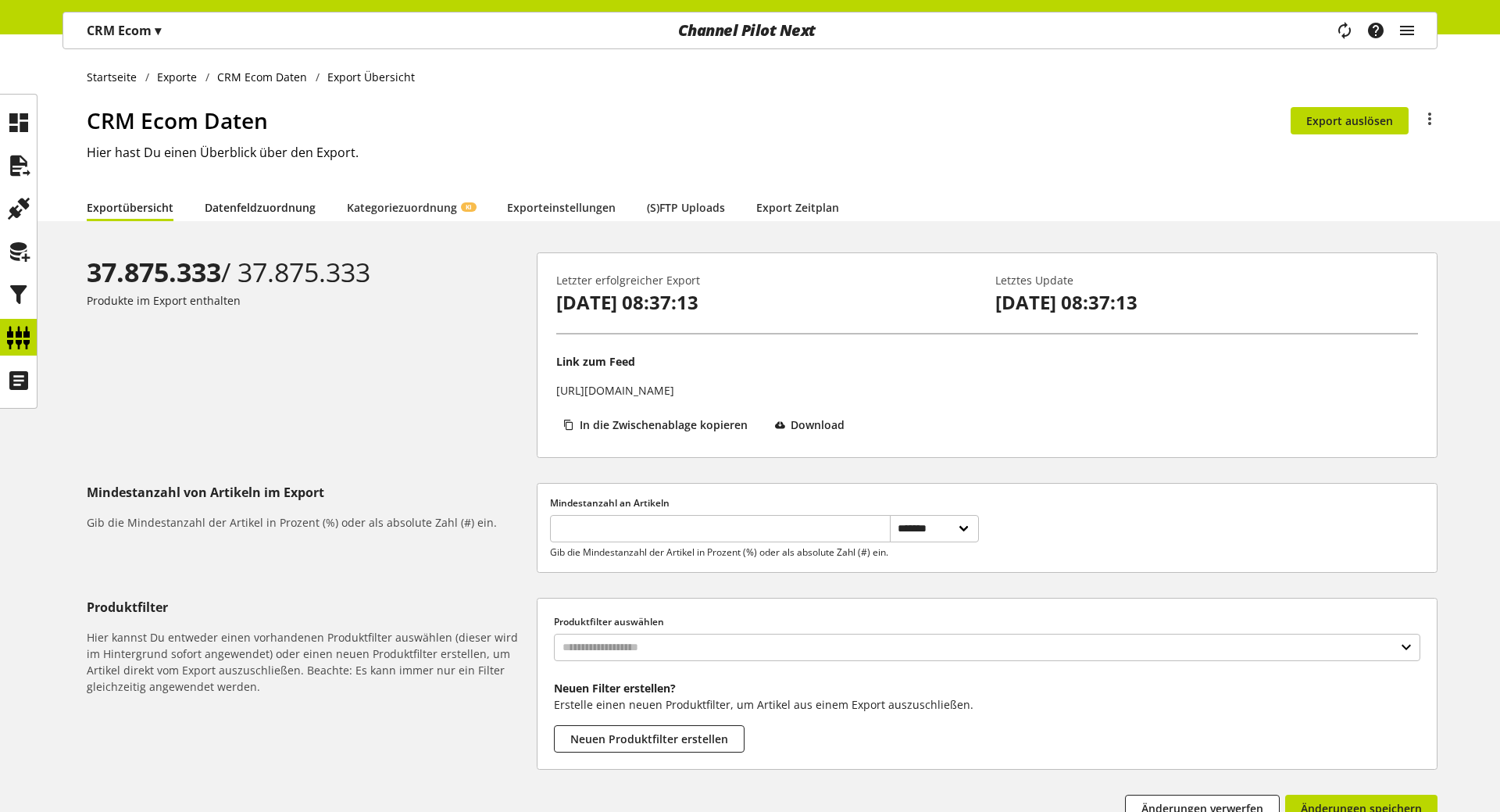
click at [287, 199] on link "Datenfeldzuordnung" at bounding box center [261, 207] width 111 height 29
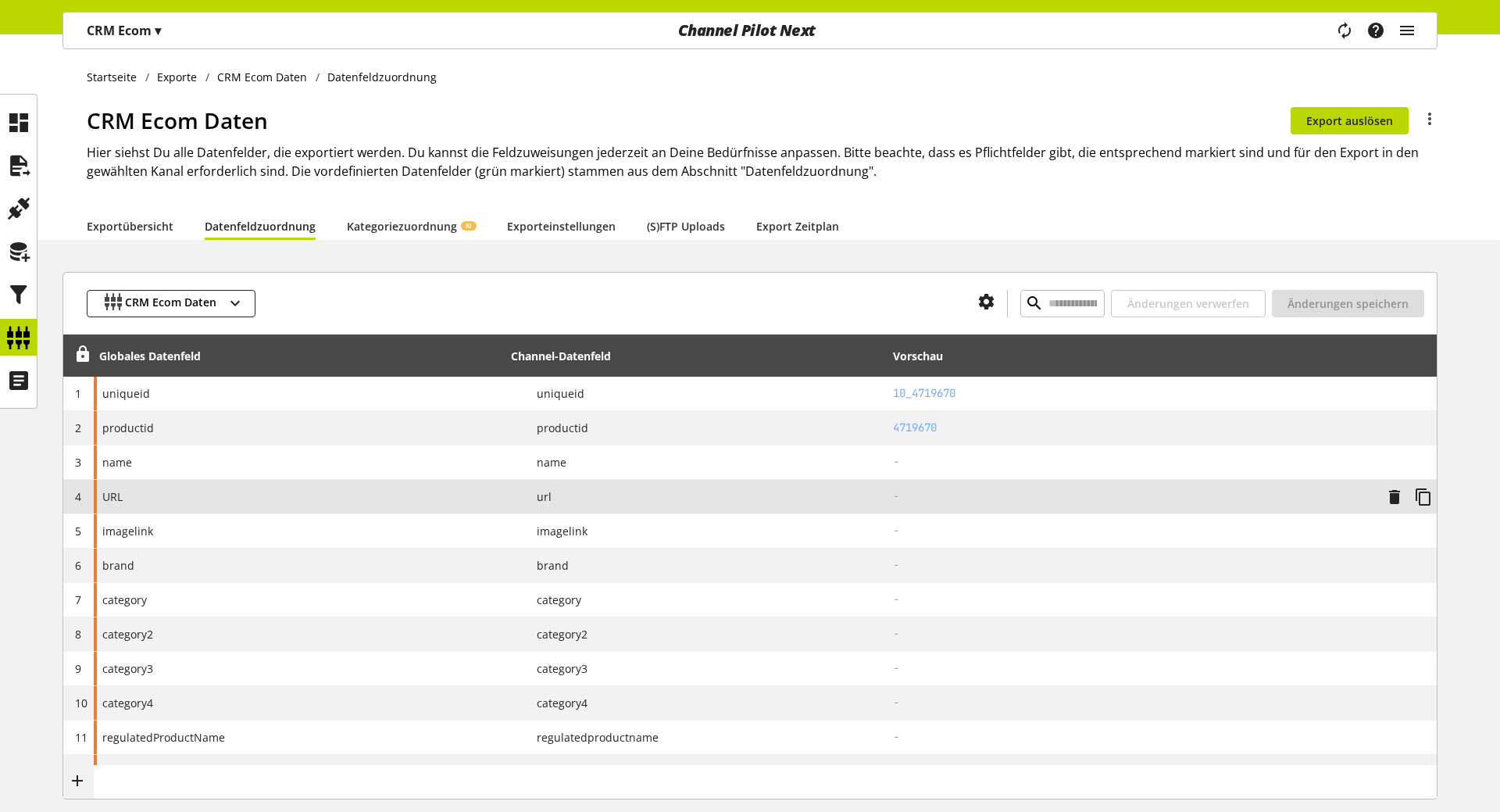
click at [208, 493] on div "URL" at bounding box center [300, 496] width 412 height 34
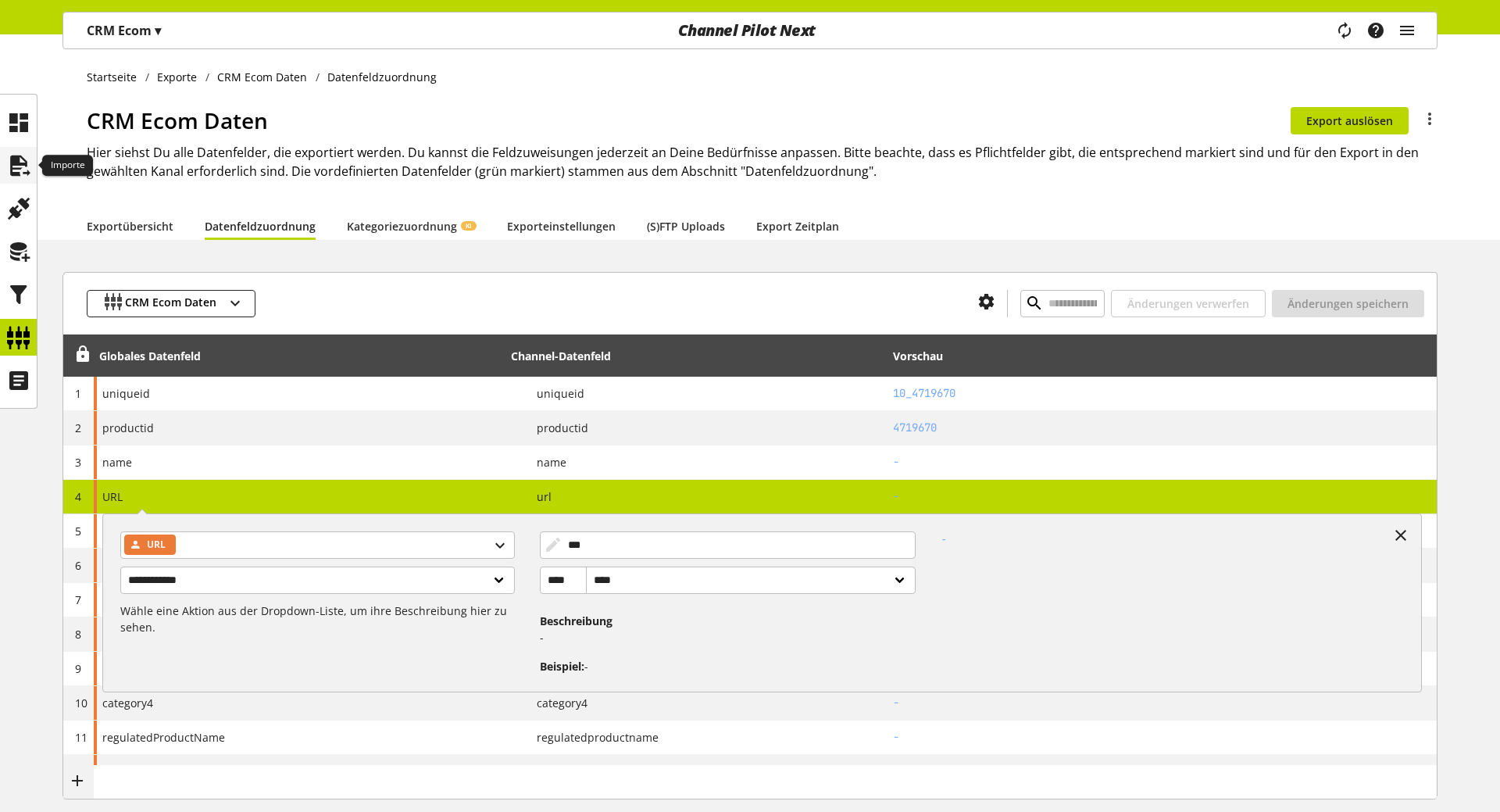
click at [15, 163] on icon at bounding box center [19, 166] width 25 height 32
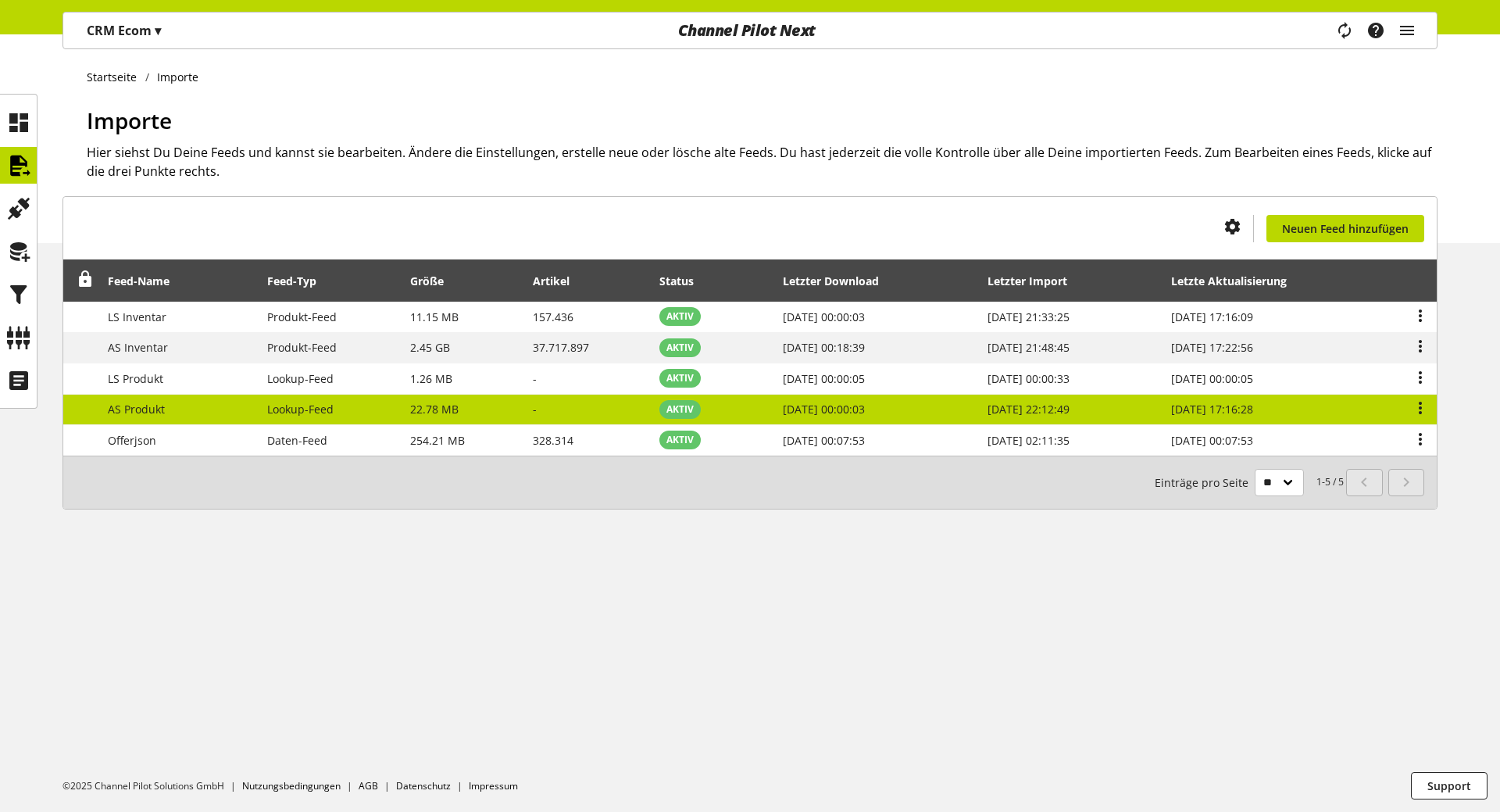
click at [210, 409] on td "AS Produkt" at bounding box center [179, 410] width 159 height 32
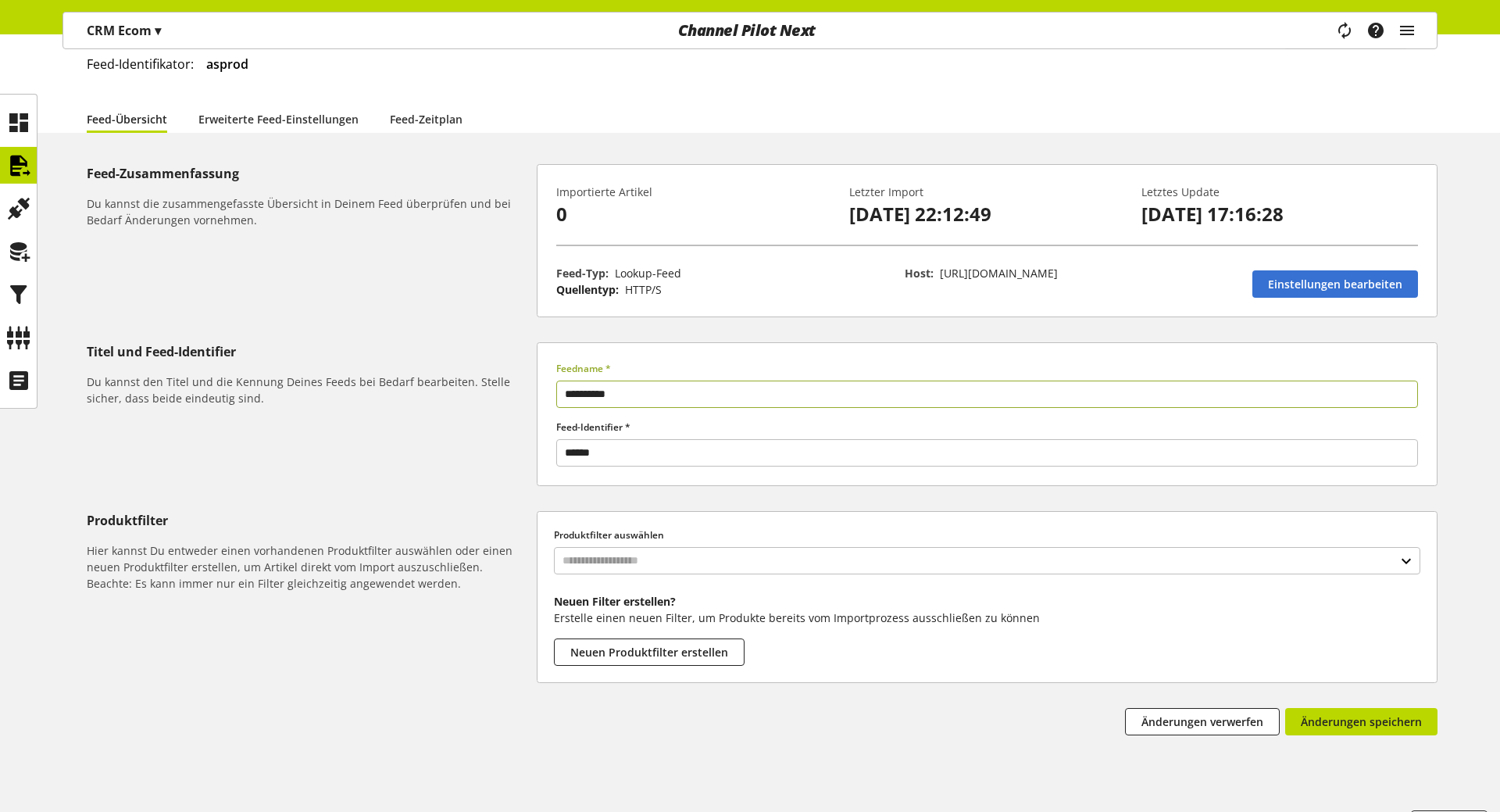
scroll to position [126, 0]
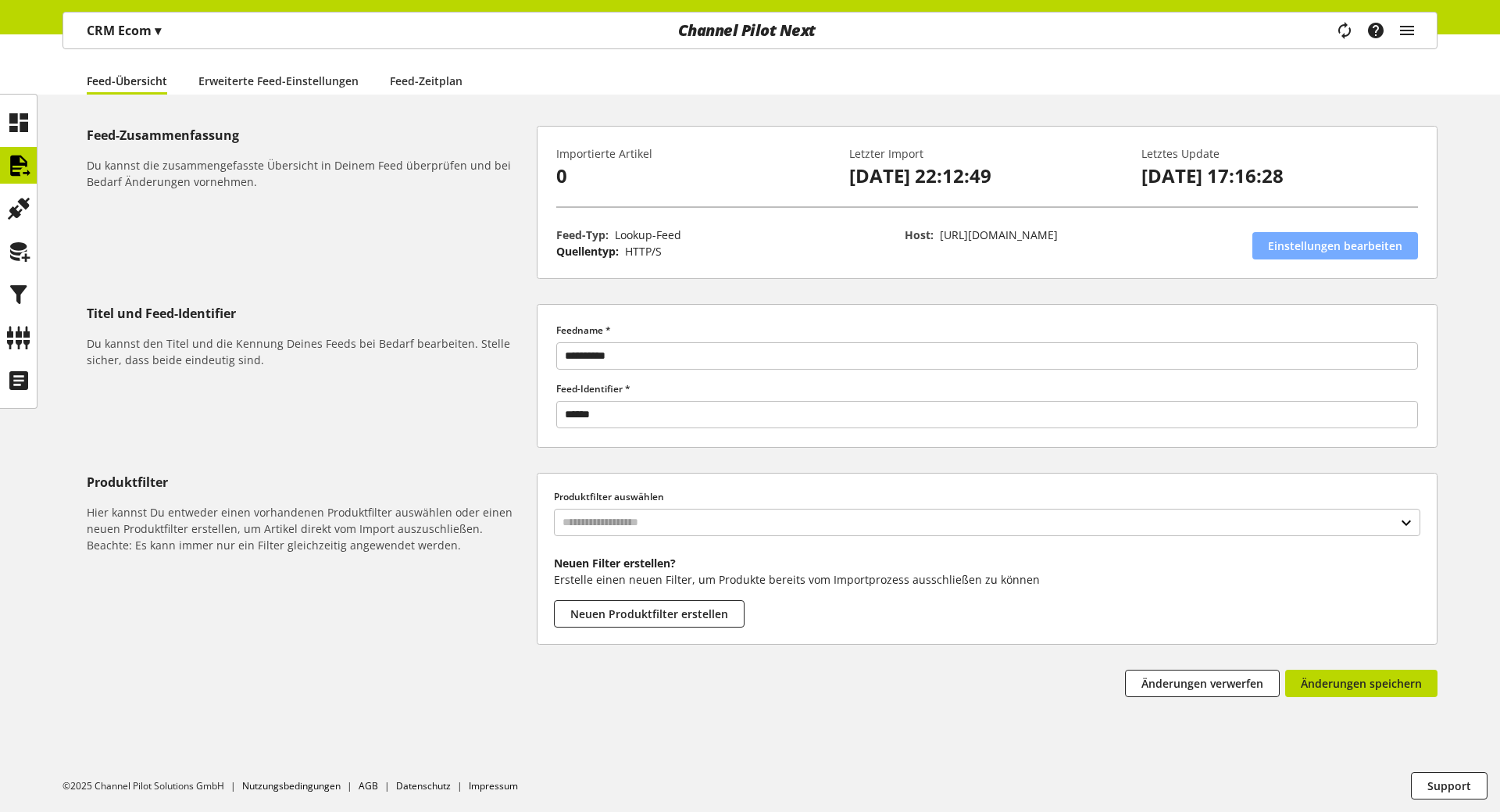
click at [1360, 247] on span "Einstellungen bearbeiten" at bounding box center [1335, 245] width 134 height 16
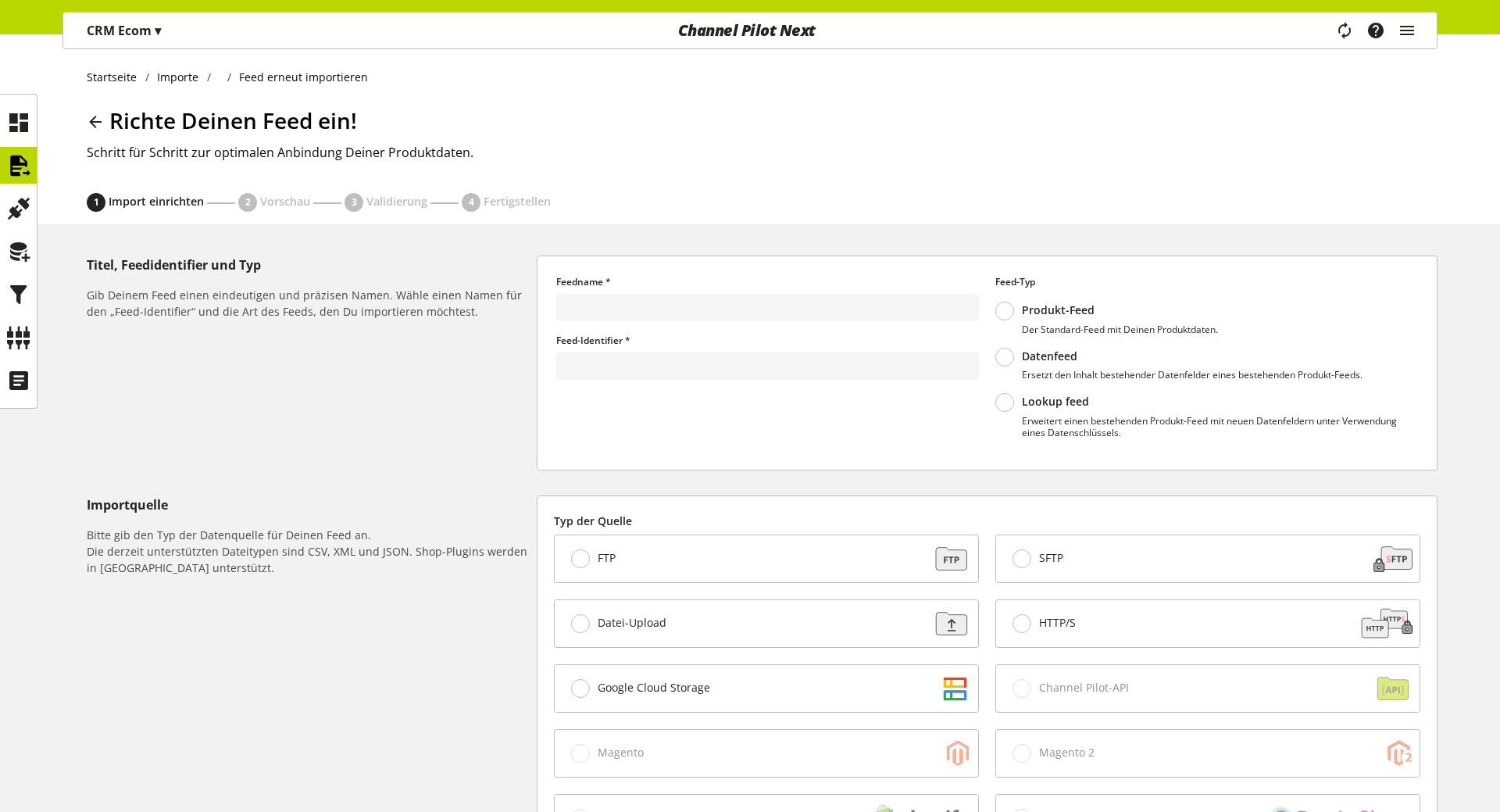
type input "**********"
type input "******"
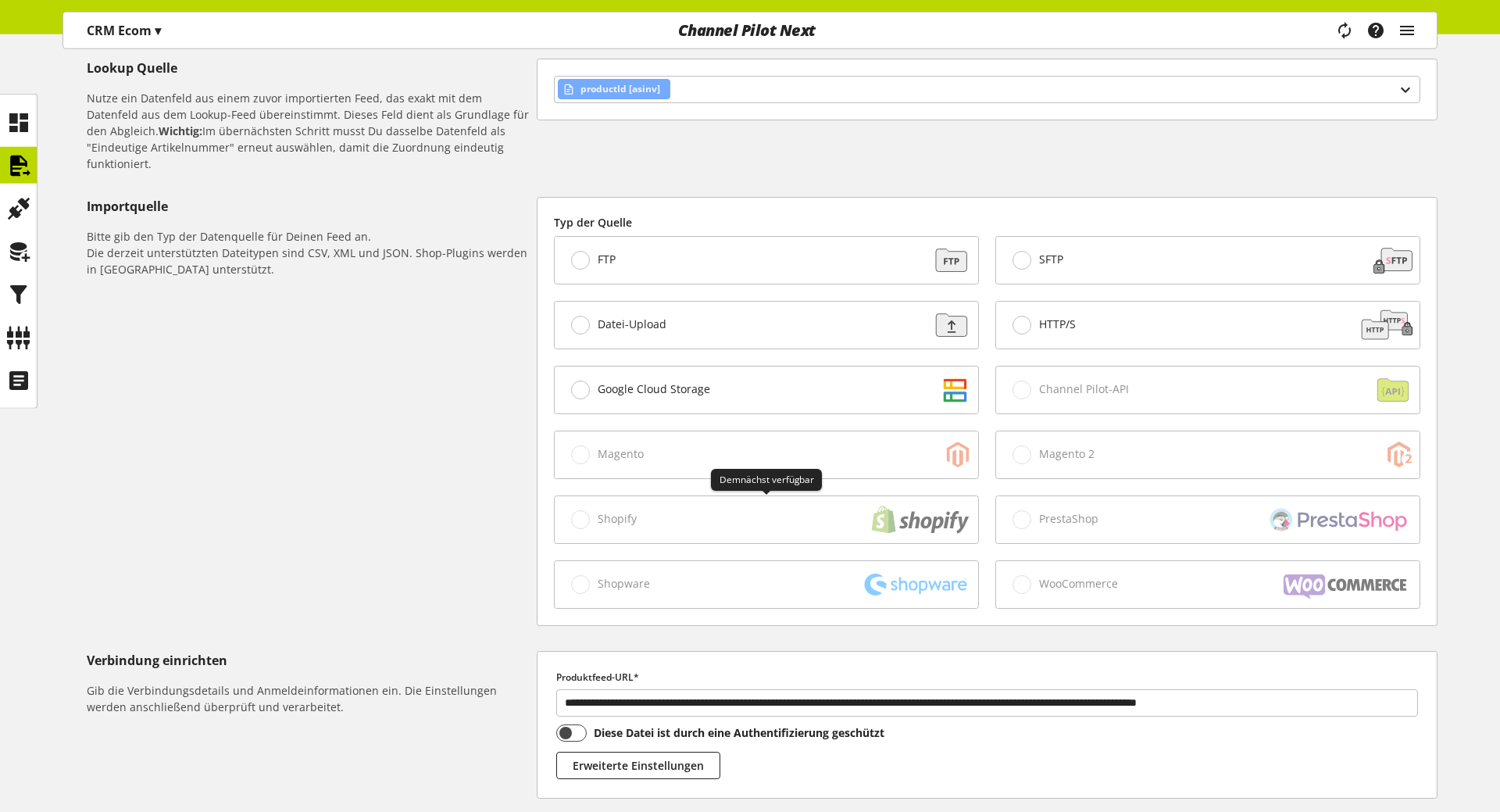
scroll to position [566, 0]
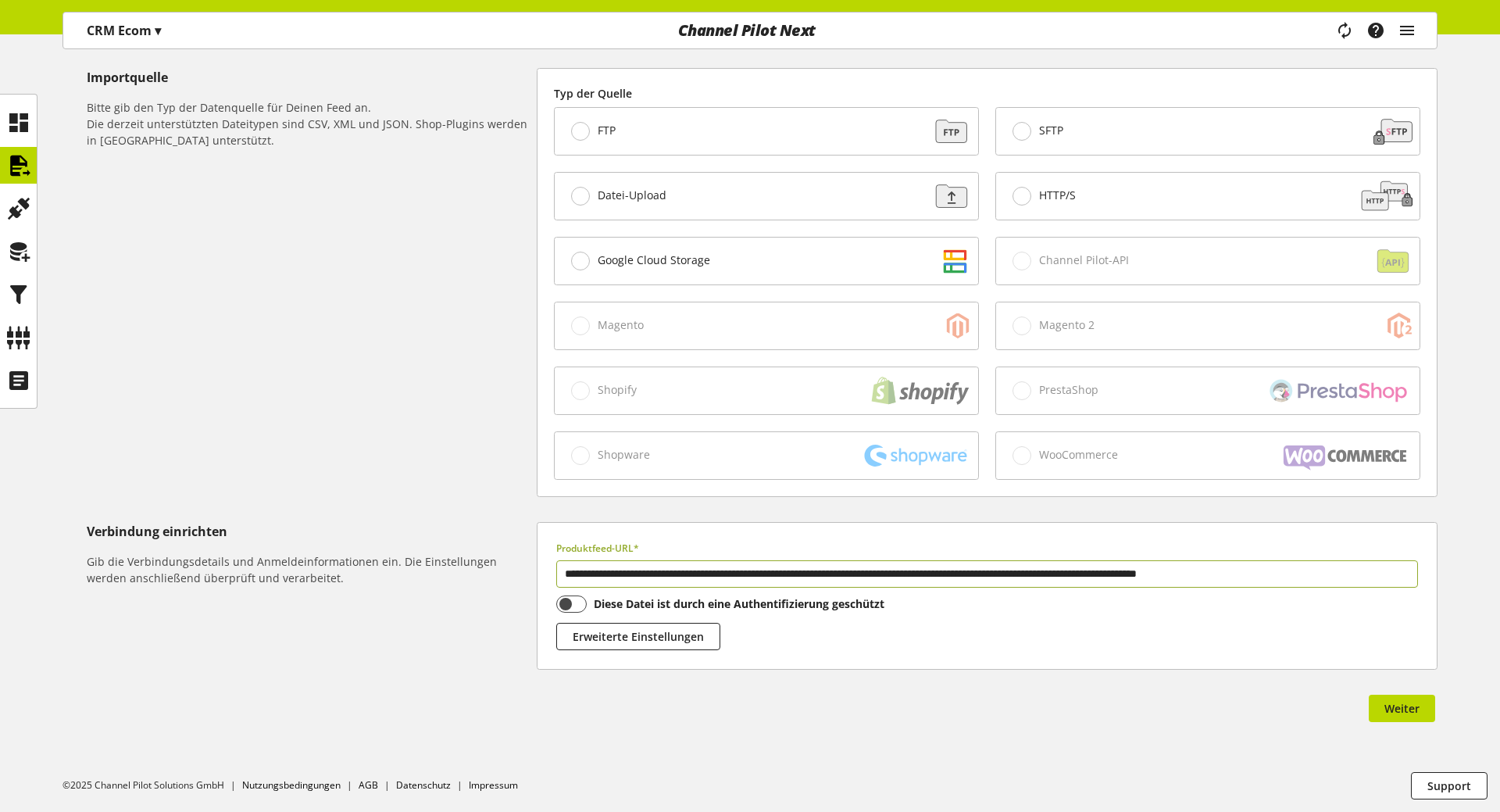
click at [761, 577] on input "**********" at bounding box center [988, 574] width 862 height 28
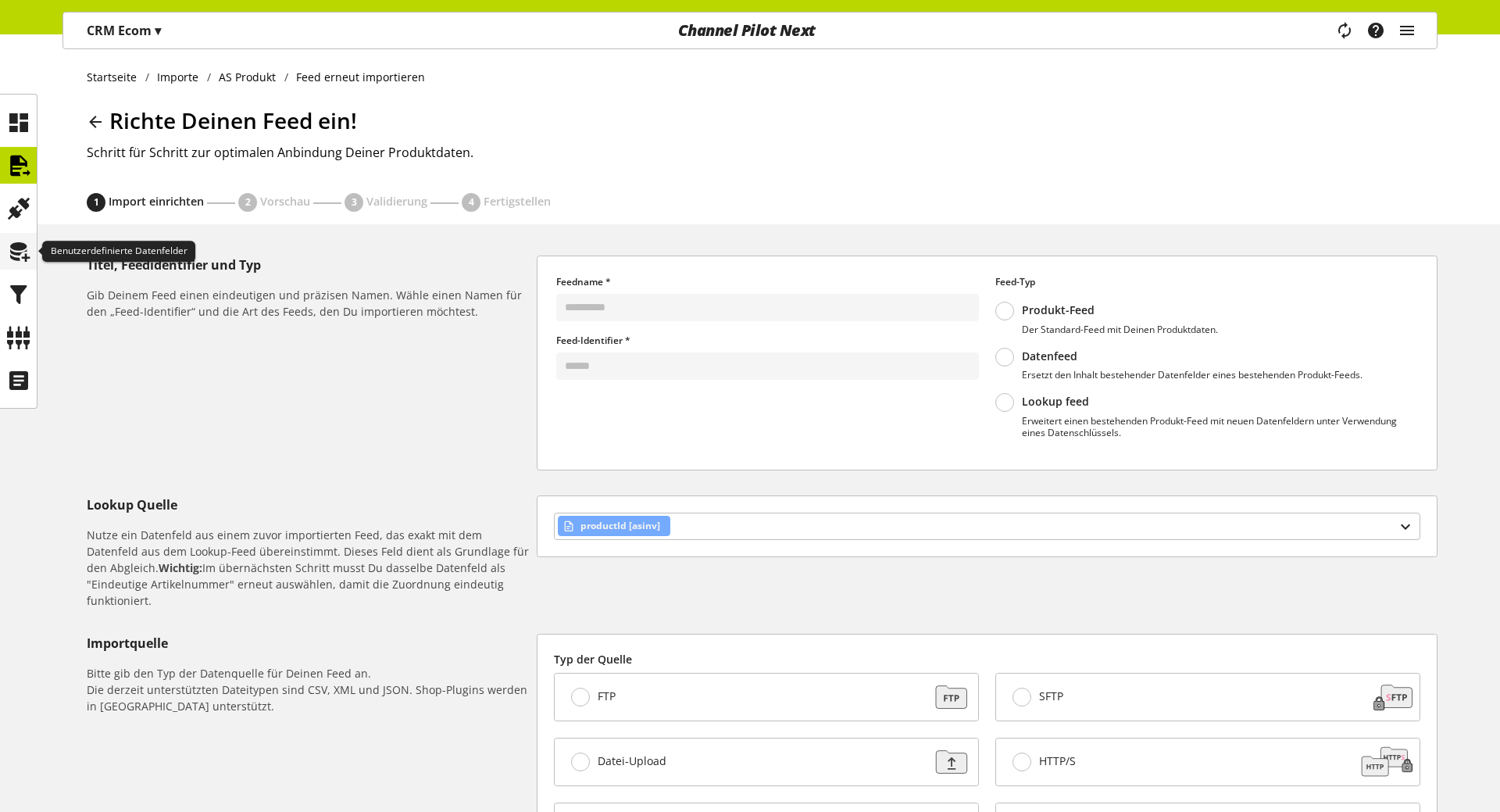
click at [28, 244] on icon at bounding box center [19, 251] width 25 height 32
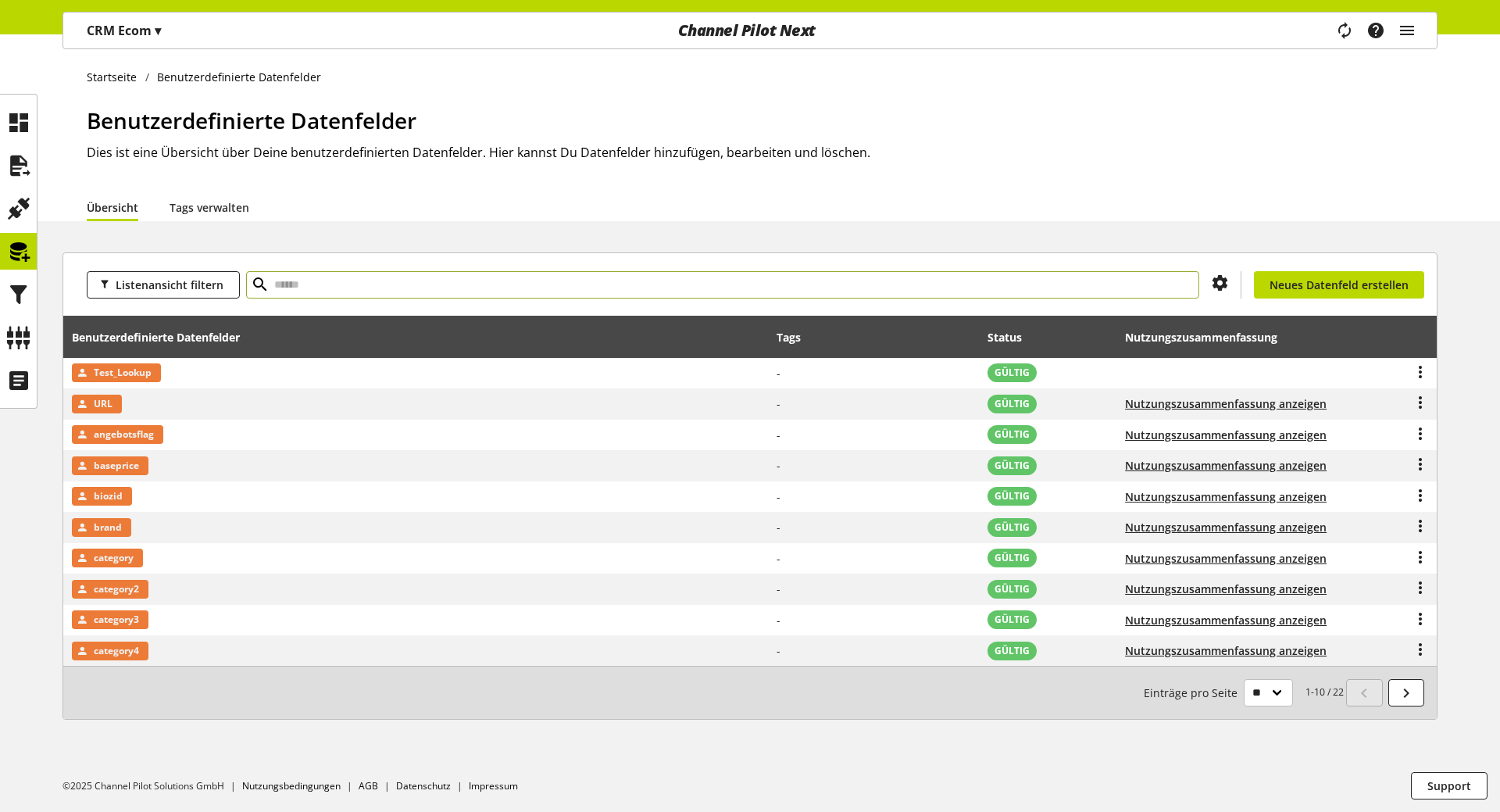
click at [311, 292] on input "text" at bounding box center [722, 284] width 953 height 28
type input "****"
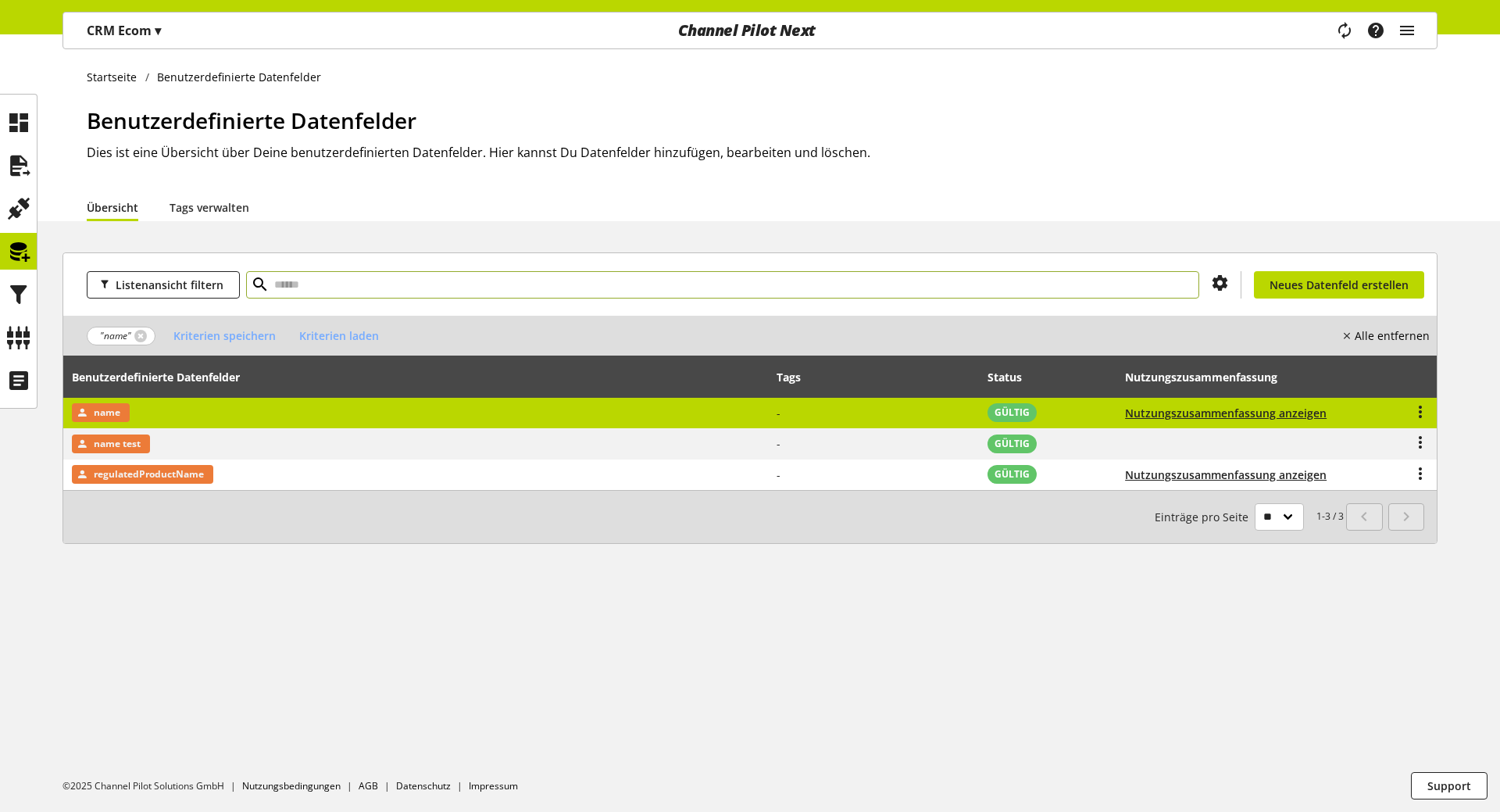
click at [276, 419] on td "name" at bounding box center [416, 413] width 706 height 32
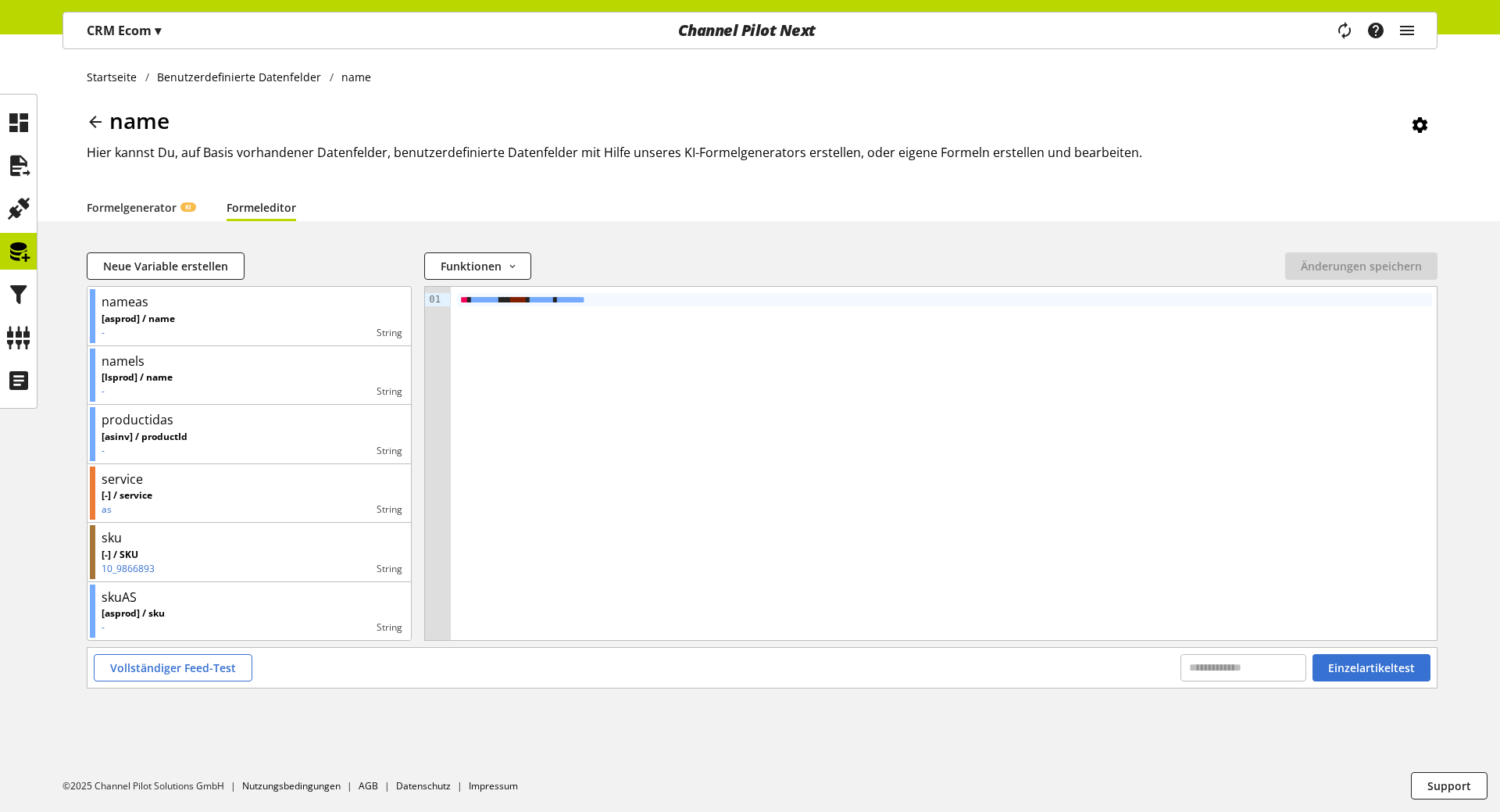
click at [1223, 653] on div "Vollständiger Feed-Test Einzelartikeltest" at bounding box center [761, 667] width 1350 height 40
click at [1222, 663] on input "text" at bounding box center [1243, 667] width 125 height 28
paste input "*********"
type input "*********"
click at [1375, 667] on span "Einzelartikeltest" at bounding box center [1372, 666] width 87 height 16
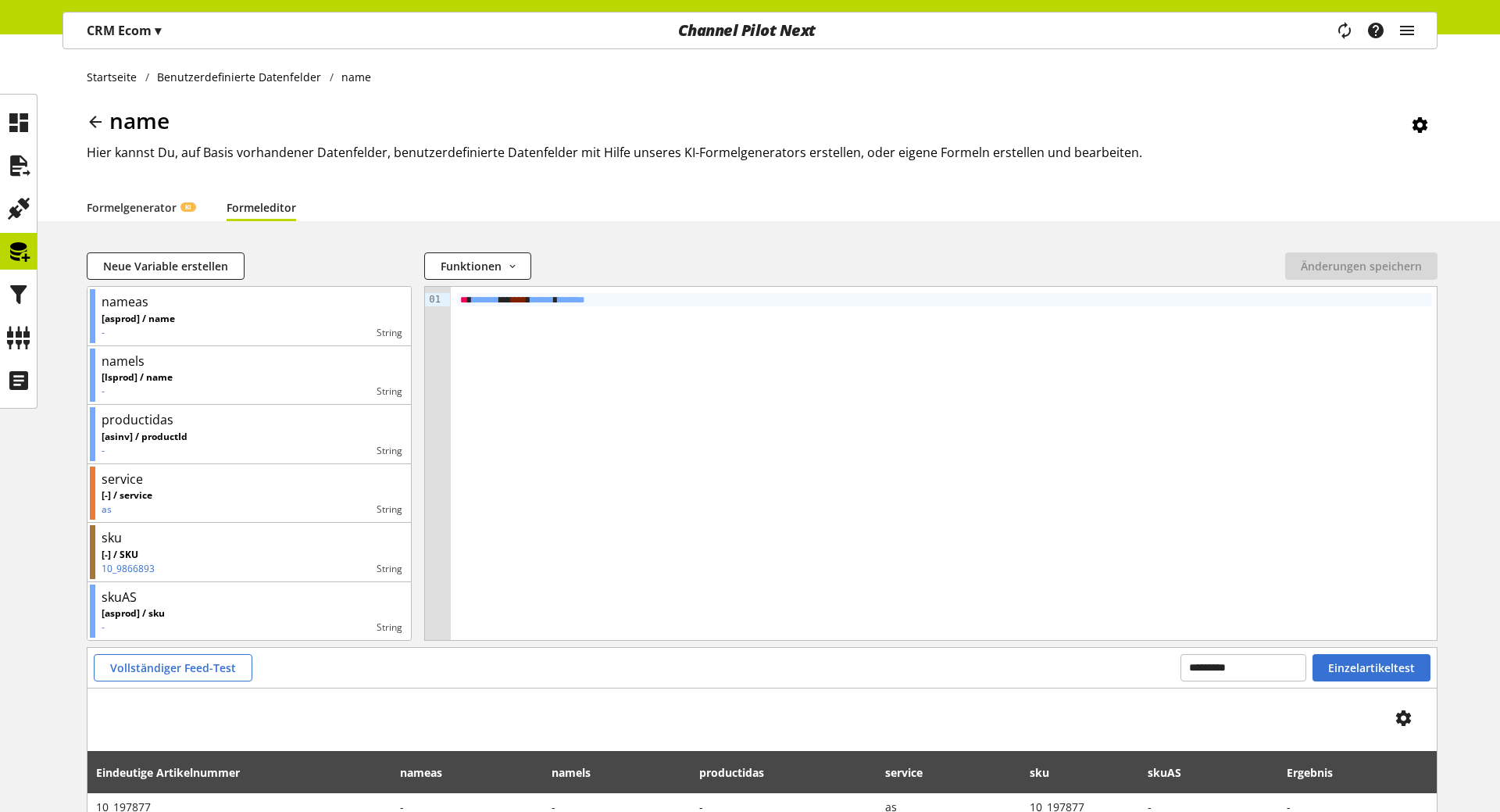
scroll to position [100, 0]
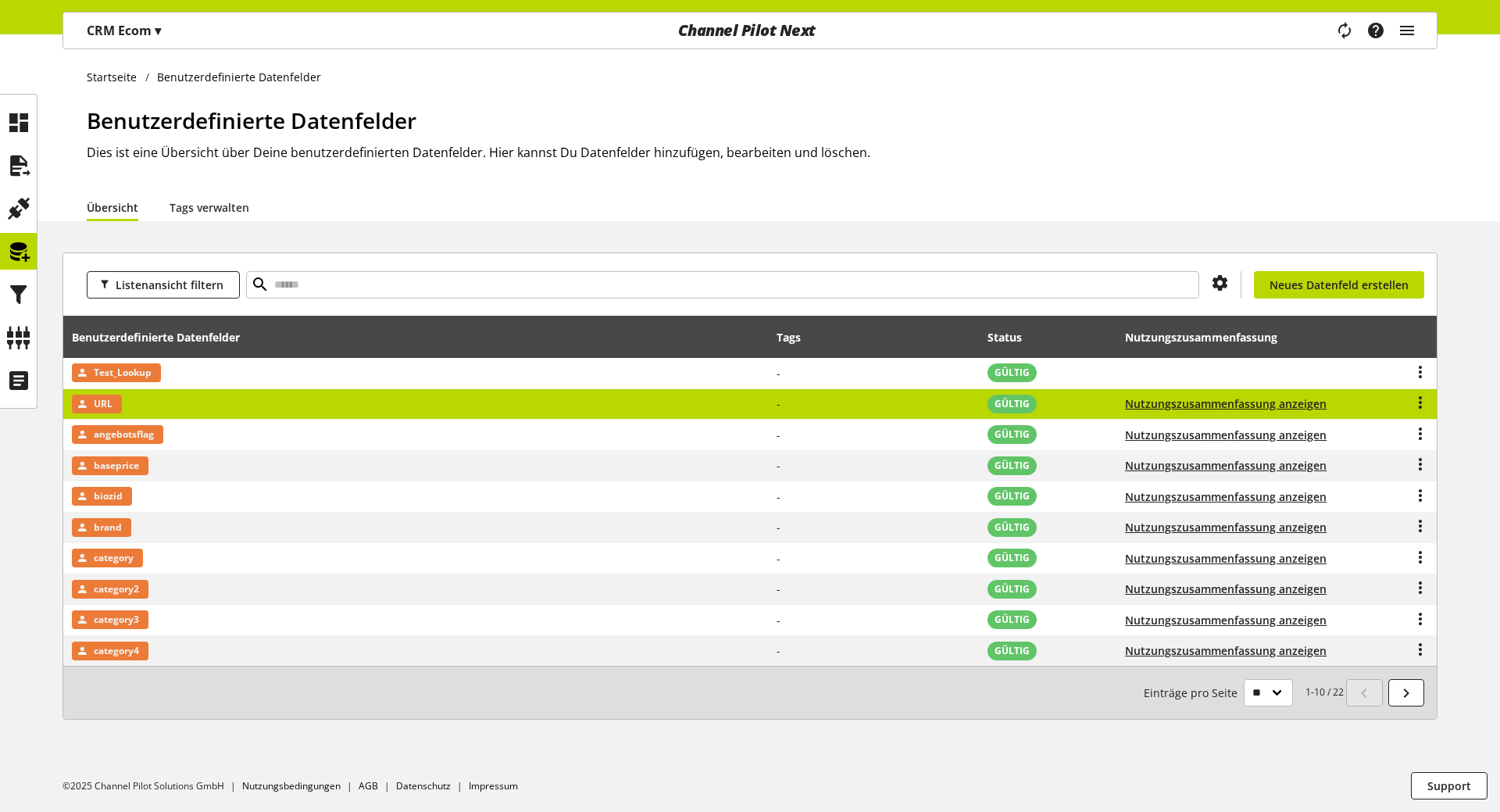
click at [332, 405] on td "URL" at bounding box center [416, 404] width 706 height 32
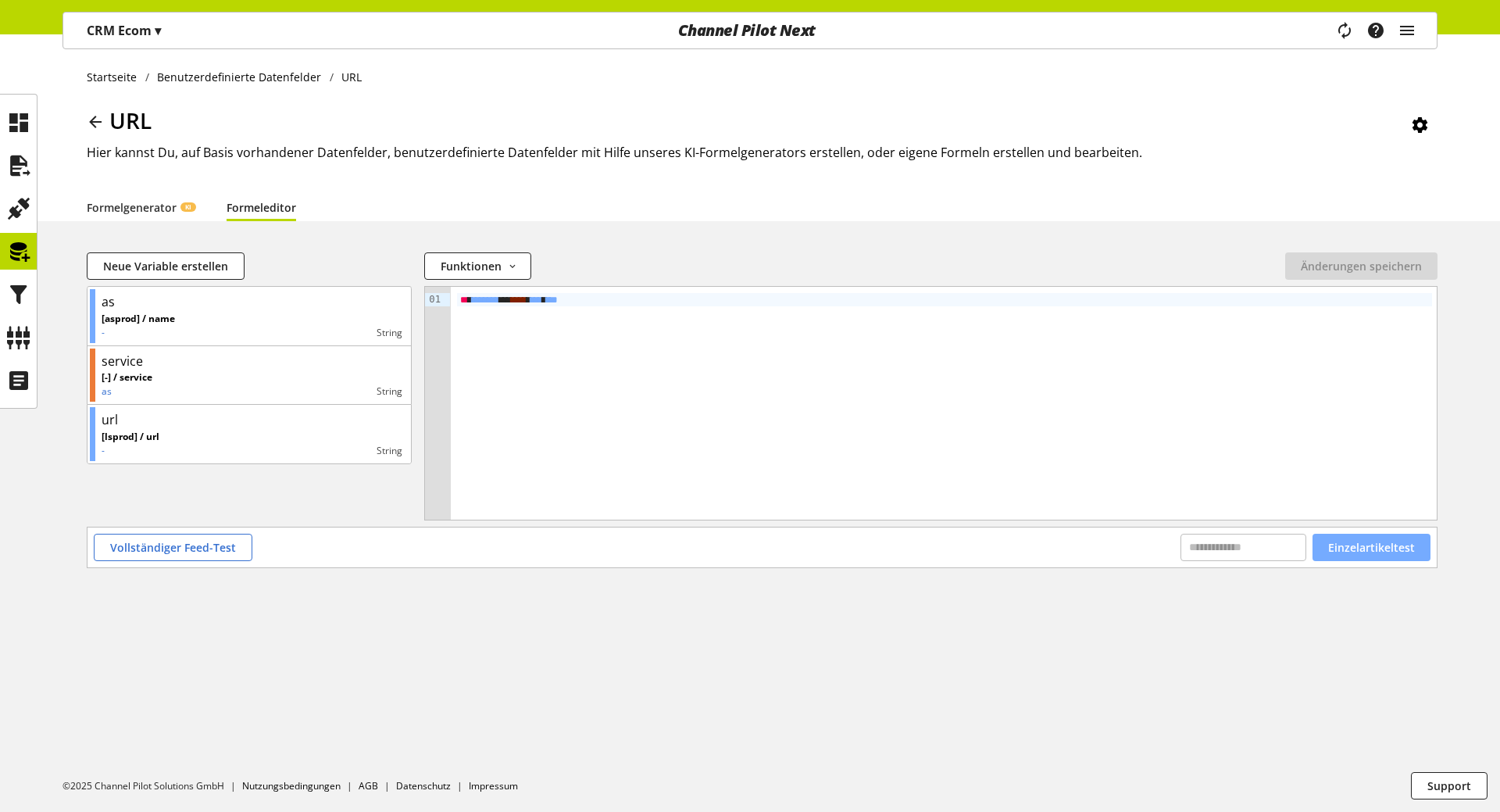
click at [1338, 543] on span "Einzelartikeltest" at bounding box center [1372, 547] width 87 height 16
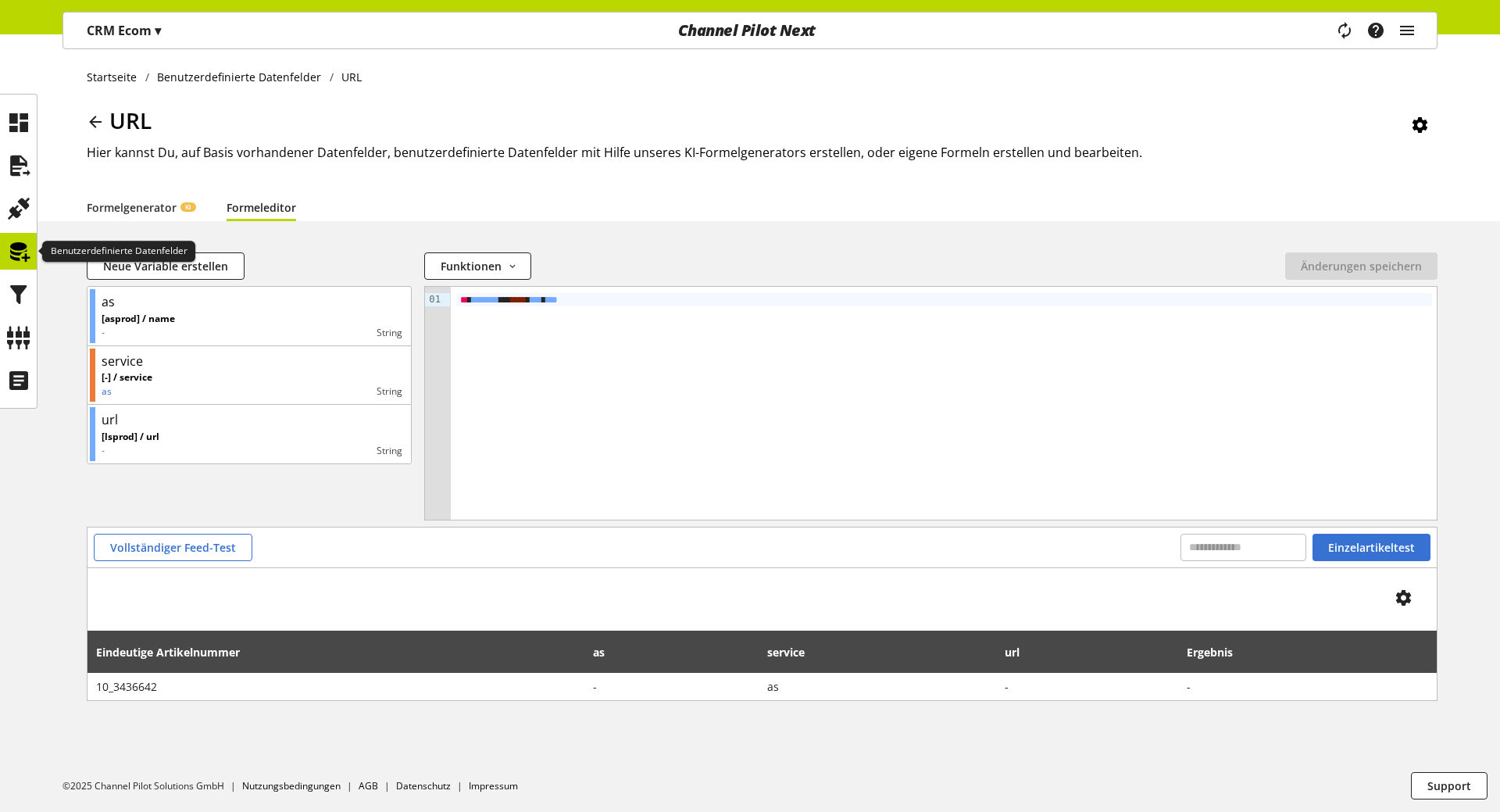
click at [31, 254] on icon at bounding box center [19, 251] width 25 height 32
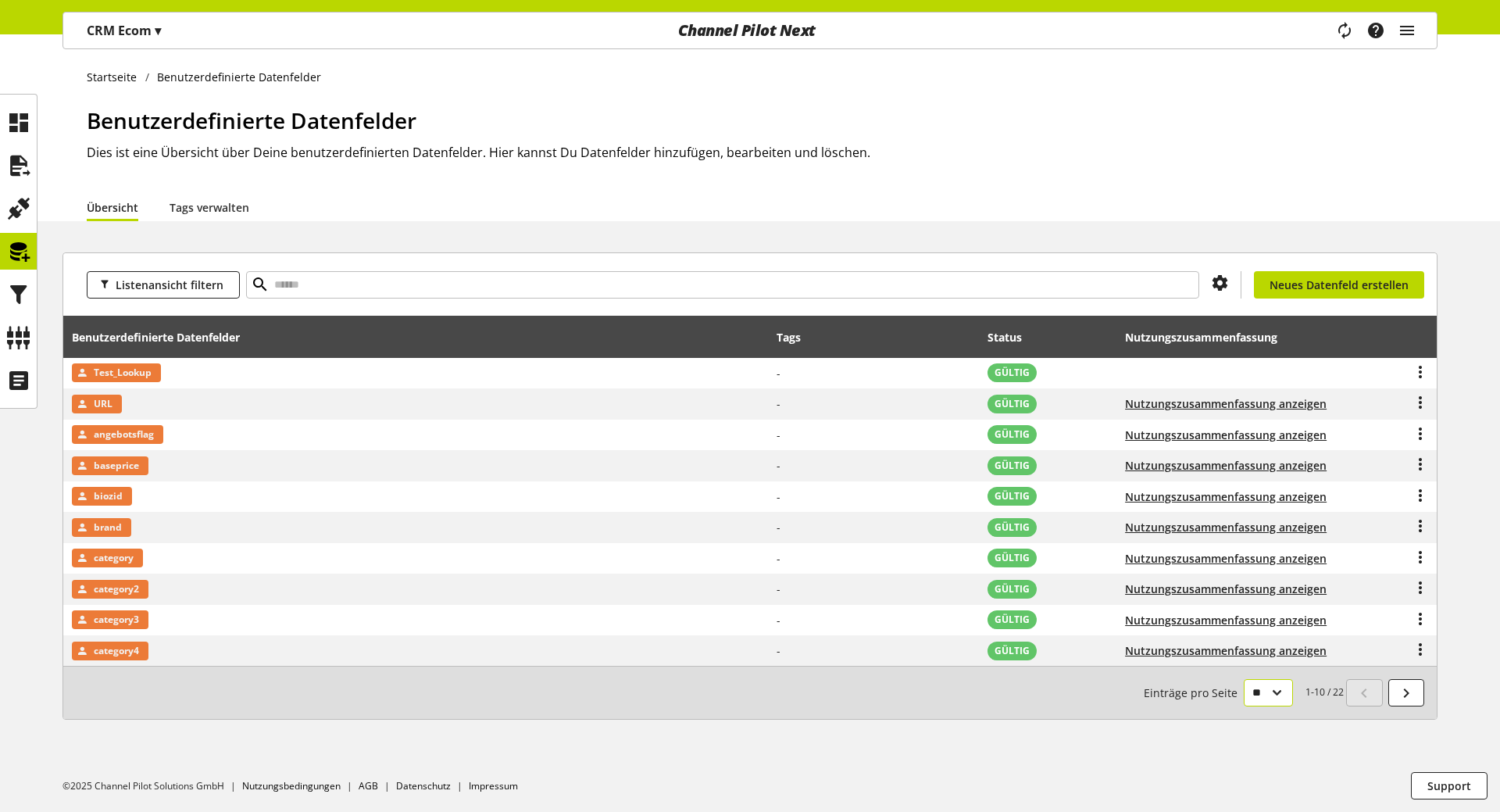
click at [1244, 679] on select "** ** ** ***" at bounding box center [1268, 692] width 49 height 28
select select "**"
click option "**" at bounding box center [0, 0] width 0 height 0
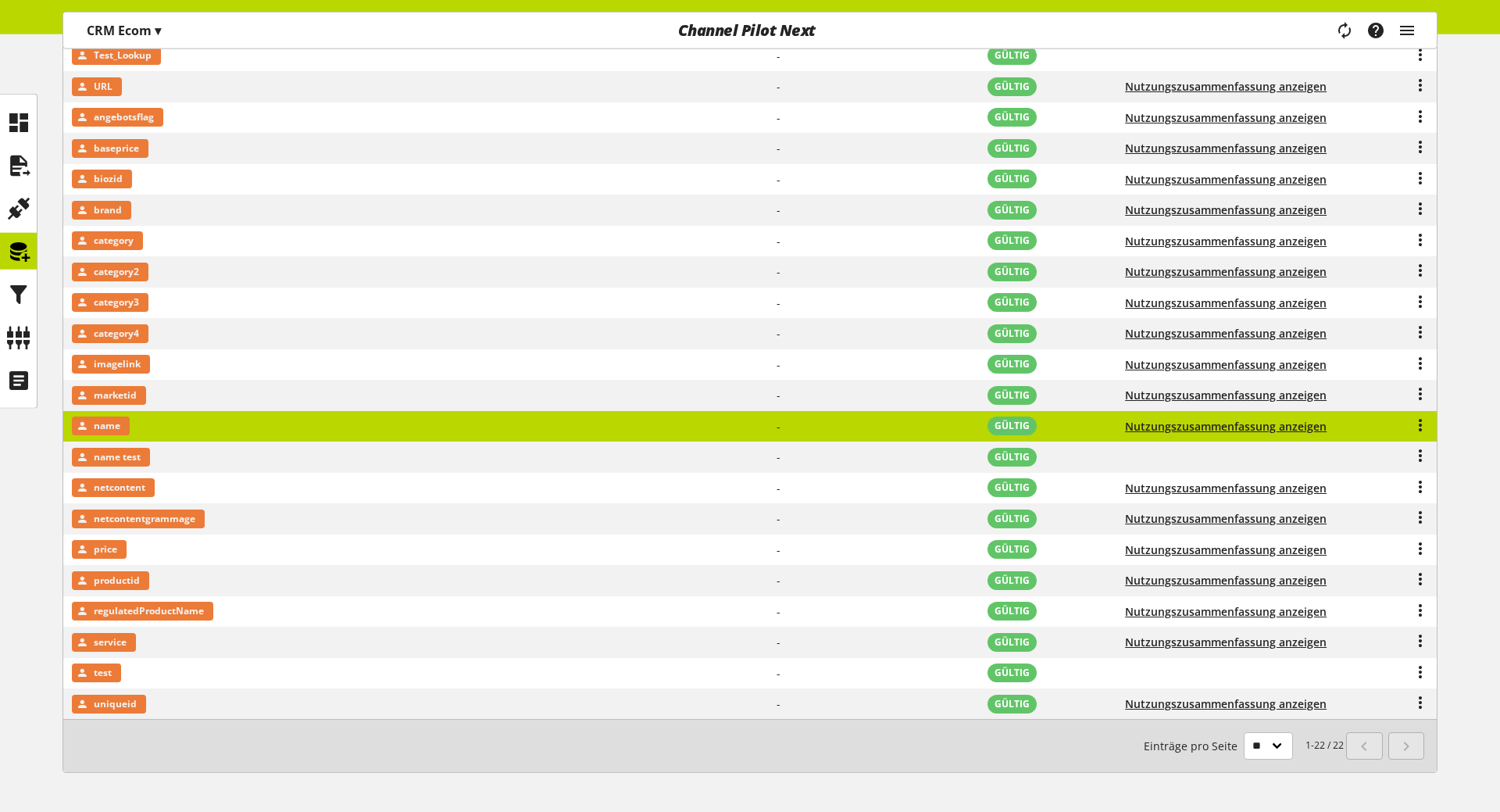
scroll to position [318, 0]
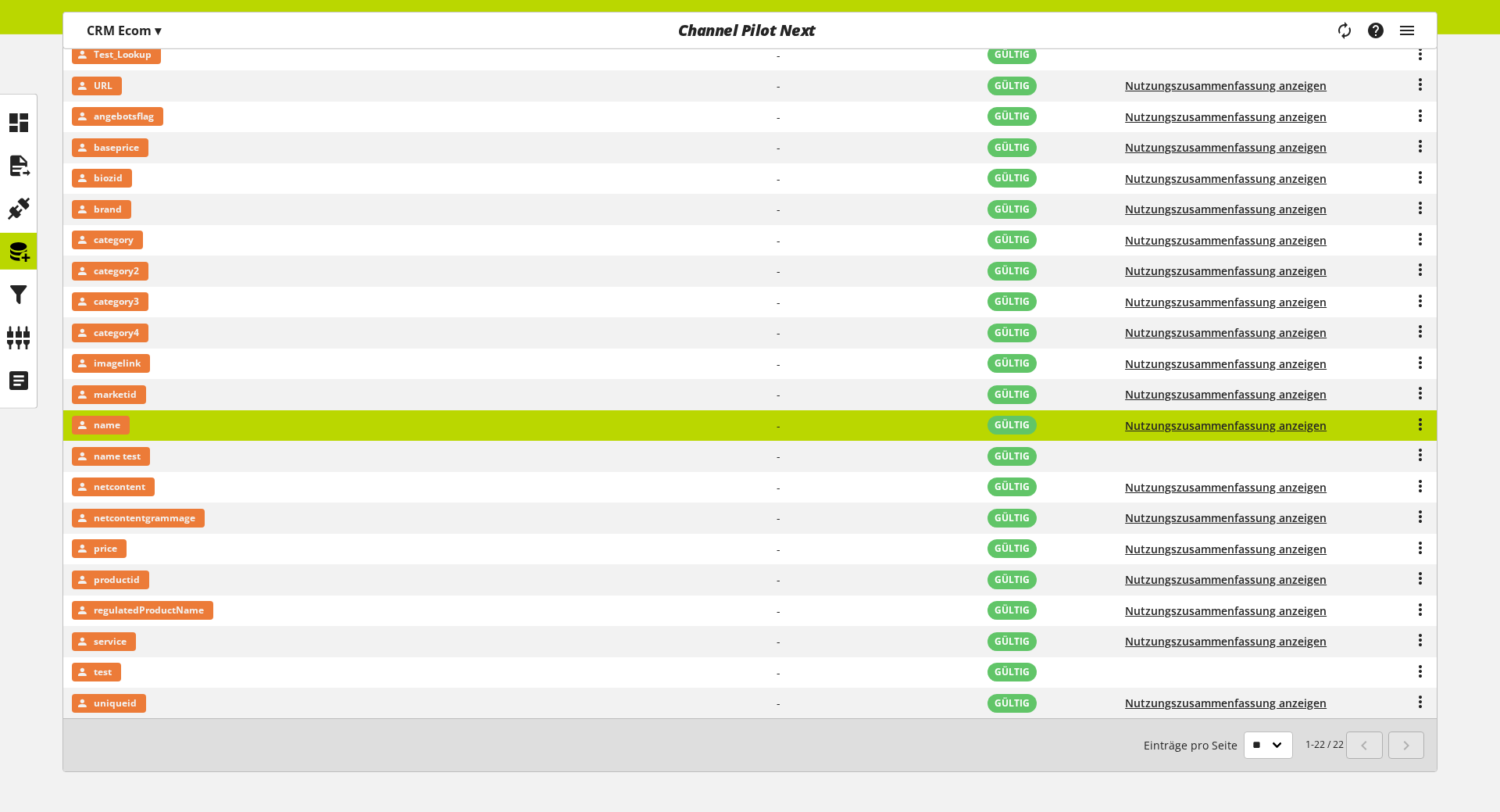
click at [194, 428] on td "name" at bounding box center [416, 425] width 706 height 32
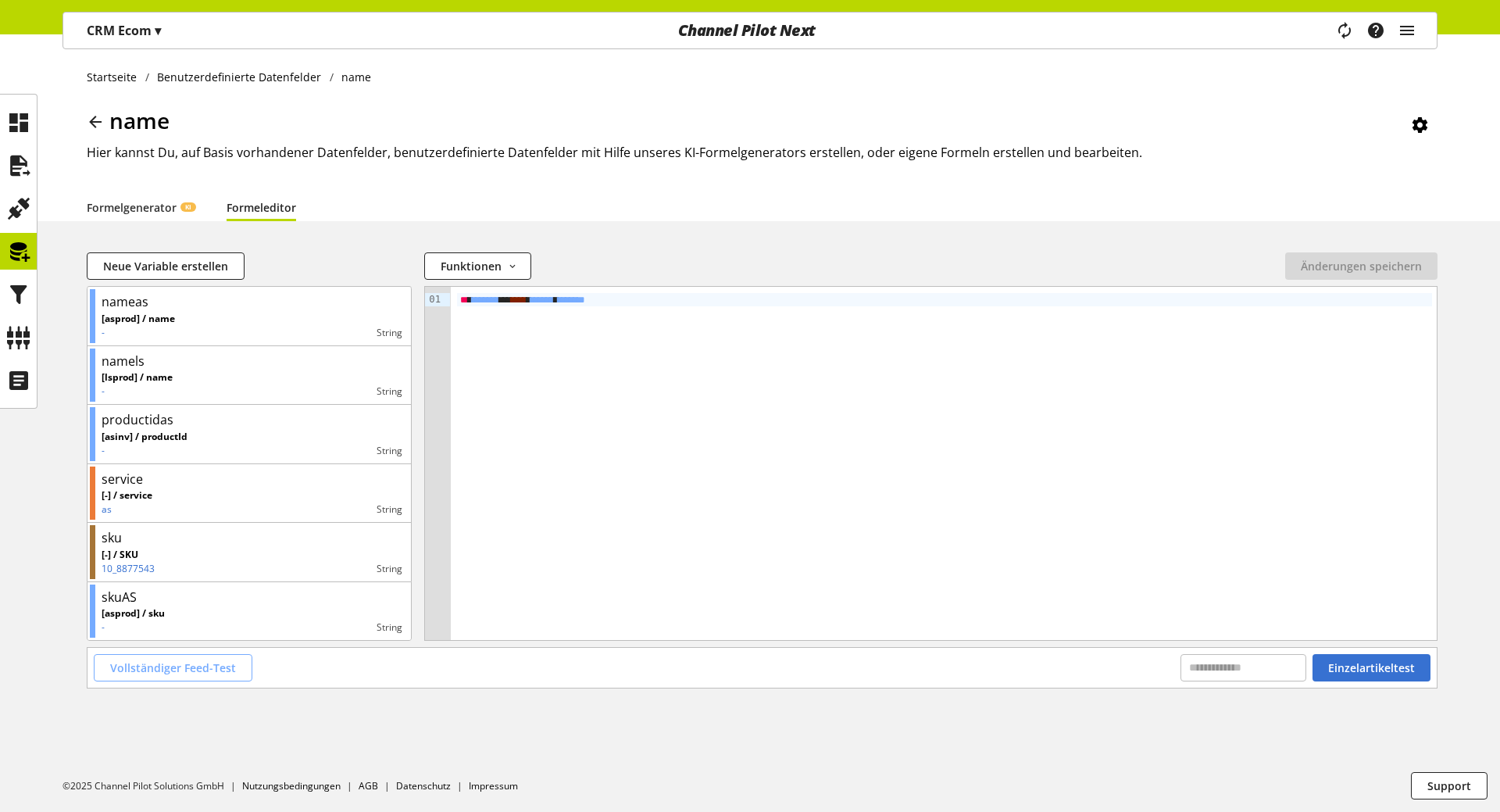
click at [167, 664] on span "Vollständiger Feed-Test" at bounding box center [172, 666] width 125 height 16
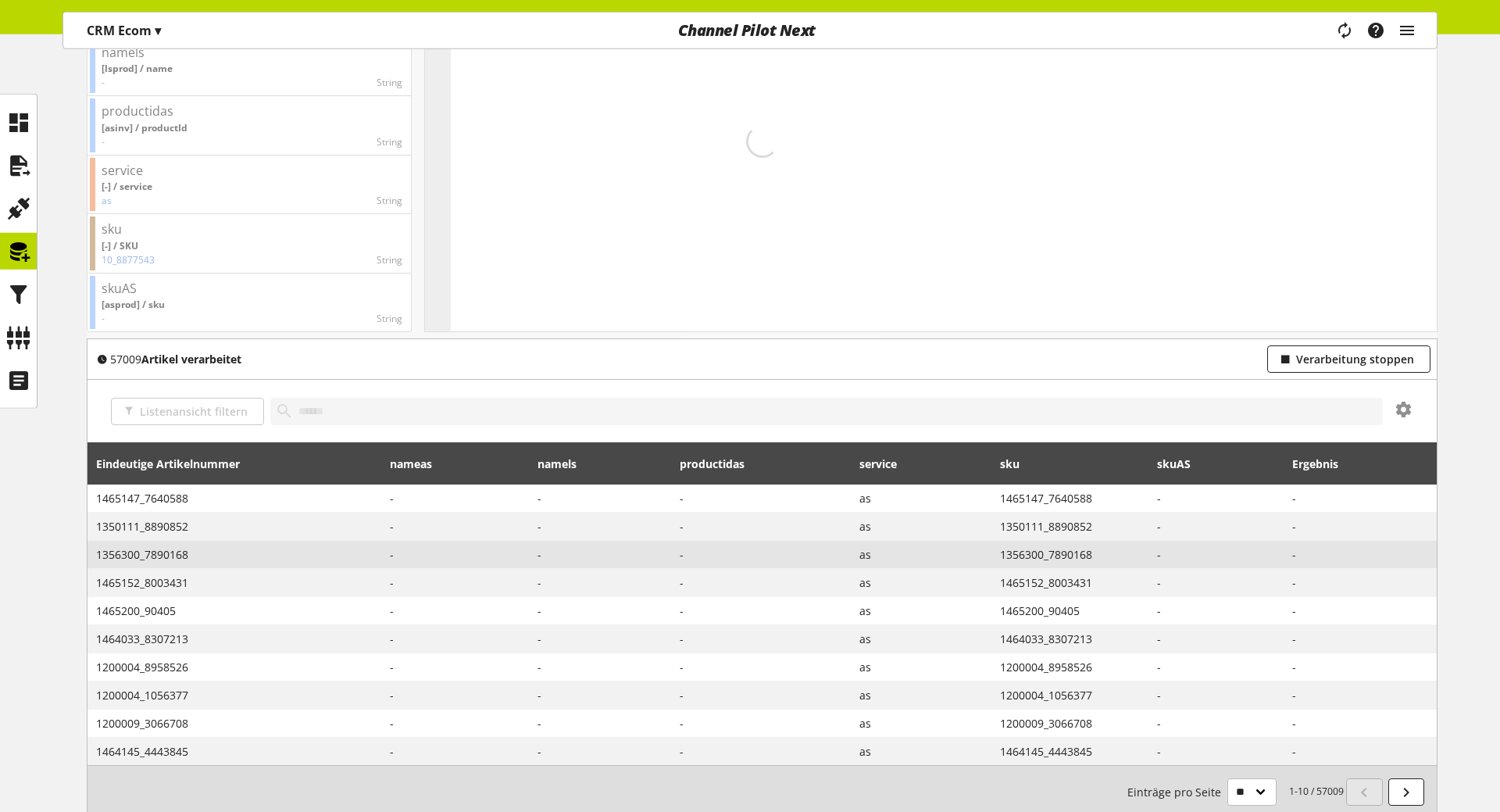
scroll to position [405, 0]
